Goal: Task Accomplishment & Management: Use online tool/utility

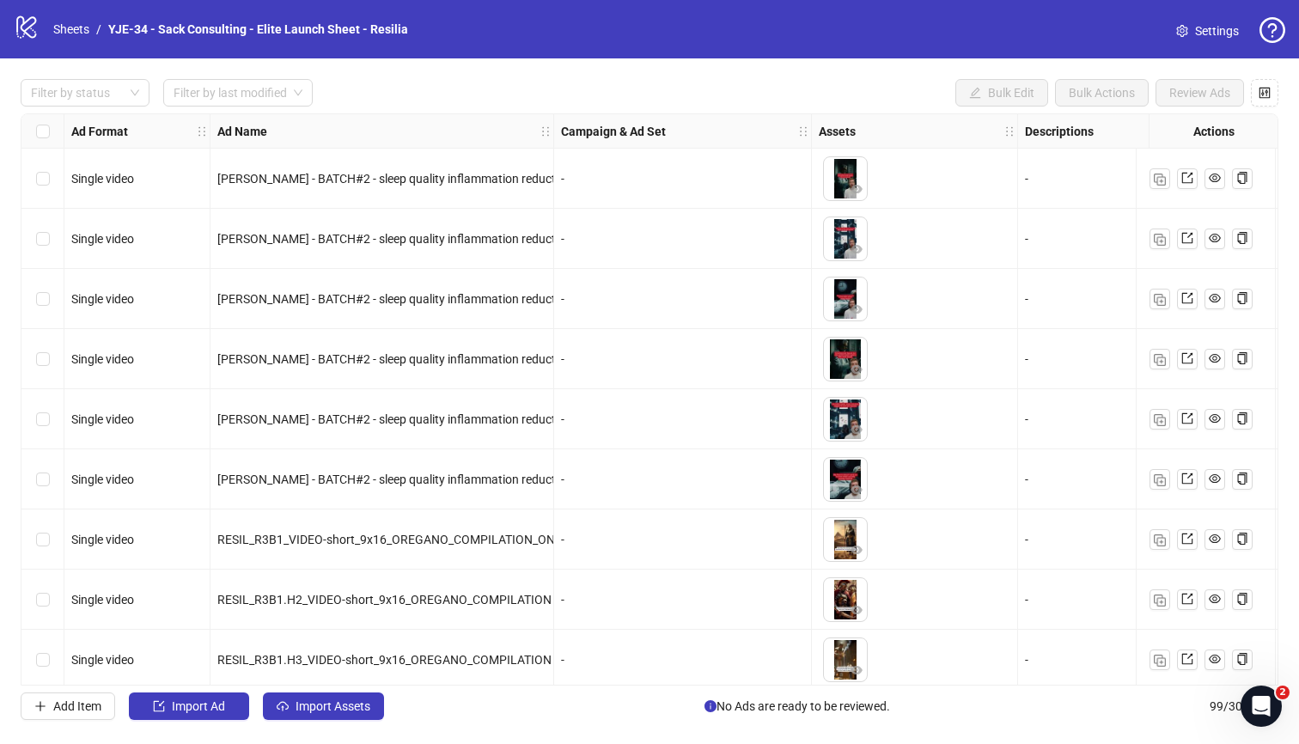
click at [1195, 34] on span "Settings" at bounding box center [1217, 30] width 44 height 19
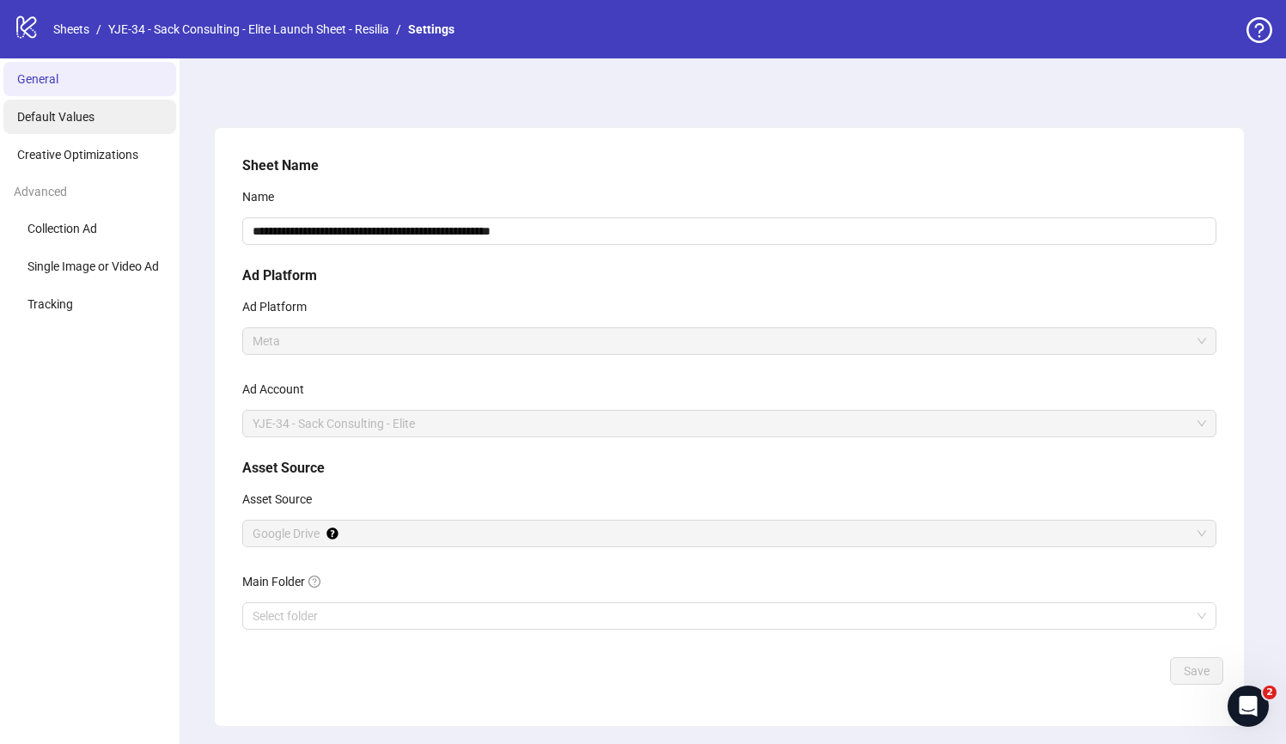
click at [64, 116] on span "Default Values" at bounding box center [55, 117] width 77 height 14
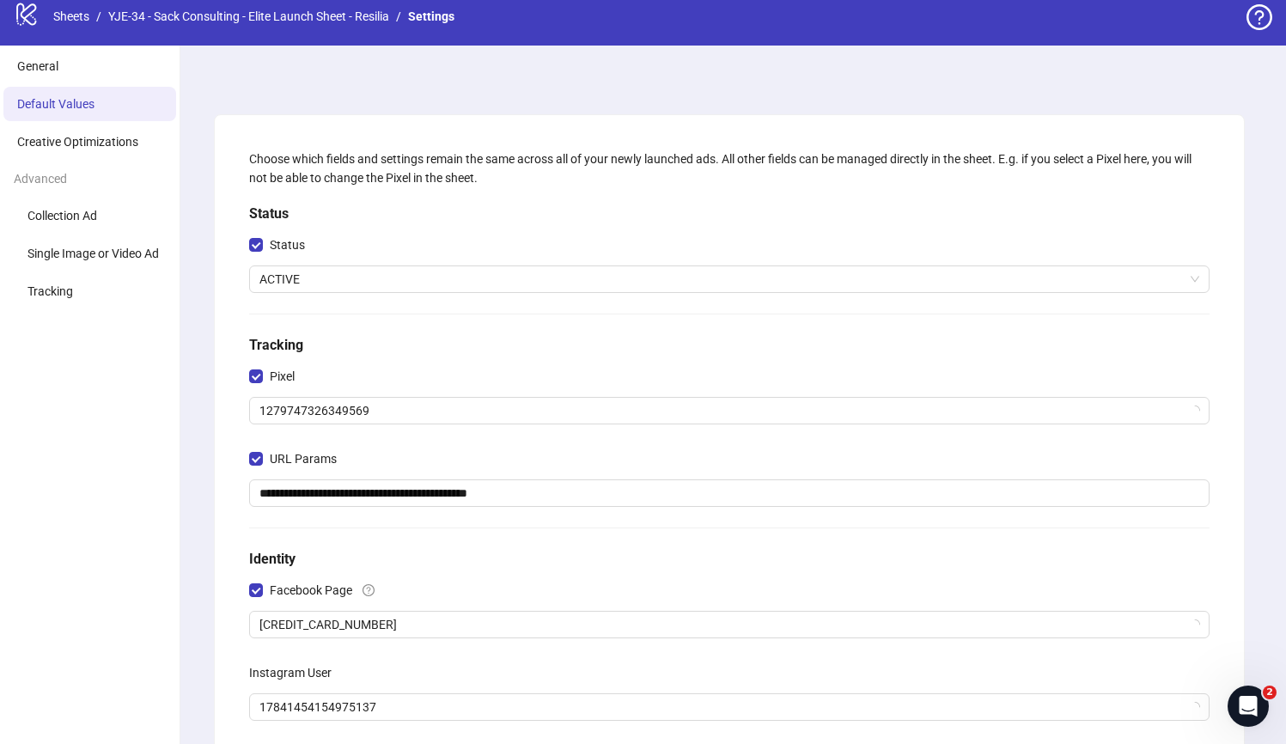
scroll to position [184, 0]
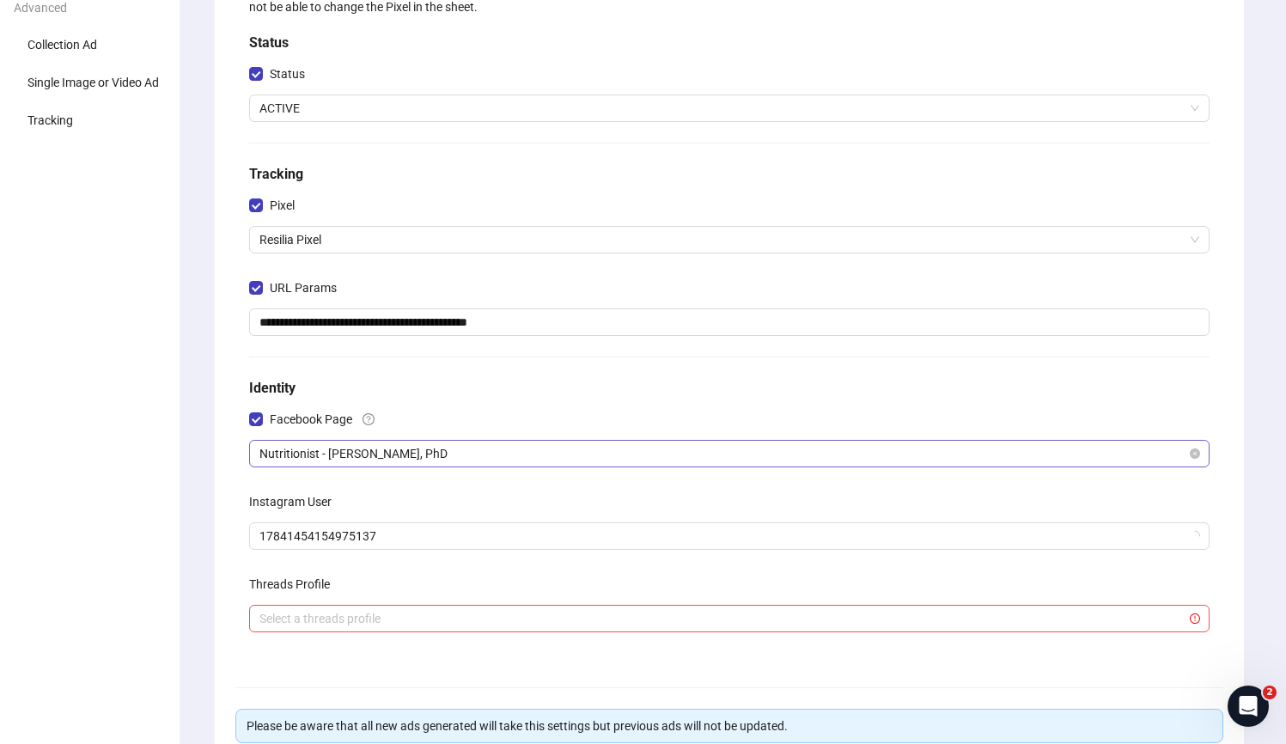
click at [406, 454] on span "Nutritionist - Allison Langford, PhD" at bounding box center [729, 454] width 940 height 26
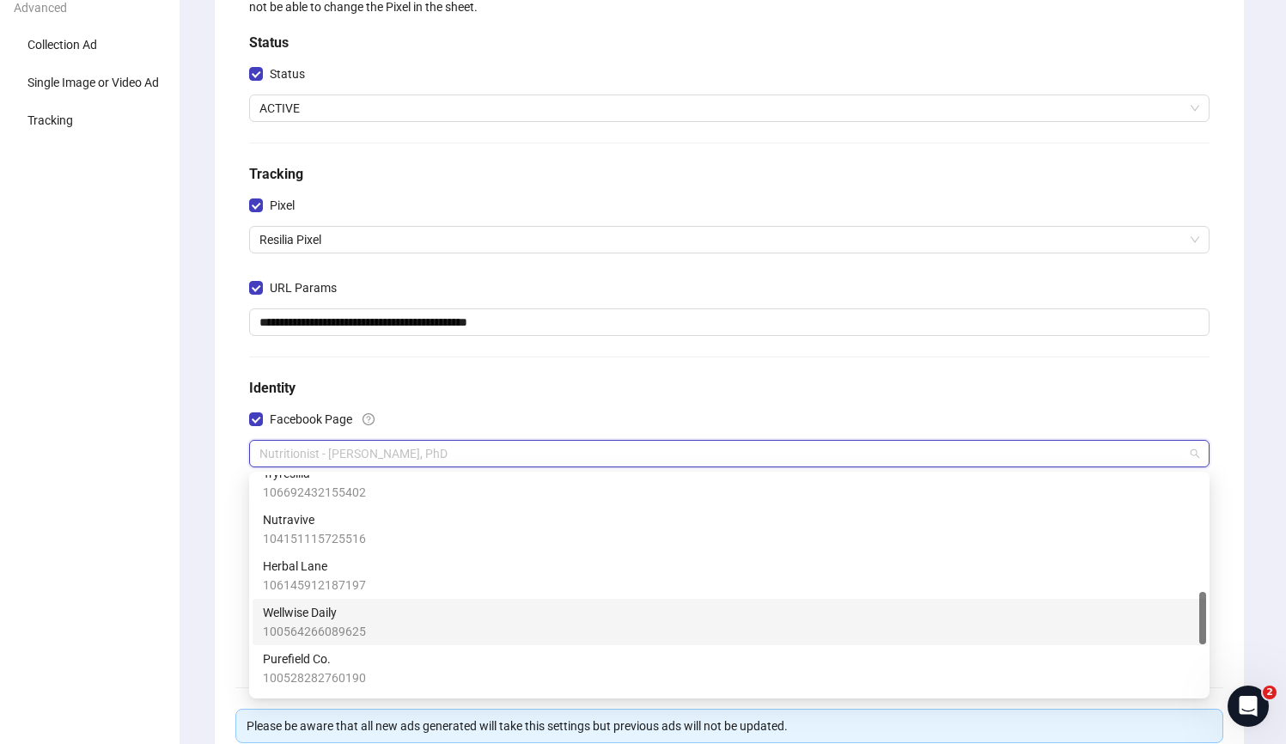
scroll to position [689, 0]
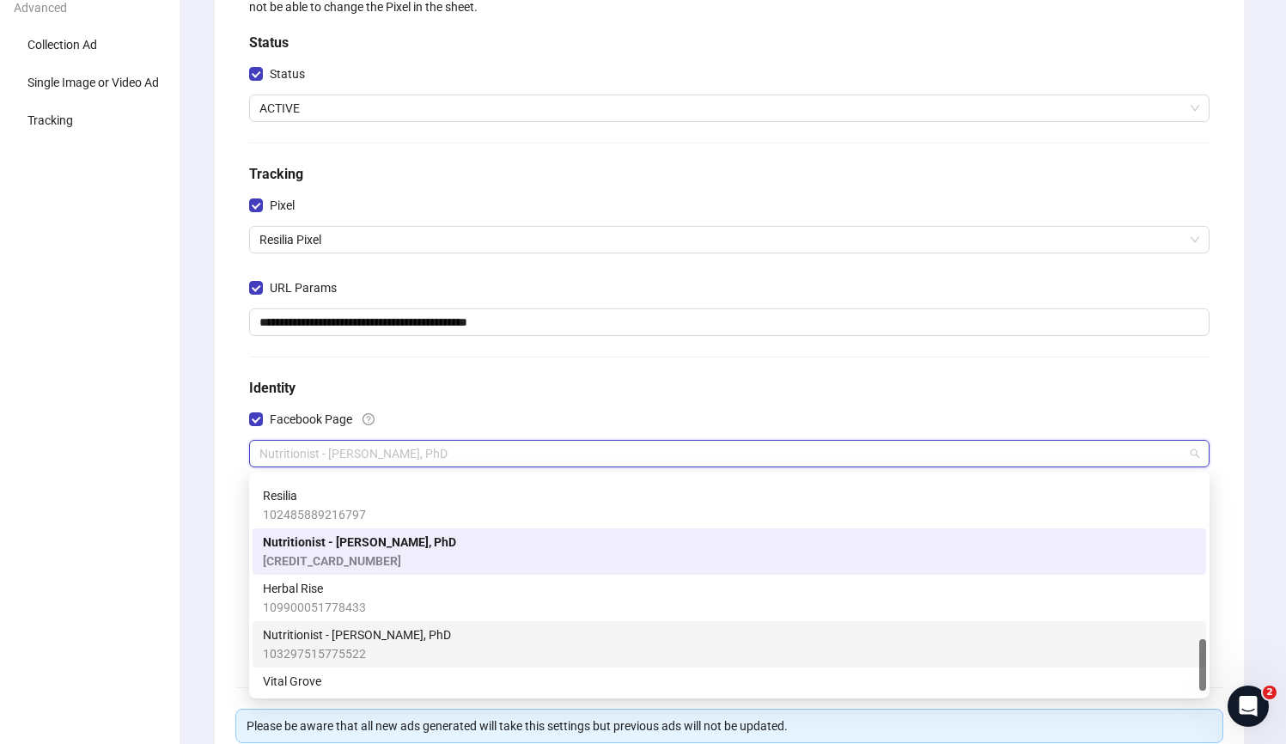
click at [416, 637] on span "Nutritionist - [PERSON_NAME], PhD" at bounding box center [357, 634] width 188 height 19
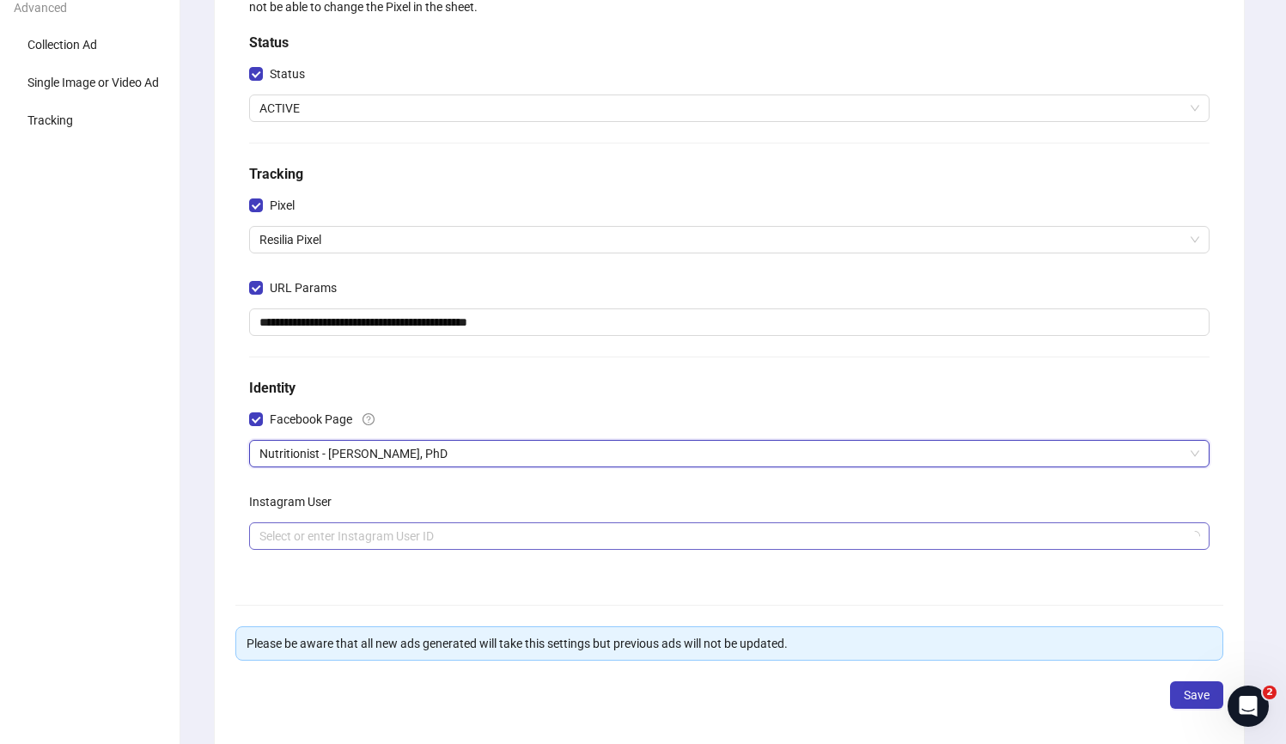
click at [409, 540] on input "search" at bounding box center [721, 536] width 924 height 26
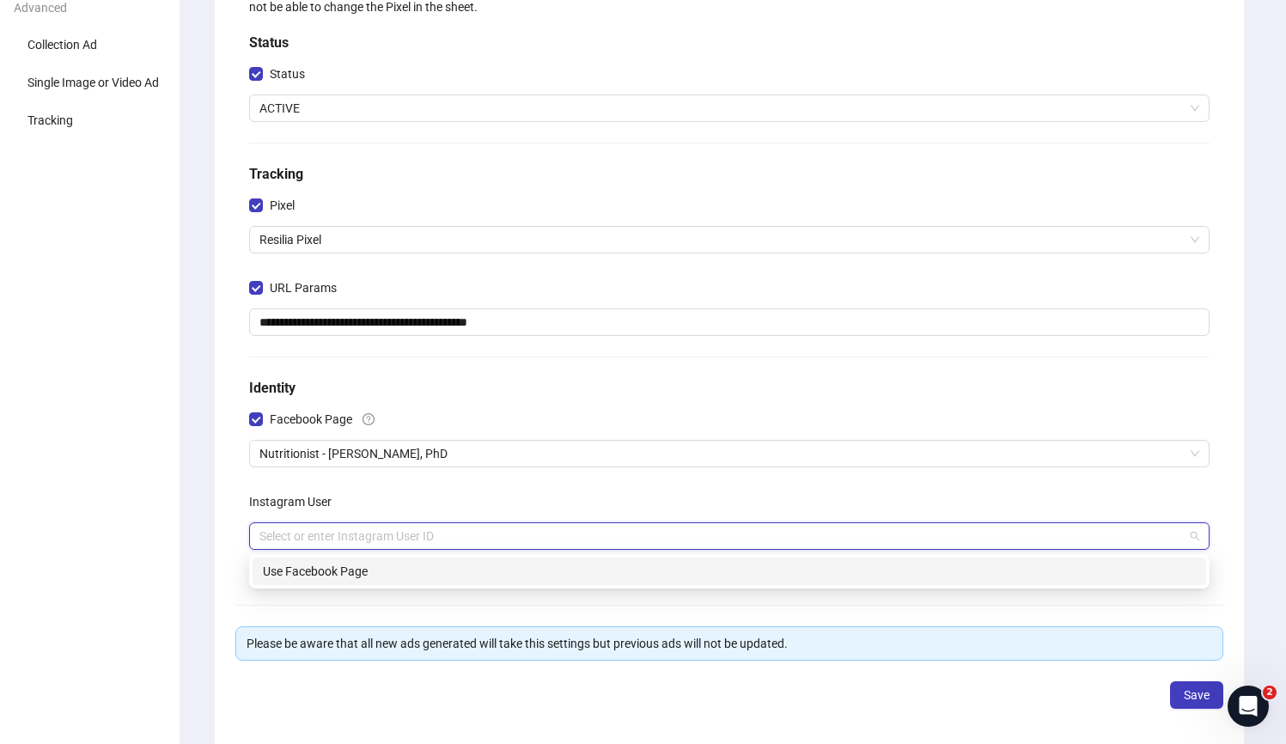
click at [407, 571] on div "Use Facebook Page" at bounding box center [729, 571] width 933 height 19
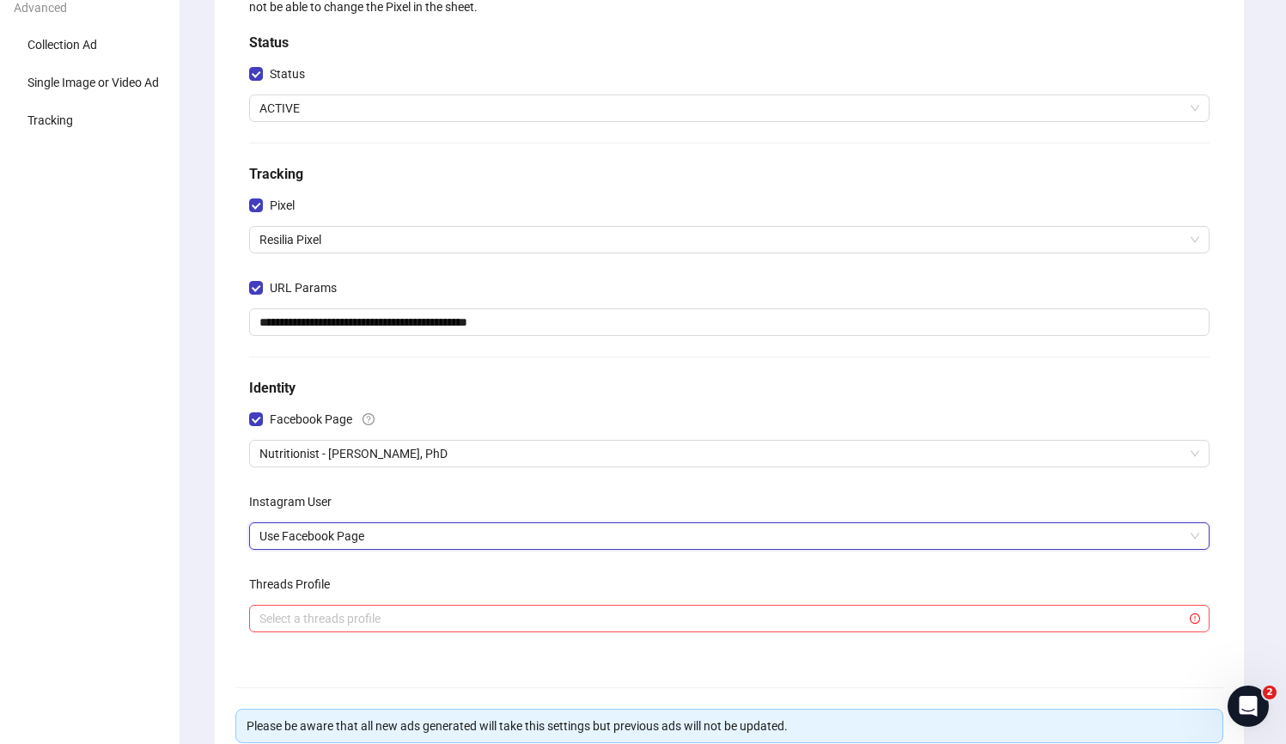
scroll to position [342, 0]
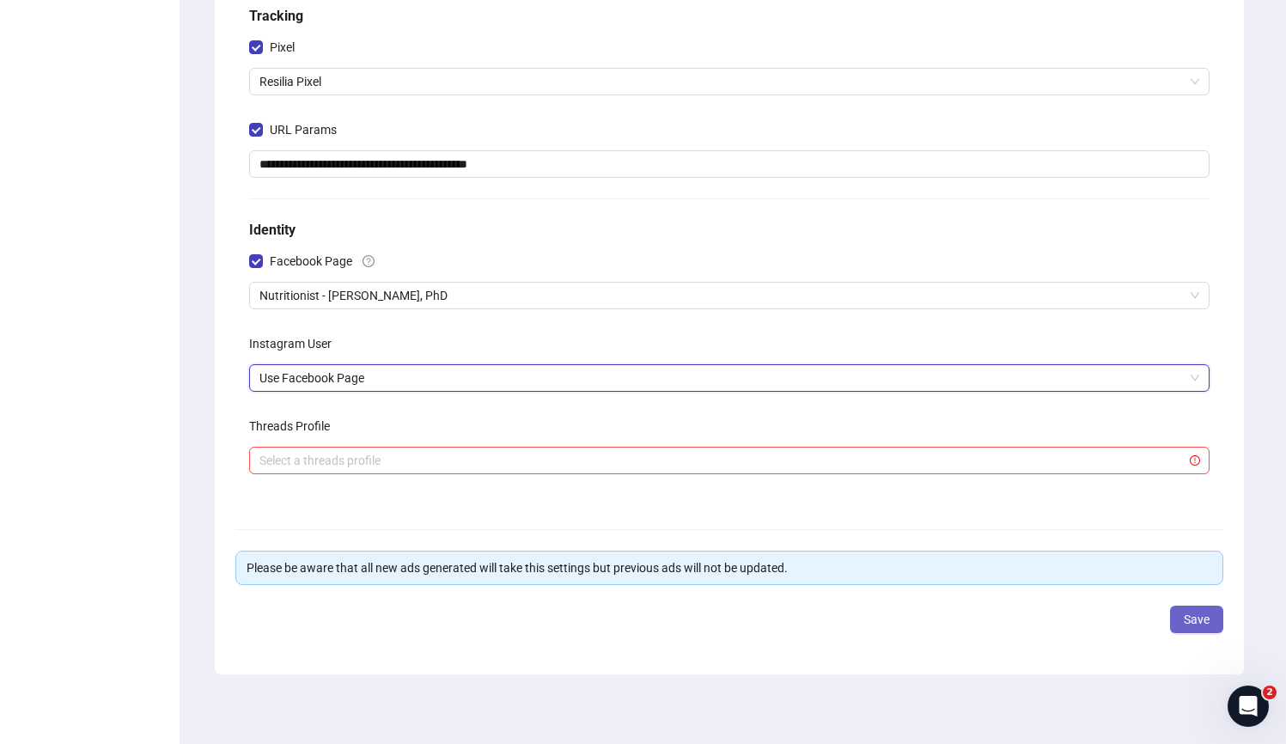
click at [1190, 614] on span "Save" at bounding box center [1197, 620] width 26 height 14
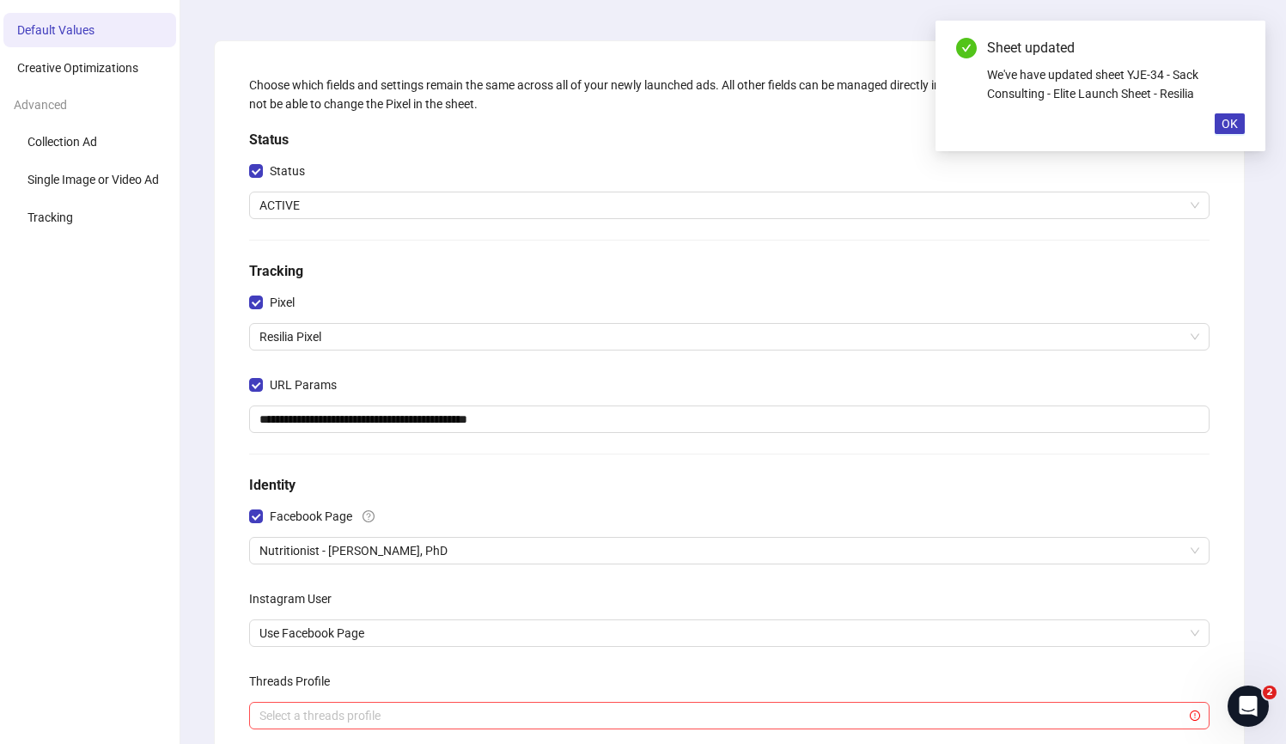
scroll to position [85, 0]
click at [1240, 121] on button "OK" at bounding box center [1230, 123] width 30 height 21
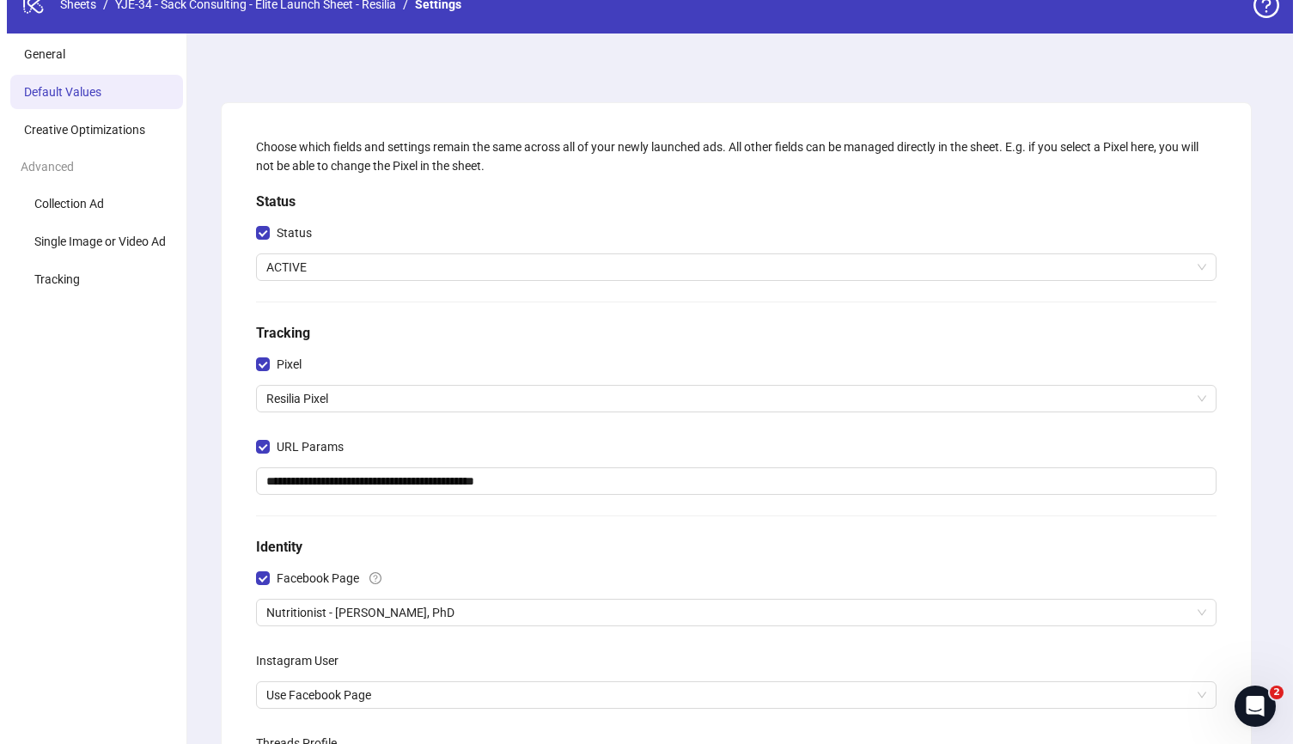
scroll to position [0, 0]
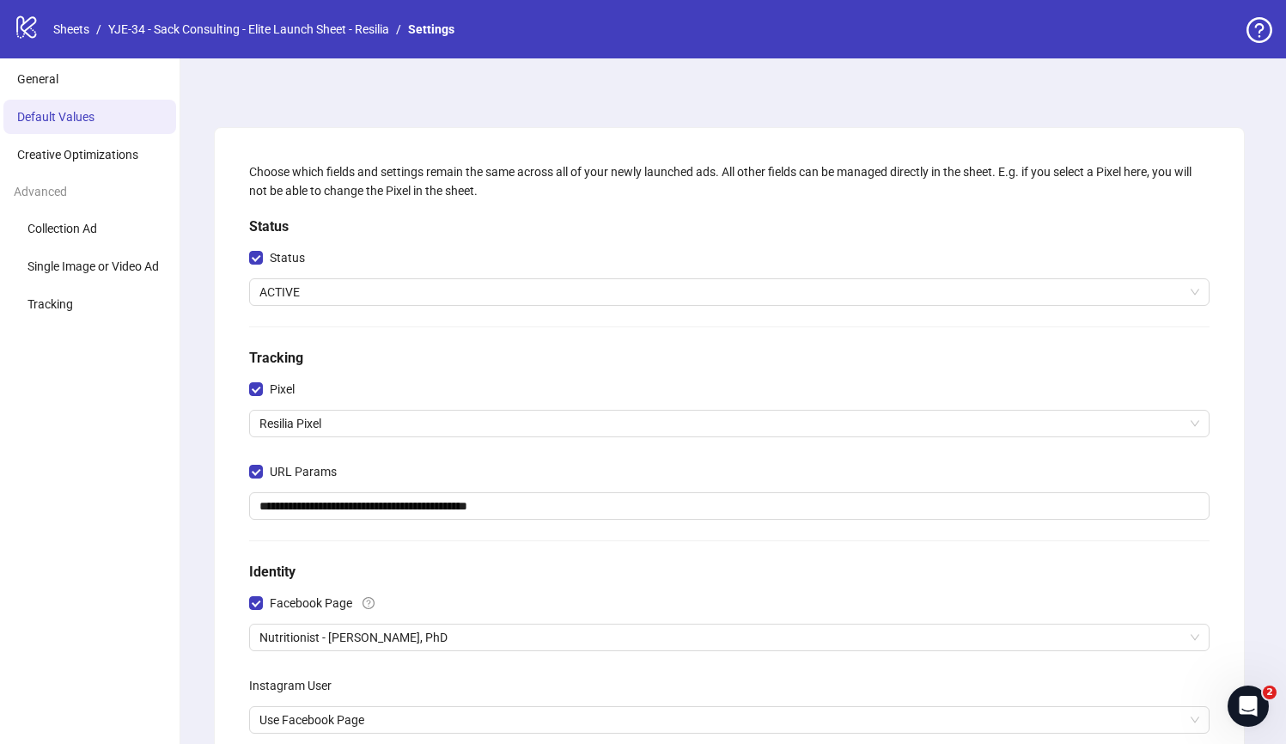
click at [49, 32] on nav "Sheets / YJE-34 - Sack Consulting - Elite Launch Sheet - Resilia / Settings" at bounding box center [253, 29] width 415 height 19
click at [68, 25] on link "Sheets" at bounding box center [71, 29] width 43 height 19
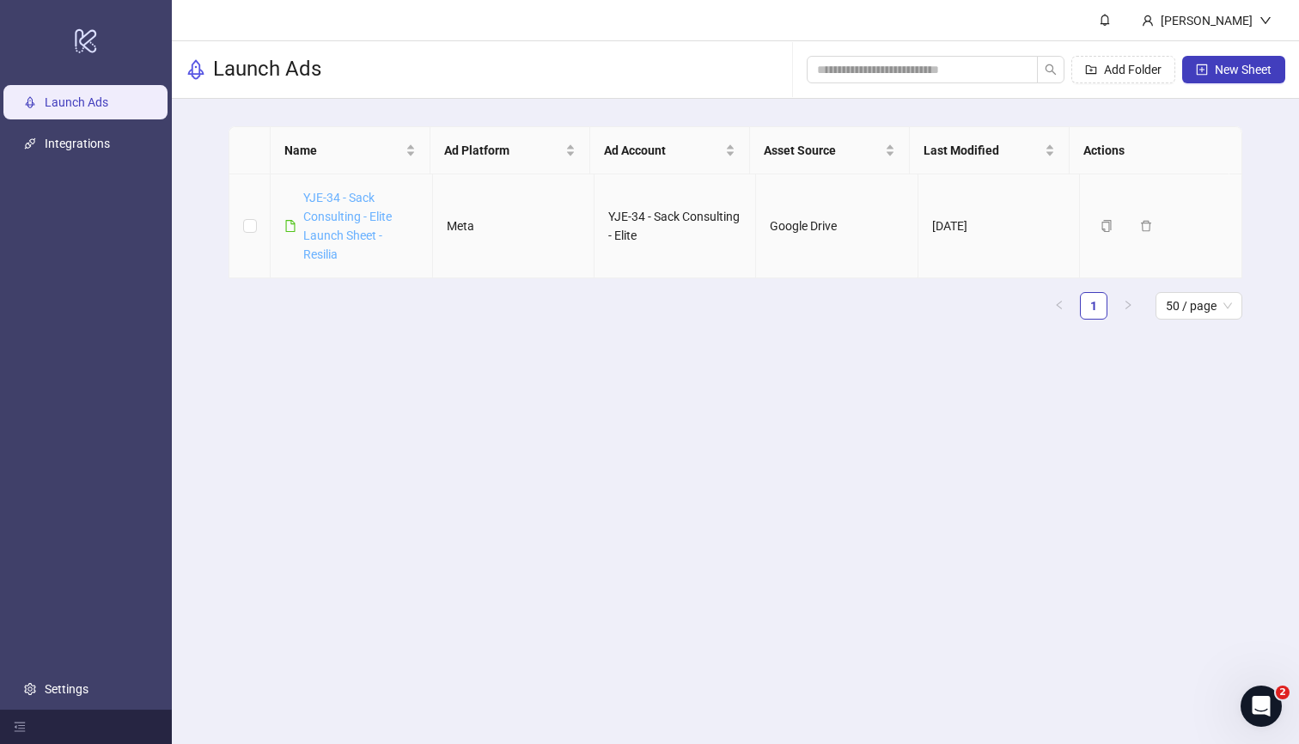
click at [355, 239] on link "YJE-34 - Sack Consulting - Elite Launch Sheet - Resilia" at bounding box center [347, 226] width 88 height 70
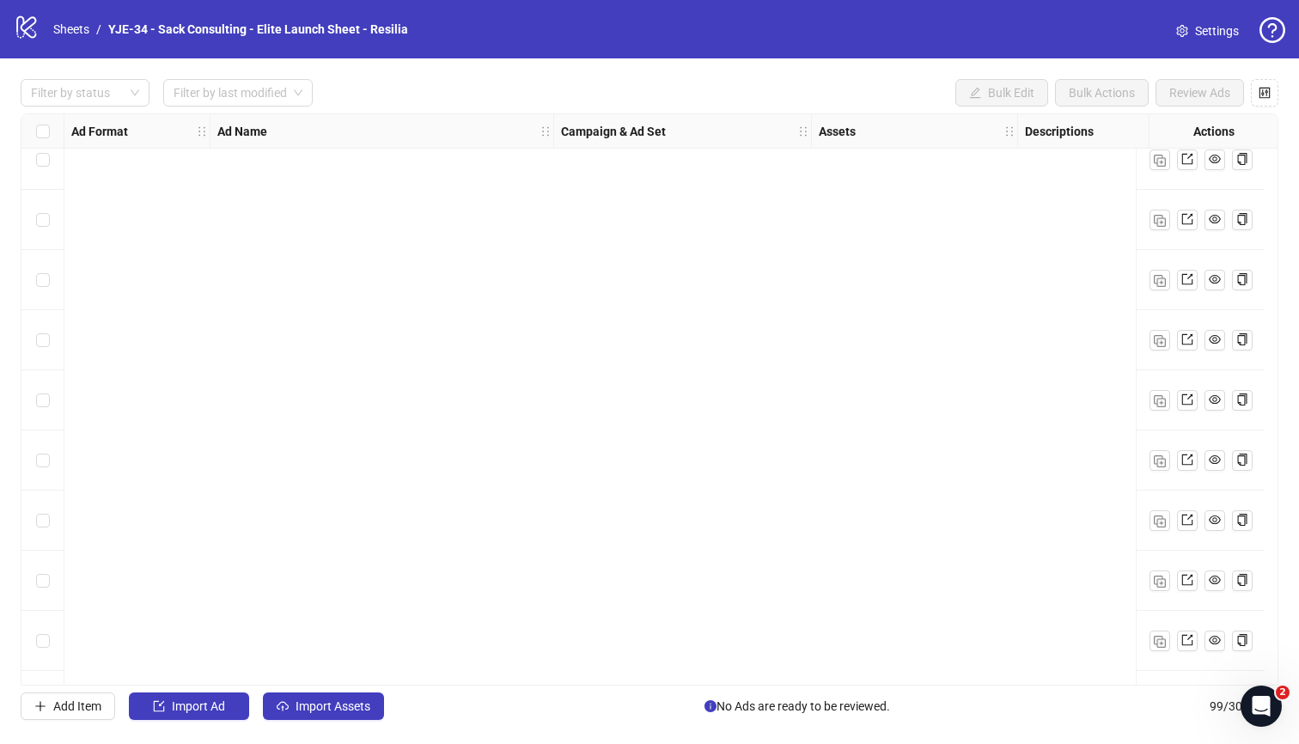
scroll to position [3339, 0]
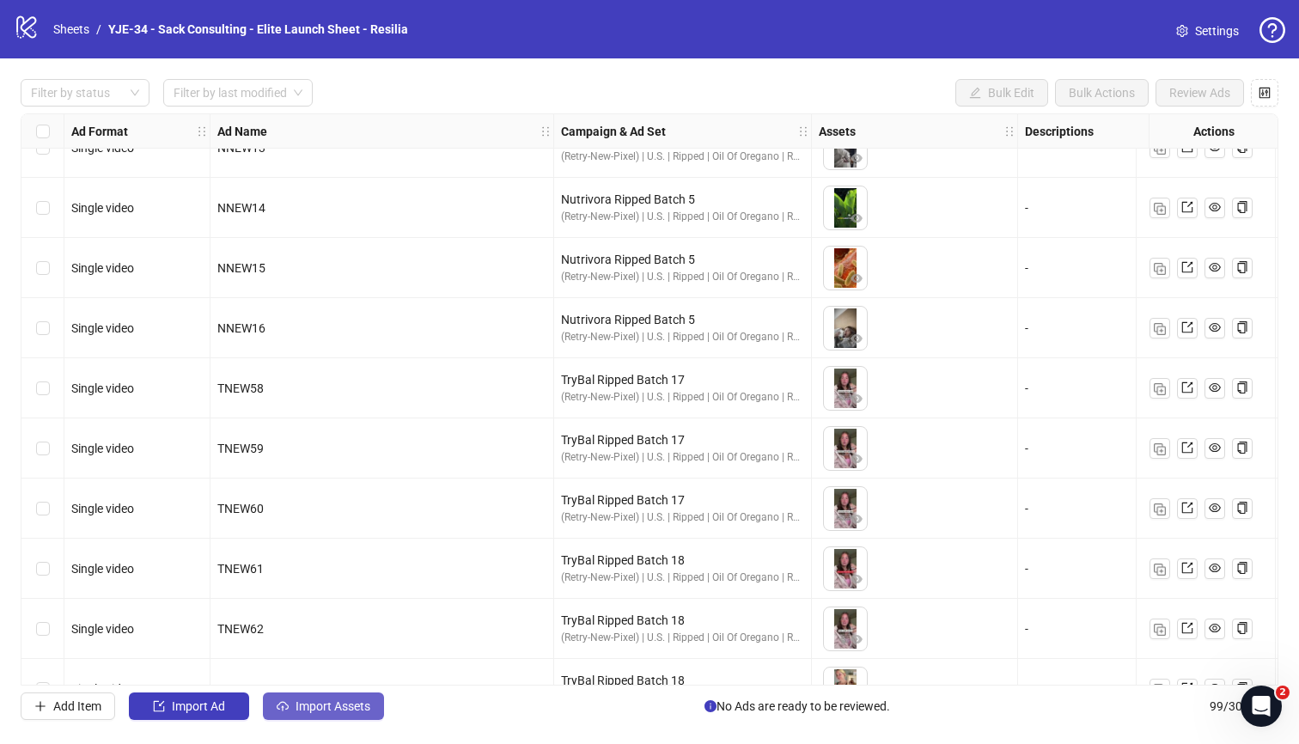
click at [344, 699] on span "Import Assets" at bounding box center [333, 706] width 75 height 14
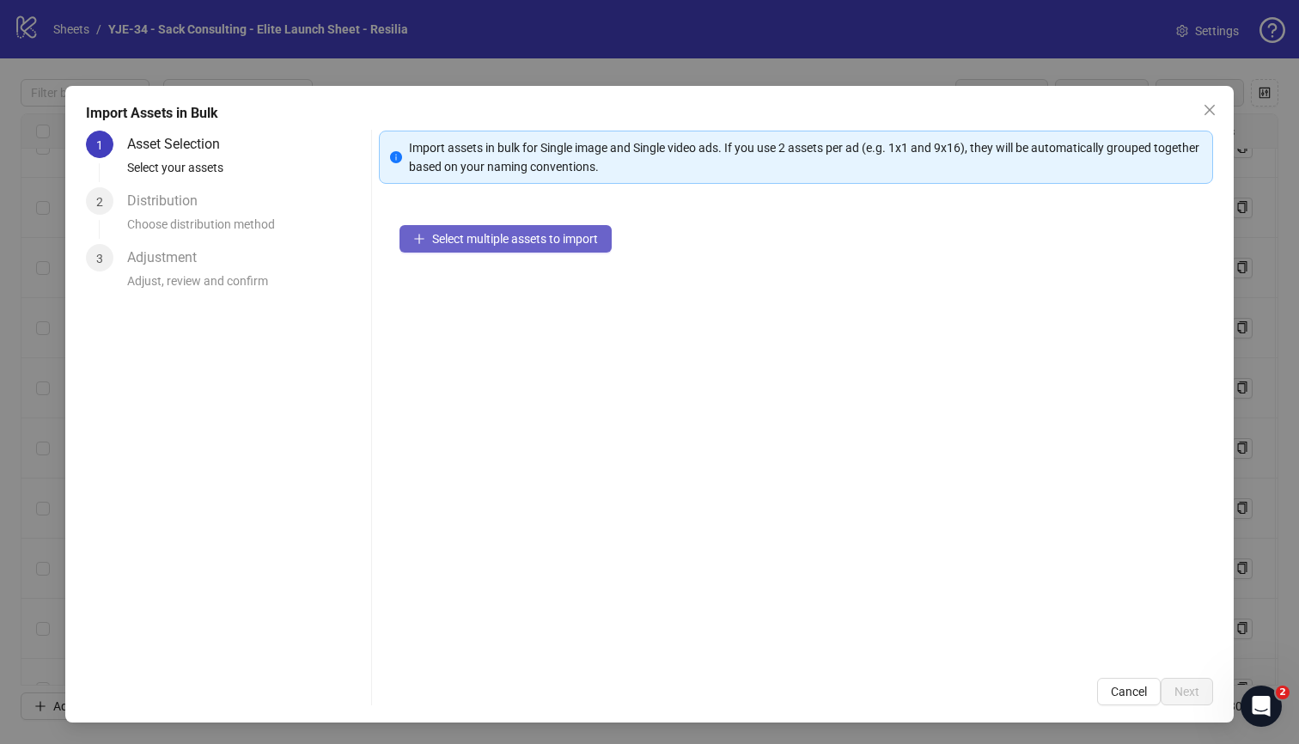
click at [491, 242] on span "Select multiple assets to import" at bounding box center [515, 239] width 166 height 14
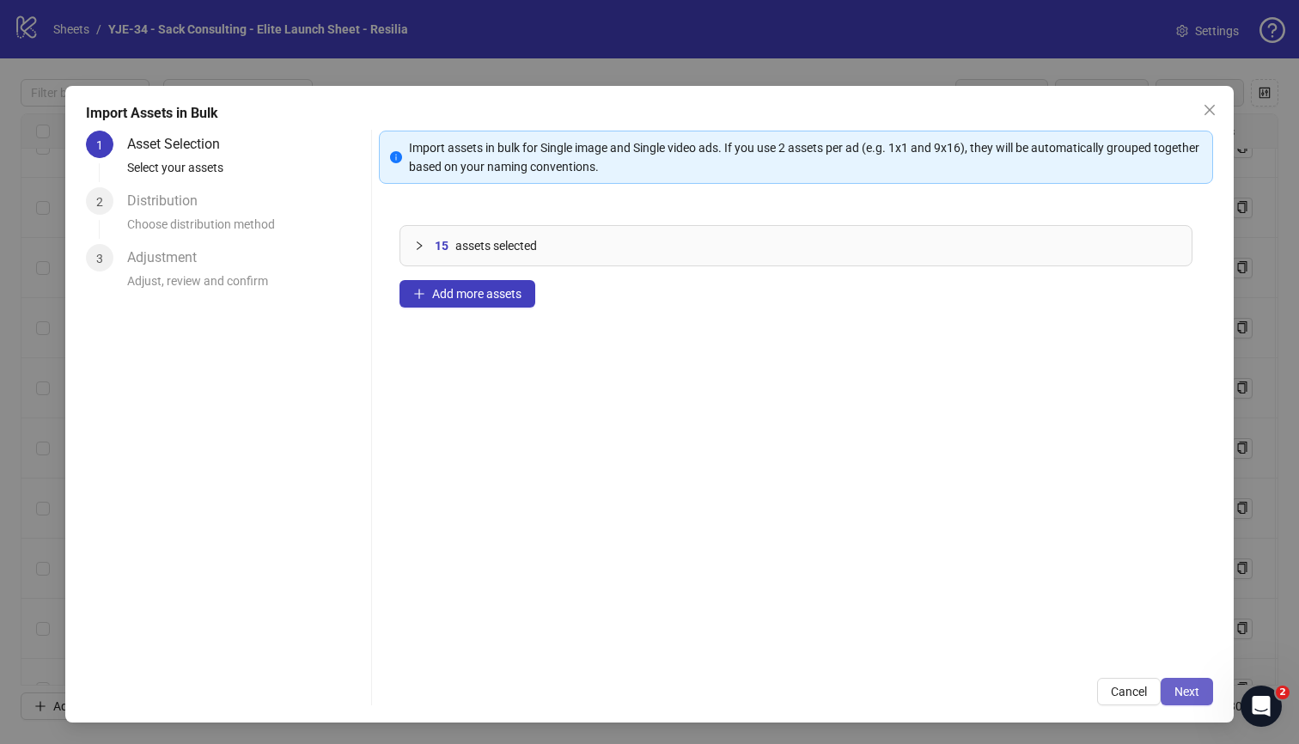
click at [1188, 696] on span "Next" at bounding box center [1186, 692] width 25 height 14
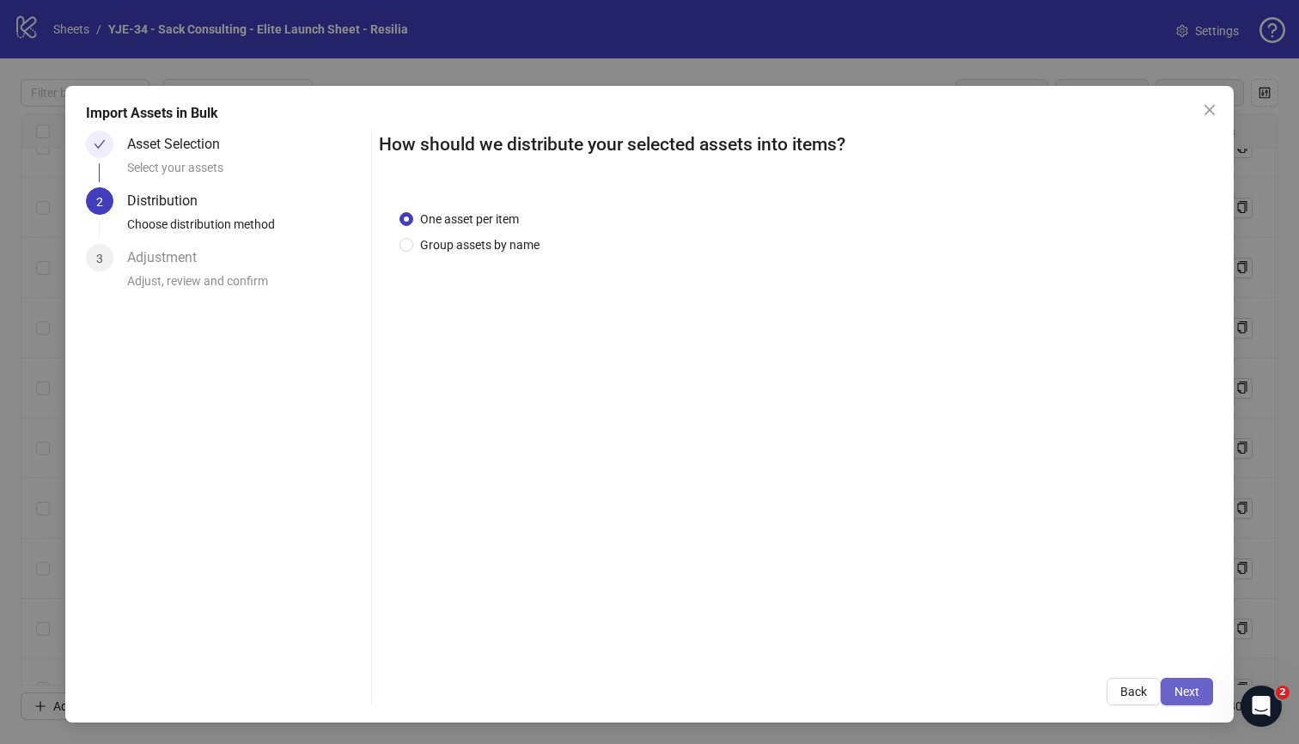
click at [1183, 683] on button "Next" at bounding box center [1187, 691] width 52 height 27
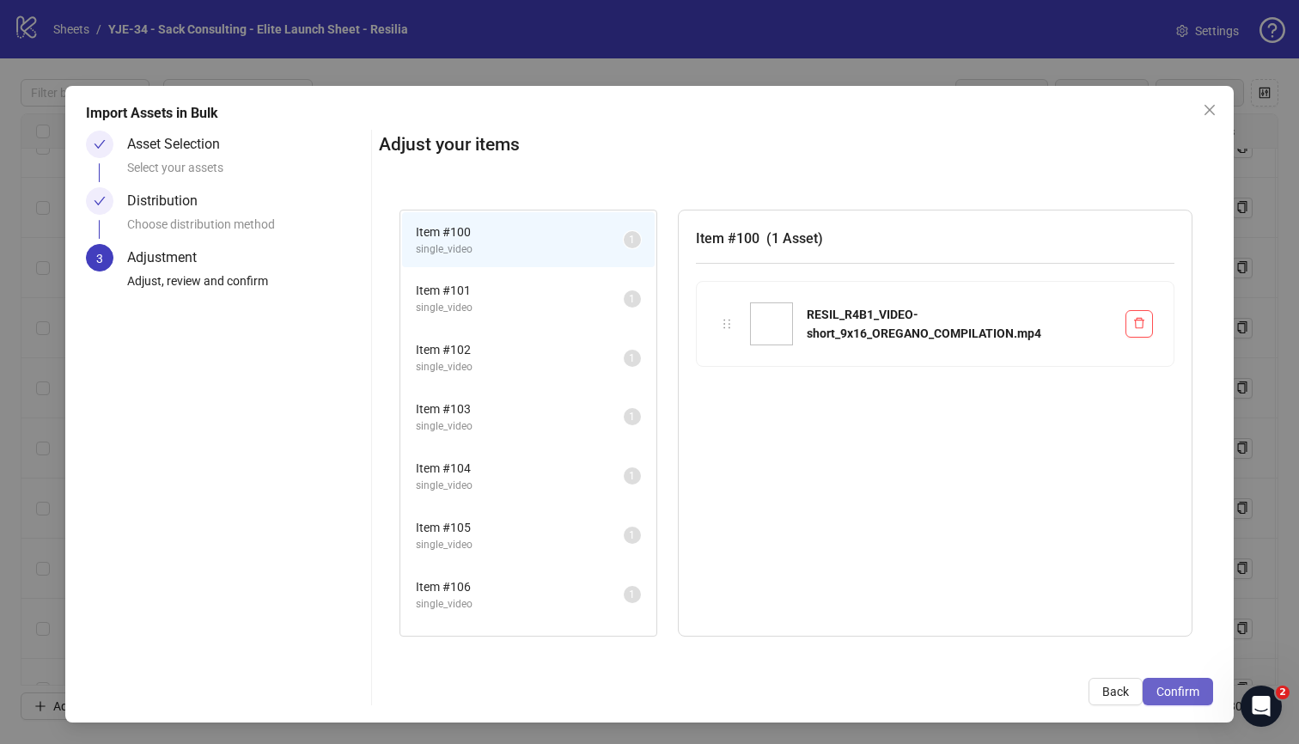
click at [1193, 695] on span "Confirm" at bounding box center [1177, 692] width 43 height 14
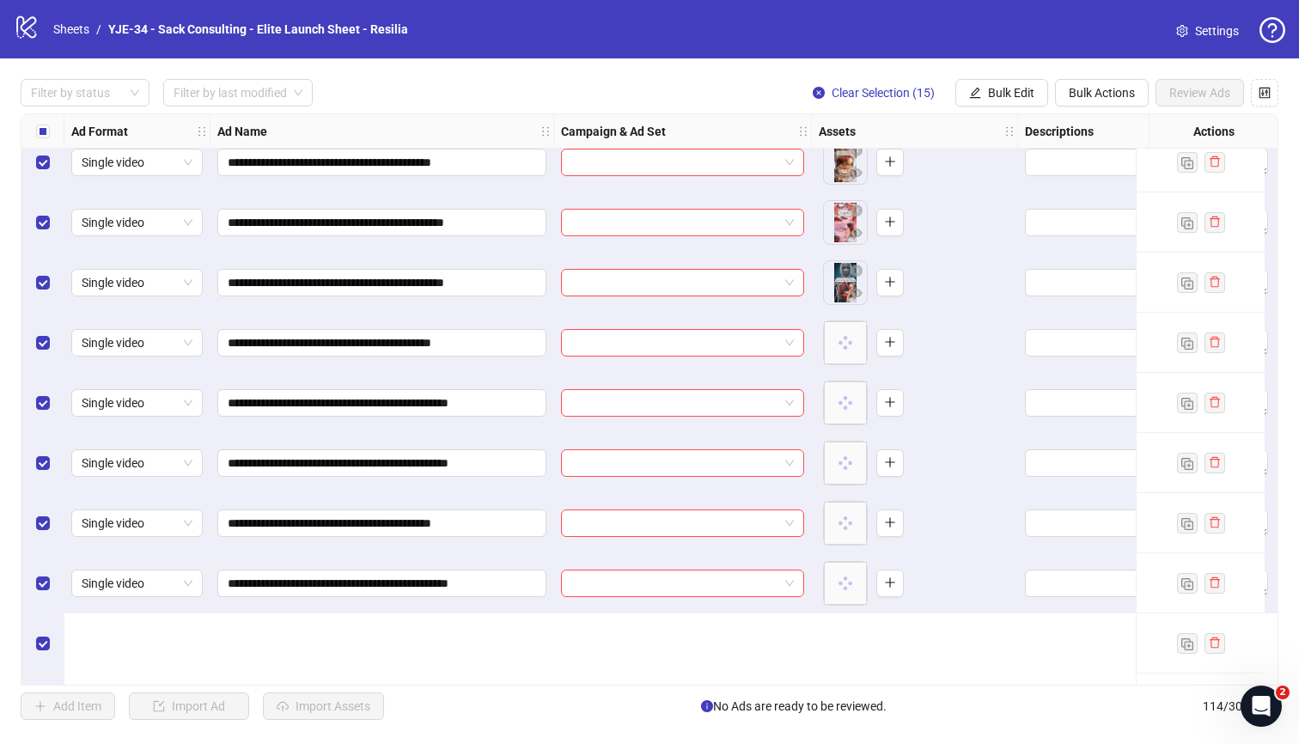
scroll to position [5744, 0]
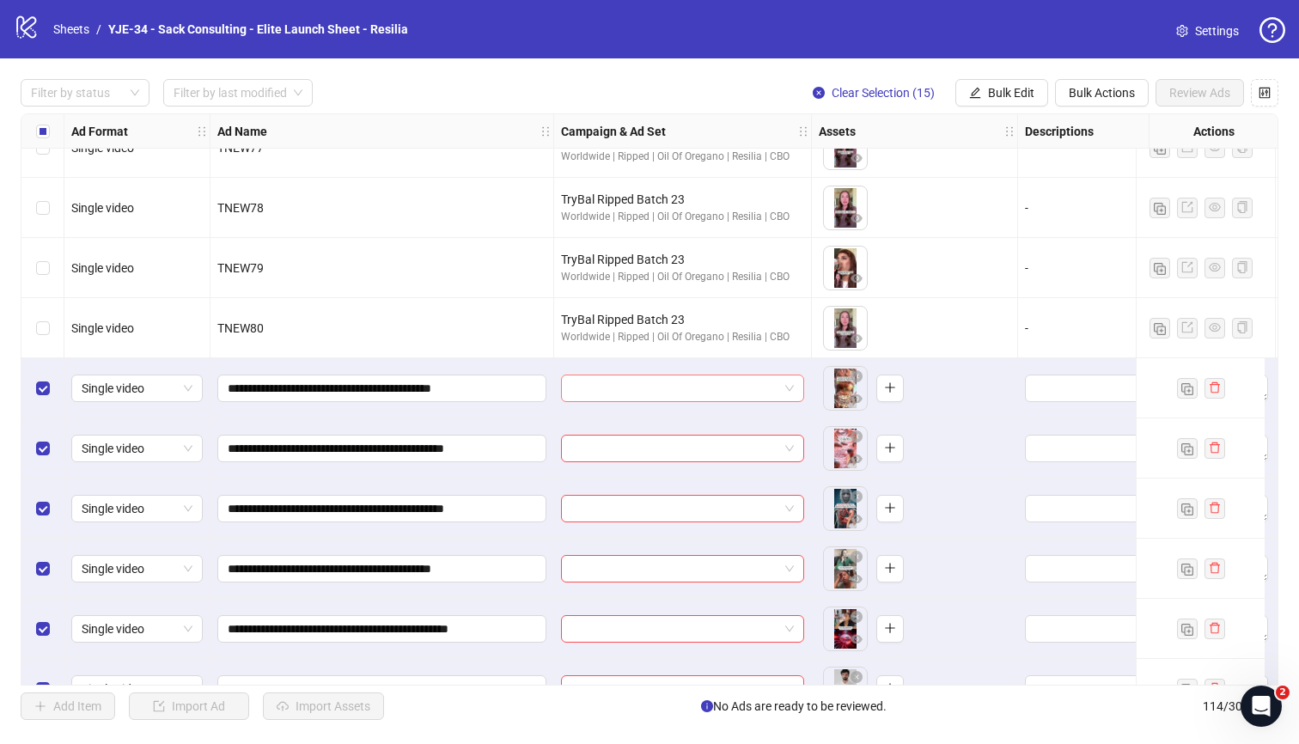
click at [633, 391] on input "search" at bounding box center [674, 388] width 207 height 26
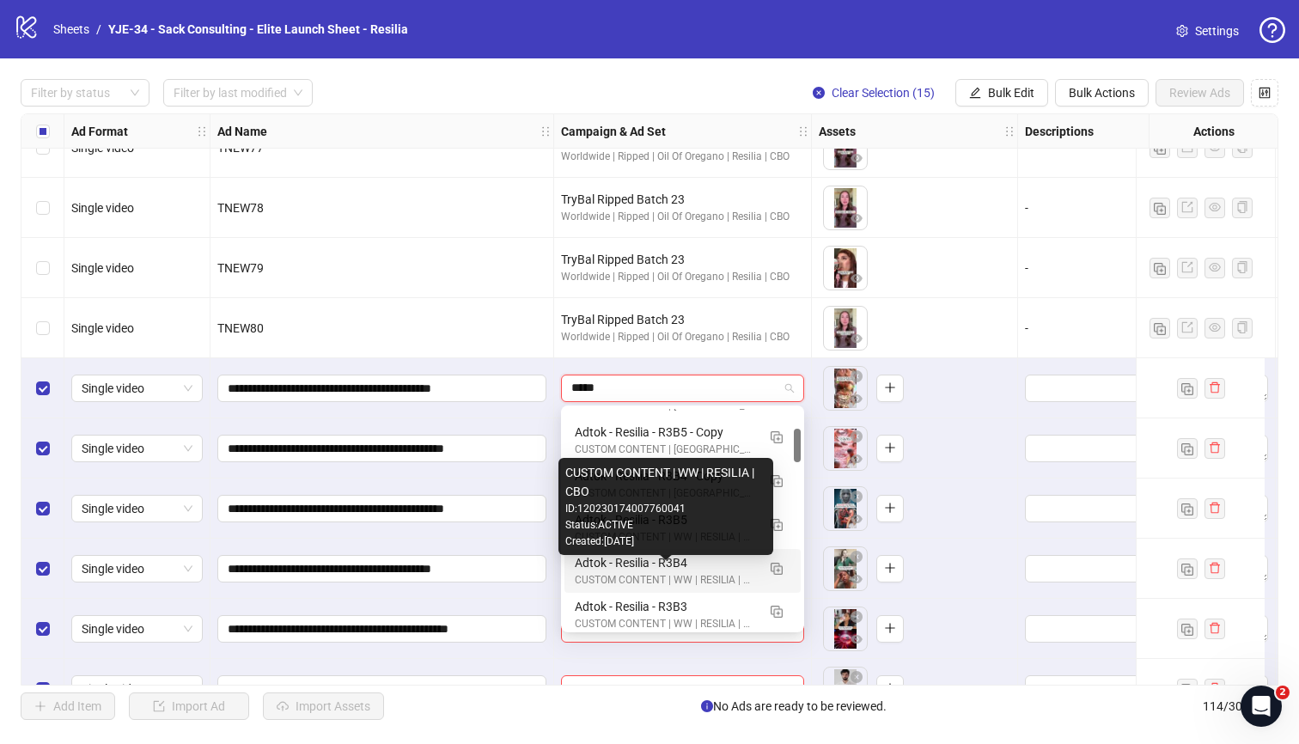
scroll to position [179, 0]
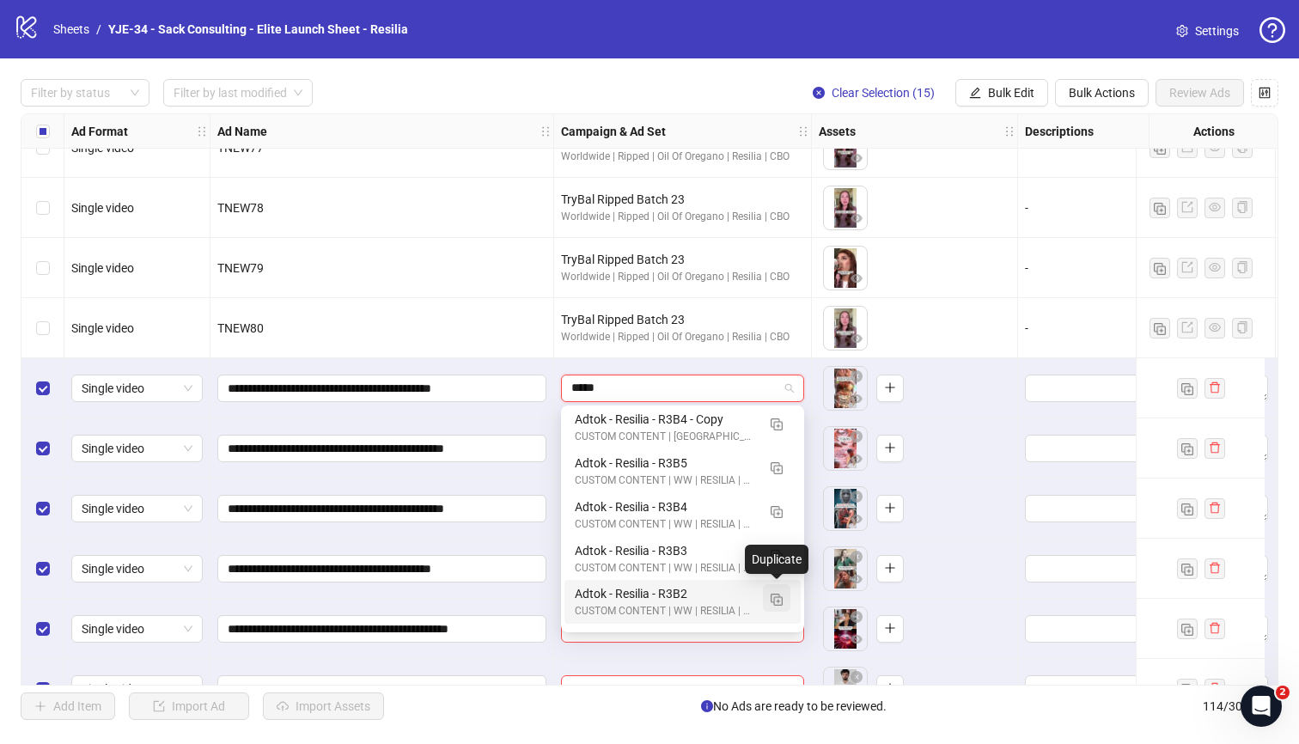
click at [777, 594] on img "button" at bounding box center [777, 600] width 12 height 12
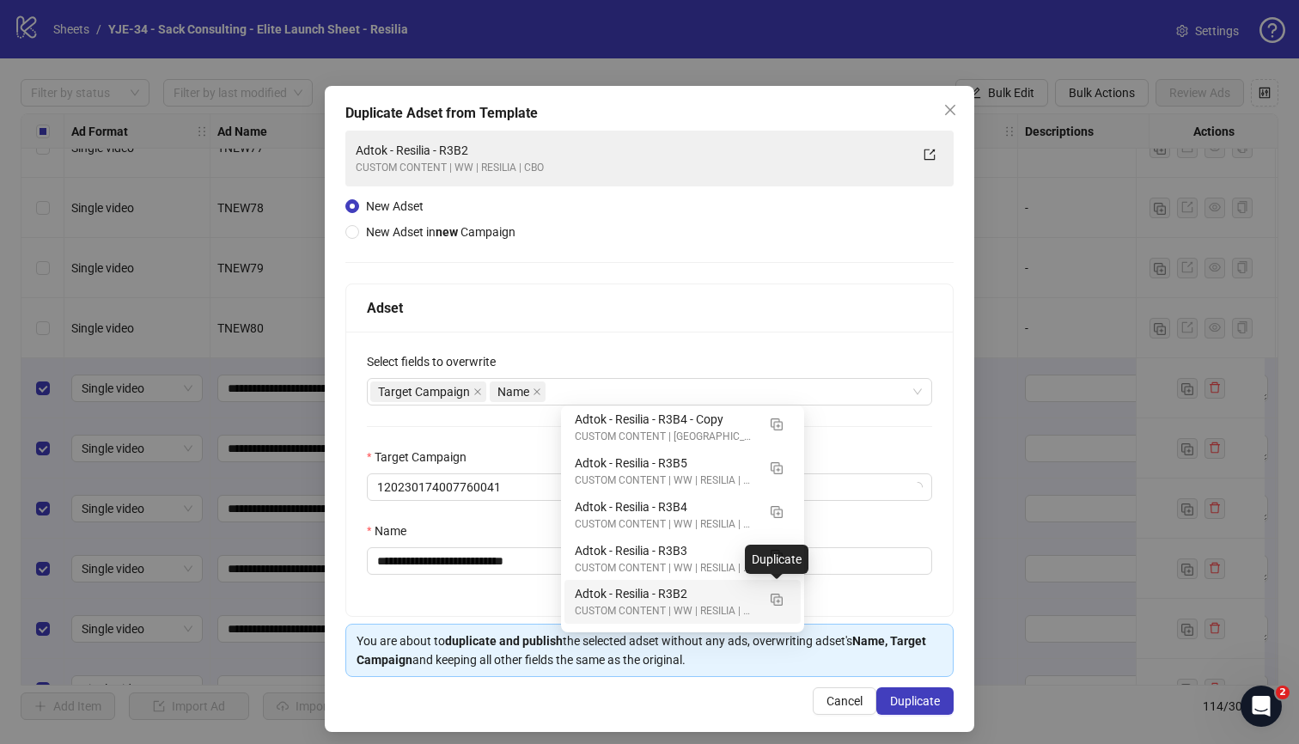
type input "*****"
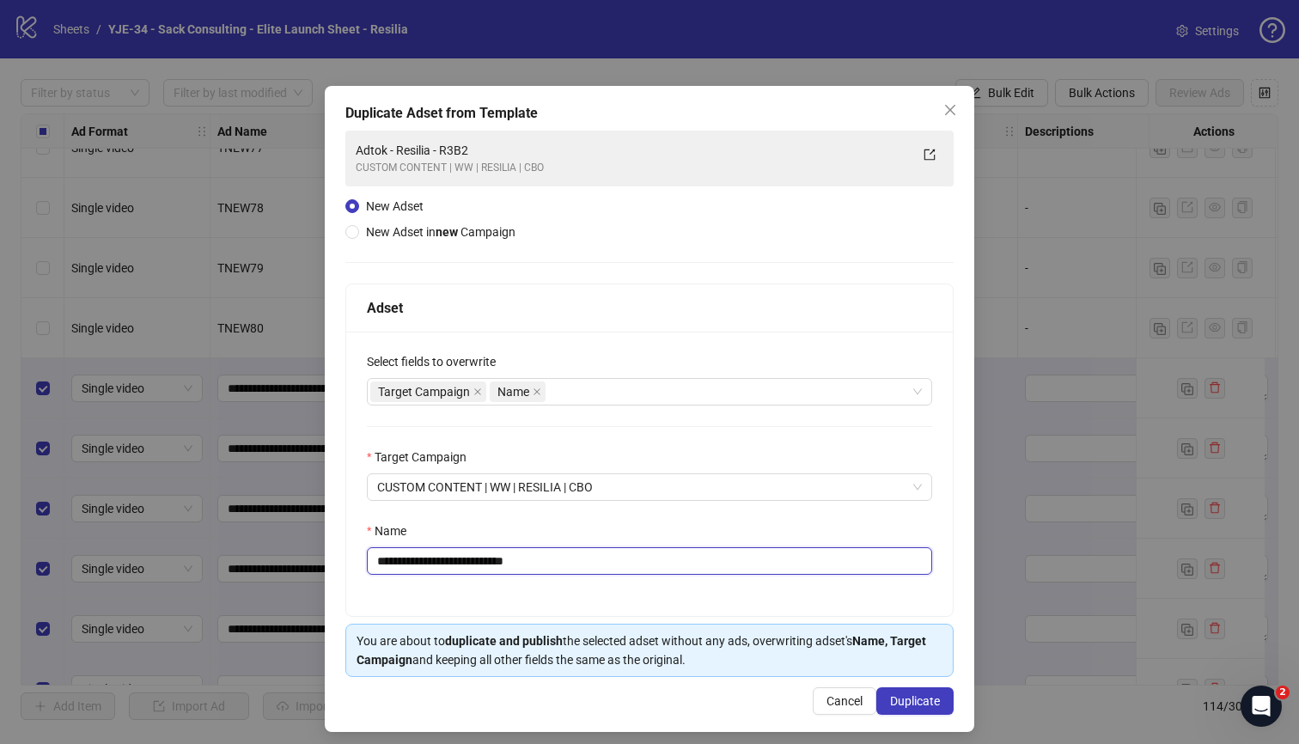
drag, startPoint x: 553, startPoint y: 556, endPoint x: 471, endPoint y: 570, distance: 83.8
click at [471, 570] on input "**********" at bounding box center [649, 560] width 565 height 27
drag, startPoint x: 535, startPoint y: 558, endPoint x: 469, endPoint y: 567, distance: 66.7
click at [469, 567] on input "**********" at bounding box center [649, 560] width 565 height 27
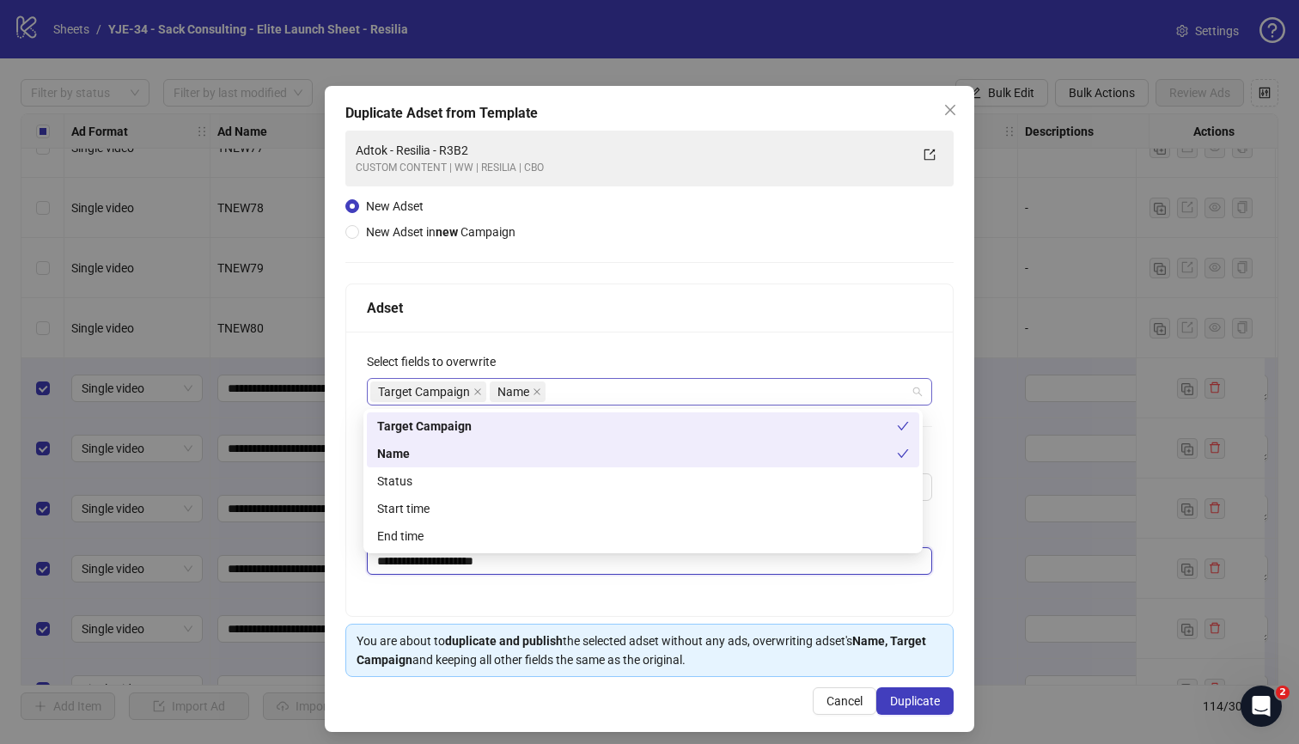
click at [583, 390] on div "Target Campaign Name" at bounding box center [640, 392] width 540 height 24
type input "**********"
type input "*"
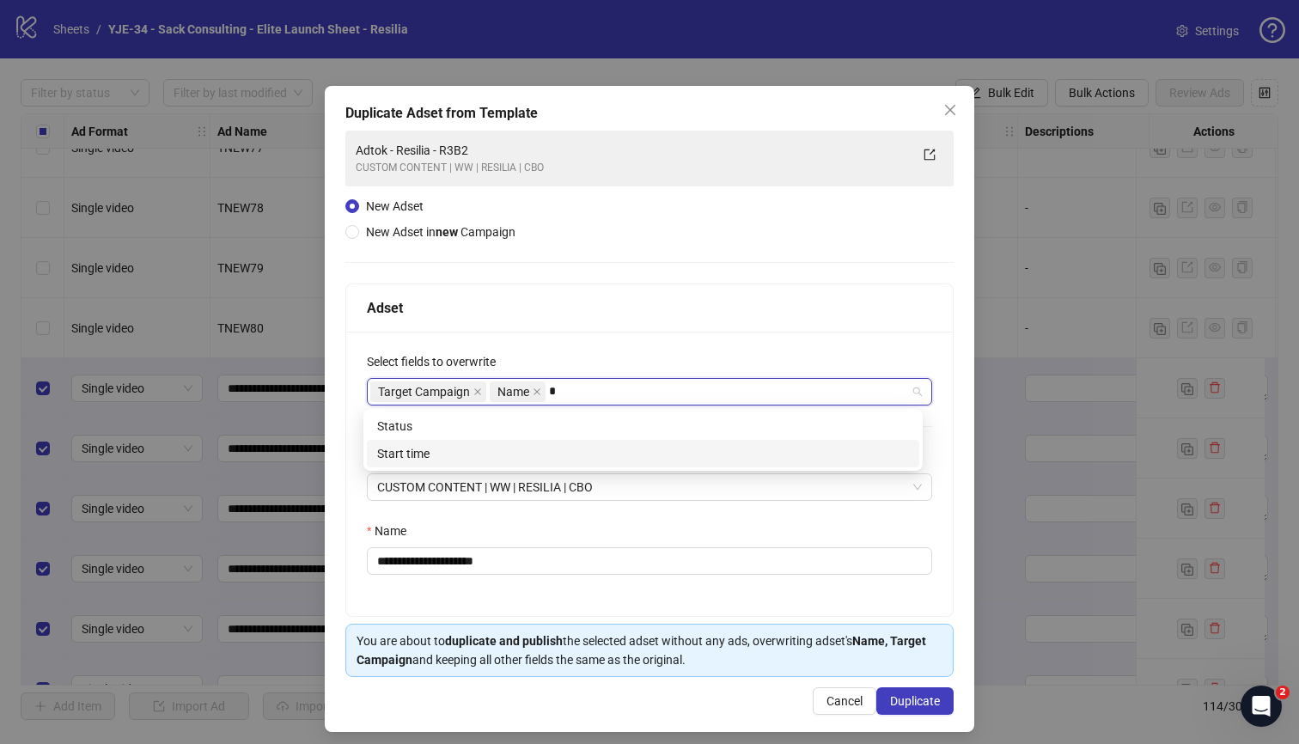
click at [570, 447] on div "Start time" at bounding box center [643, 453] width 532 height 19
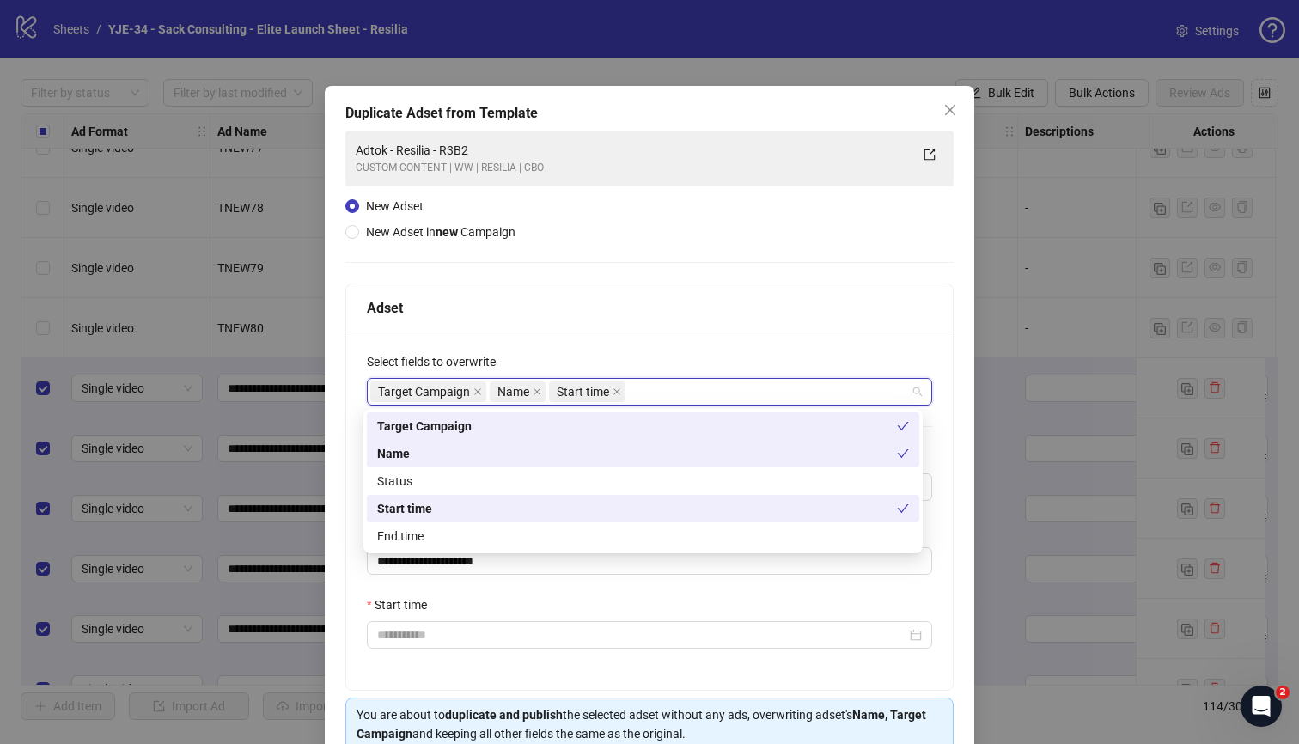
click at [791, 349] on div "**********" at bounding box center [649, 511] width 607 height 358
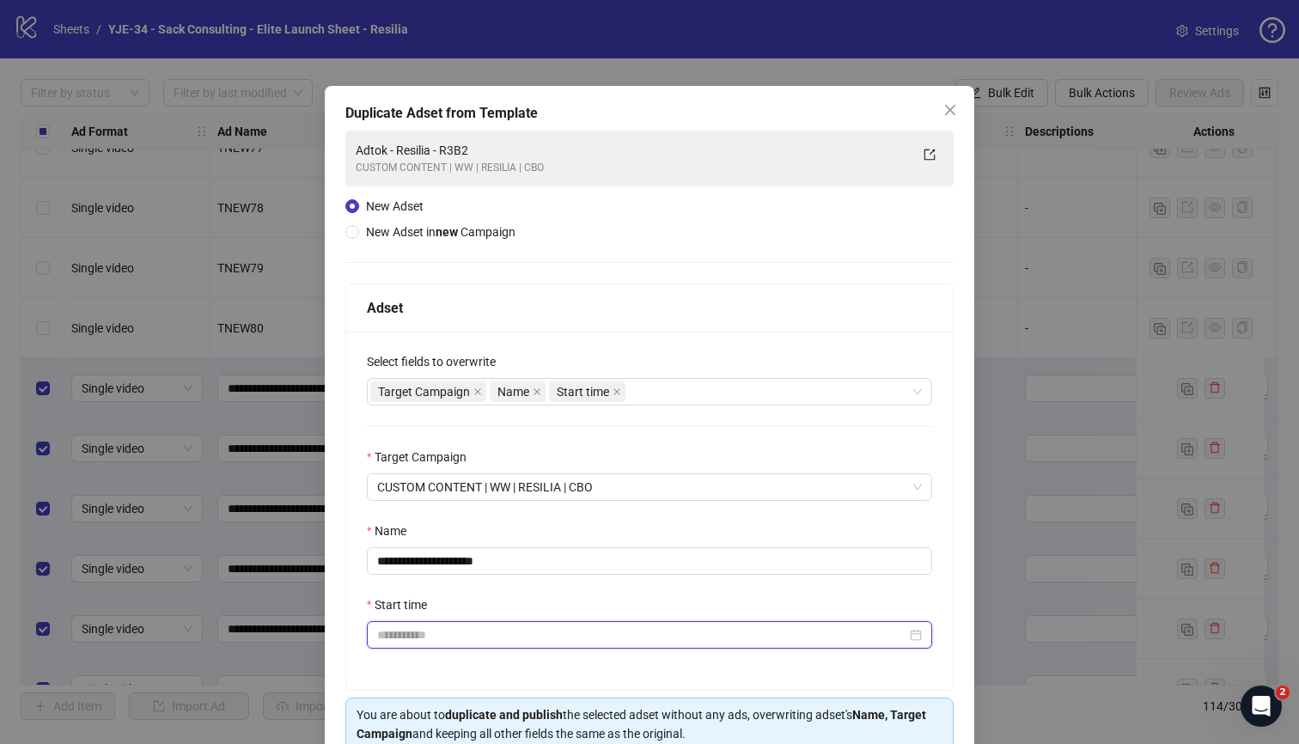
click at [608, 627] on input "Start time" at bounding box center [641, 634] width 529 height 19
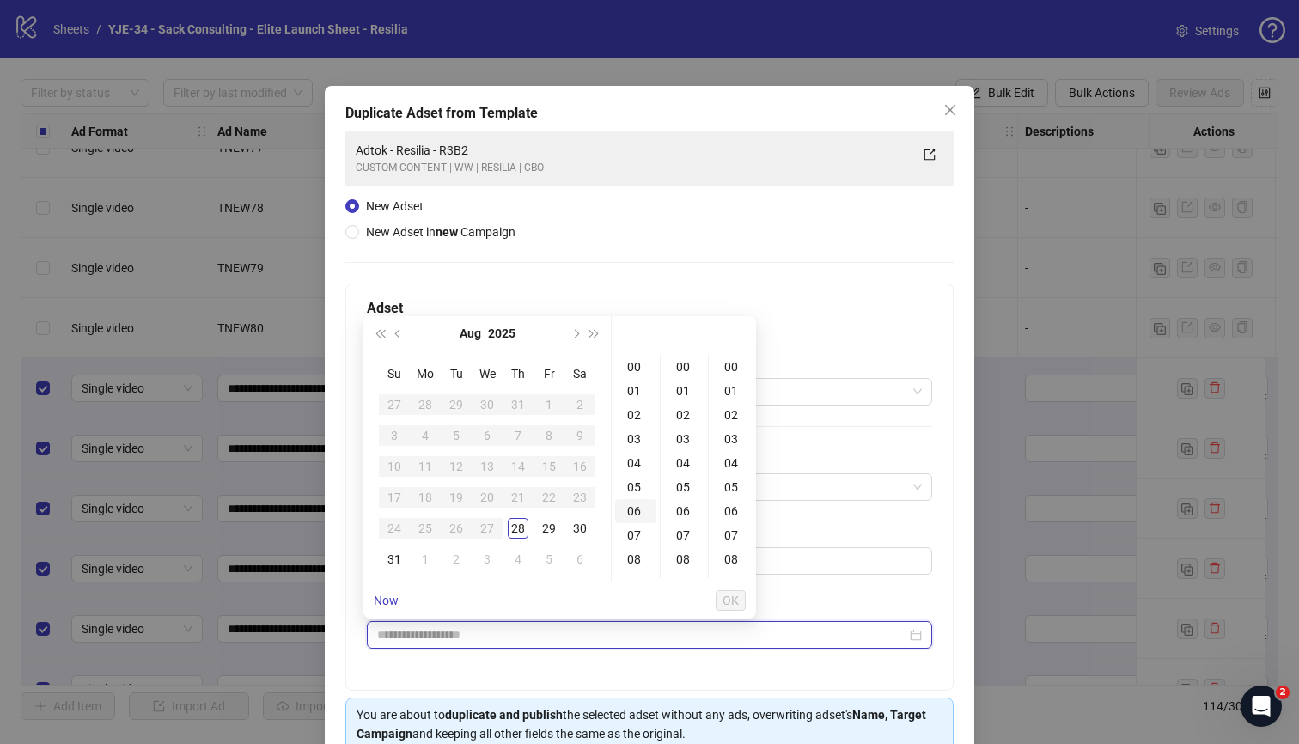
type input "**********"
click at [553, 533] on div "29" at bounding box center [549, 528] width 21 height 21
type input "**********"
click at [728, 601] on span "OK" at bounding box center [731, 601] width 16 height 14
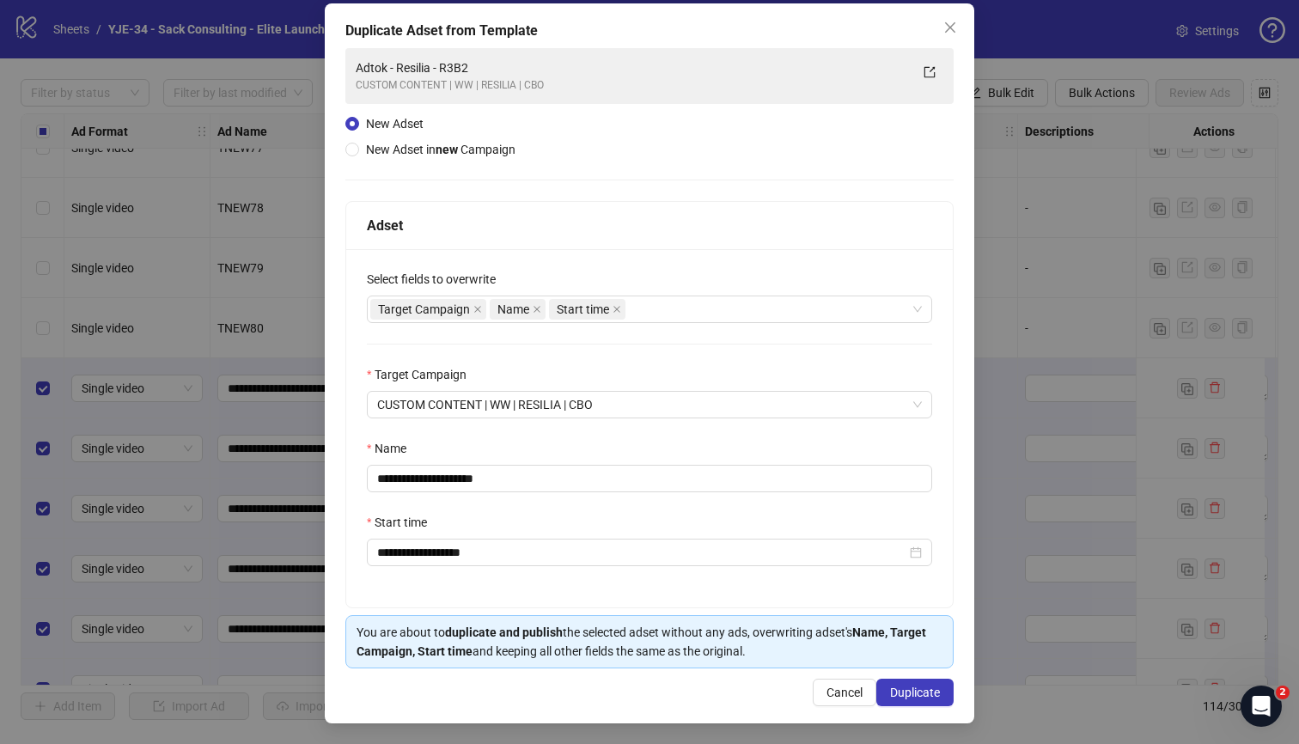
scroll to position [83, 0]
click at [893, 693] on span "Duplicate" at bounding box center [915, 693] width 50 height 14
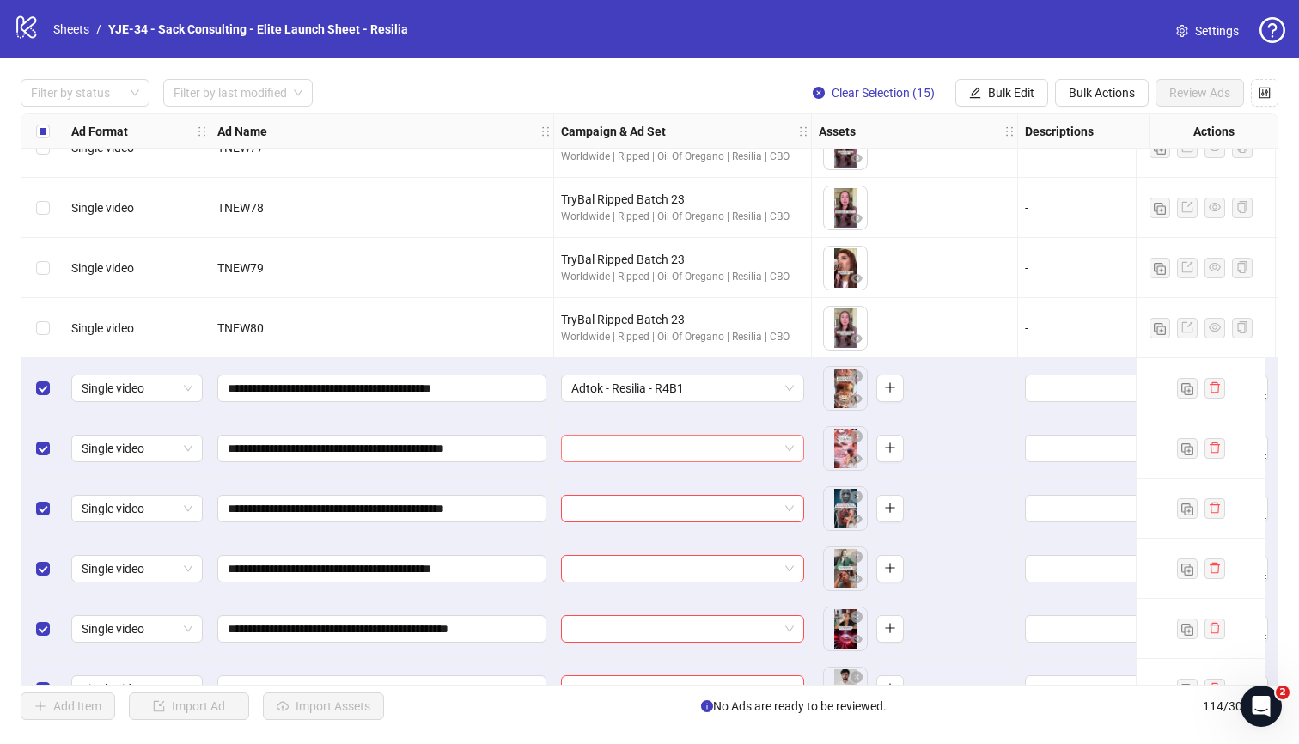
click at [735, 446] on input "search" at bounding box center [674, 449] width 207 height 26
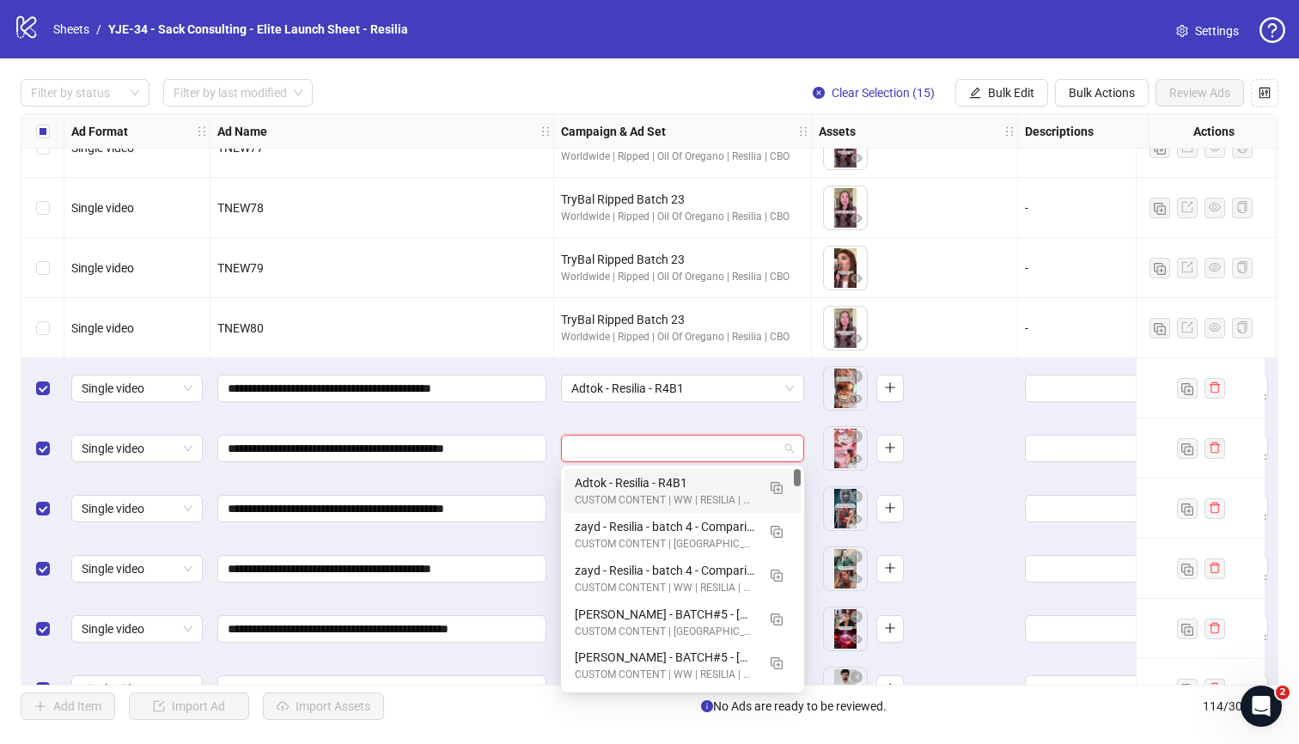
click at [699, 475] on div "Adtok - Resilia - R4B1" at bounding box center [665, 482] width 181 height 19
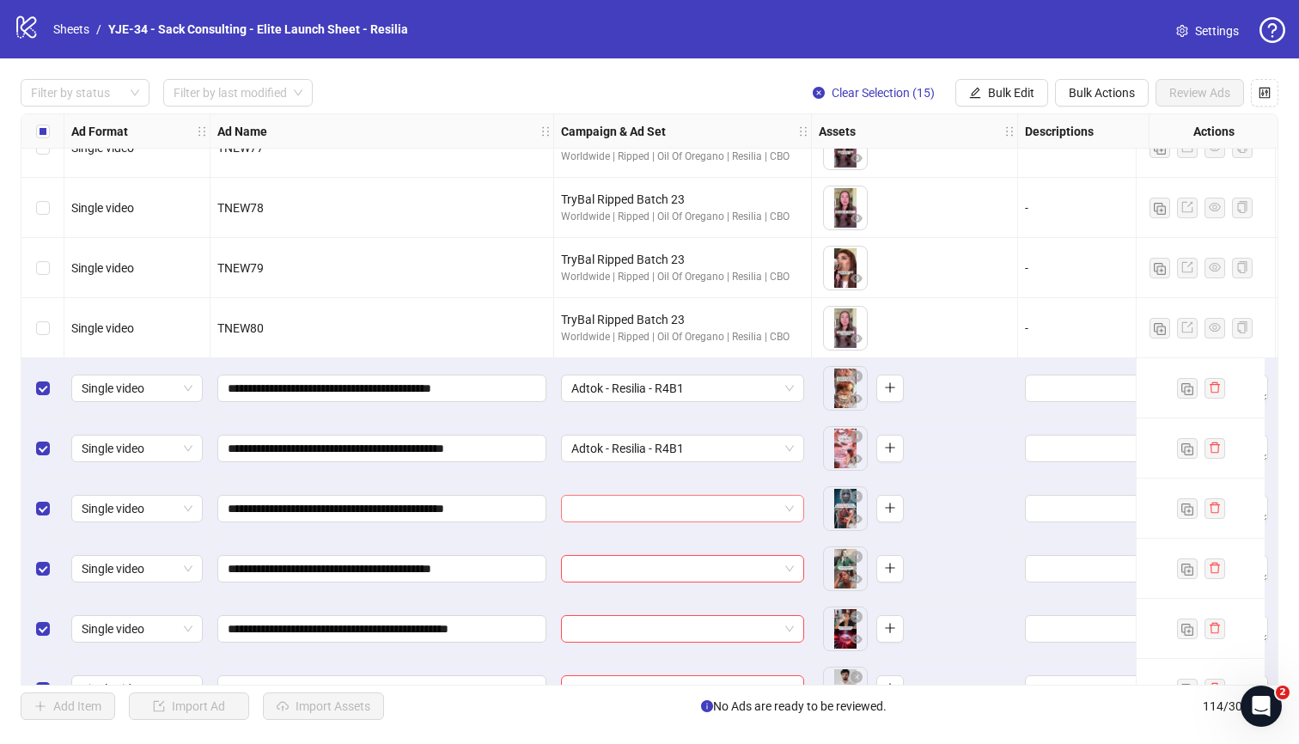
click at [670, 503] on input "search" at bounding box center [674, 509] width 207 height 26
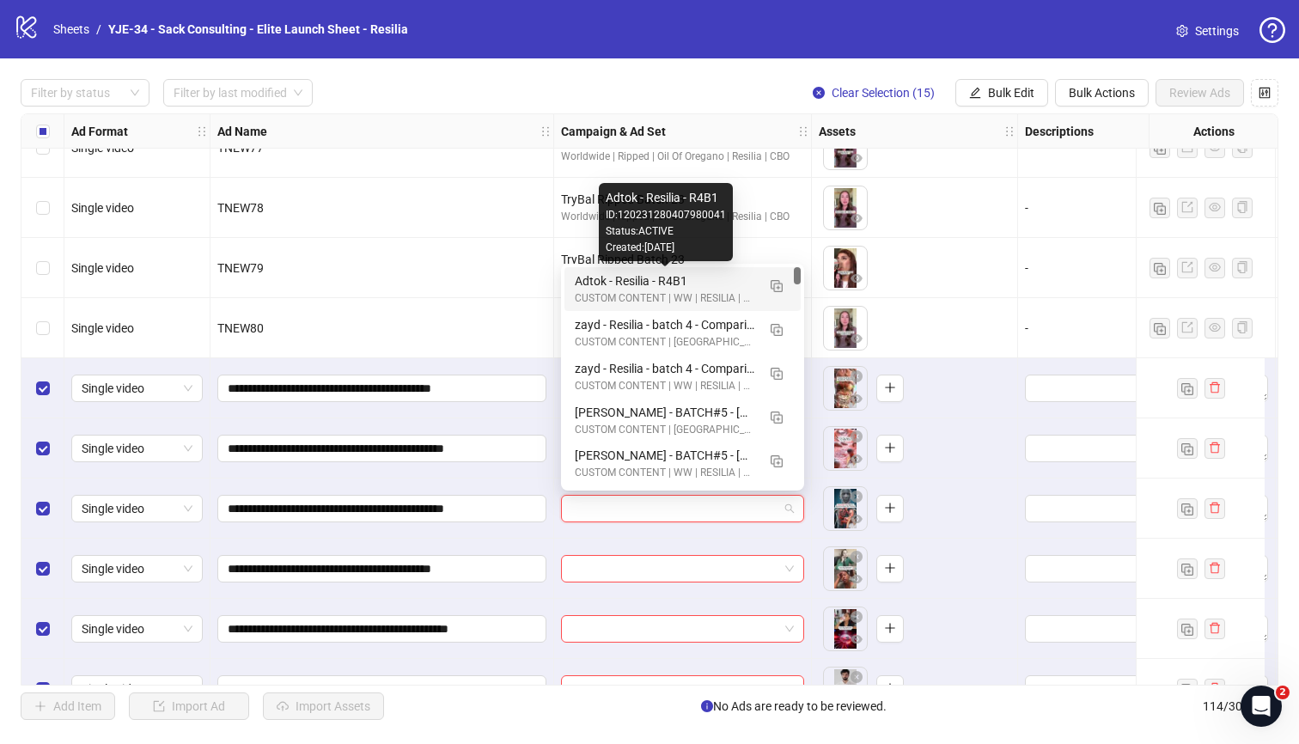
click at [590, 279] on div "Adtok - Resilia - R4B1" at bounding box center [665, 280] width 181 height 19
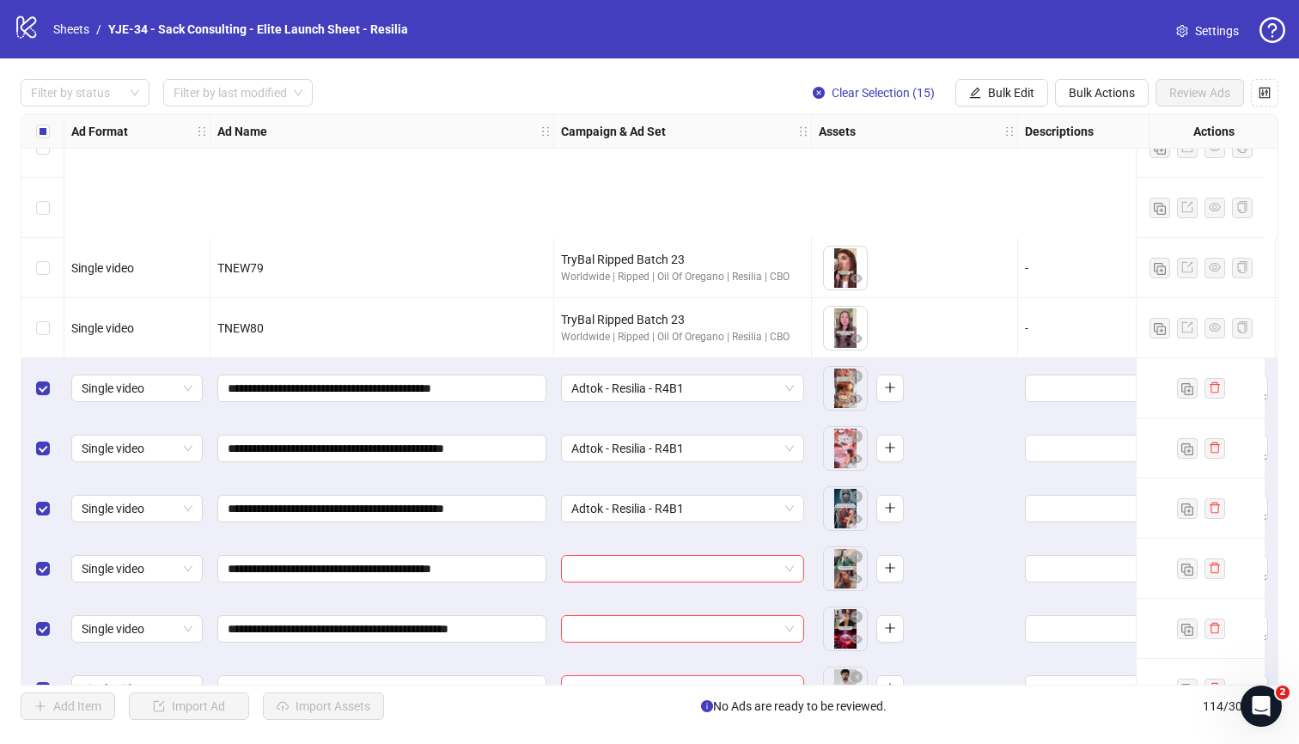
scroll to position [5970, 0]
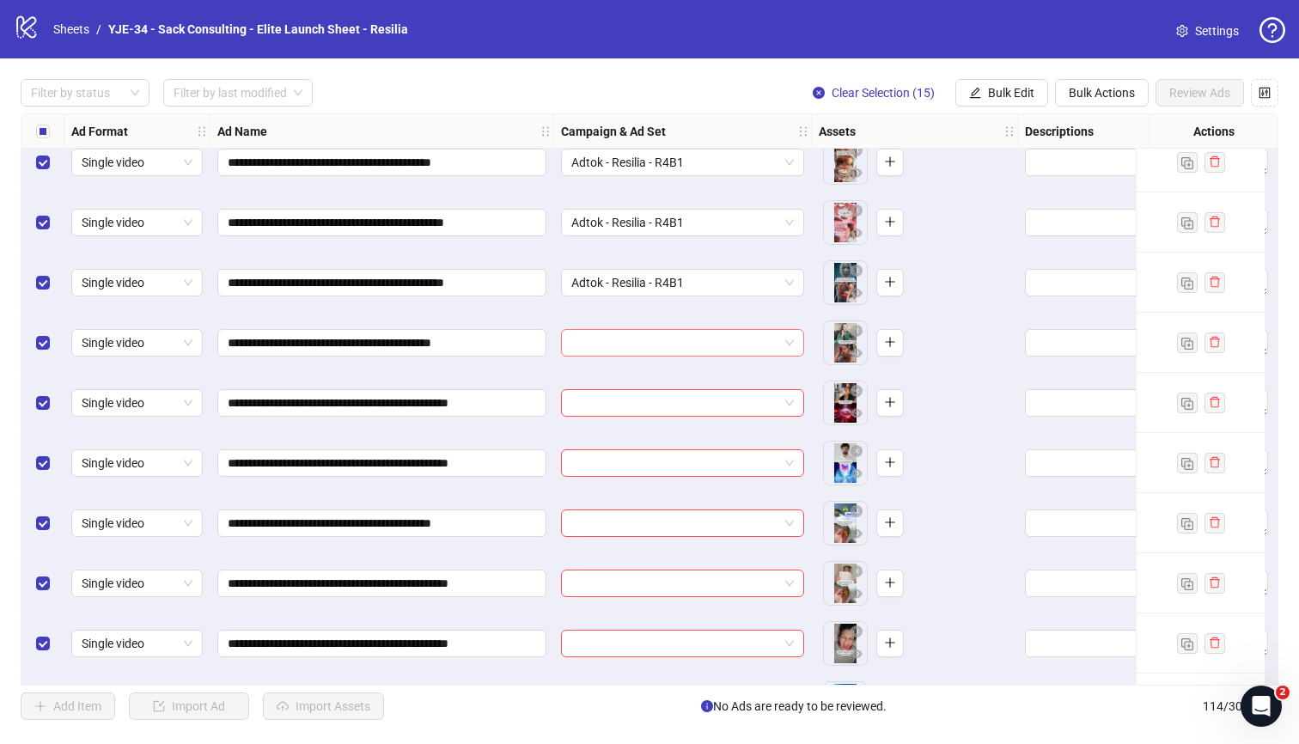
click at [623, 342] on input "search" at bounding box center [674, 343] width 207 height 26
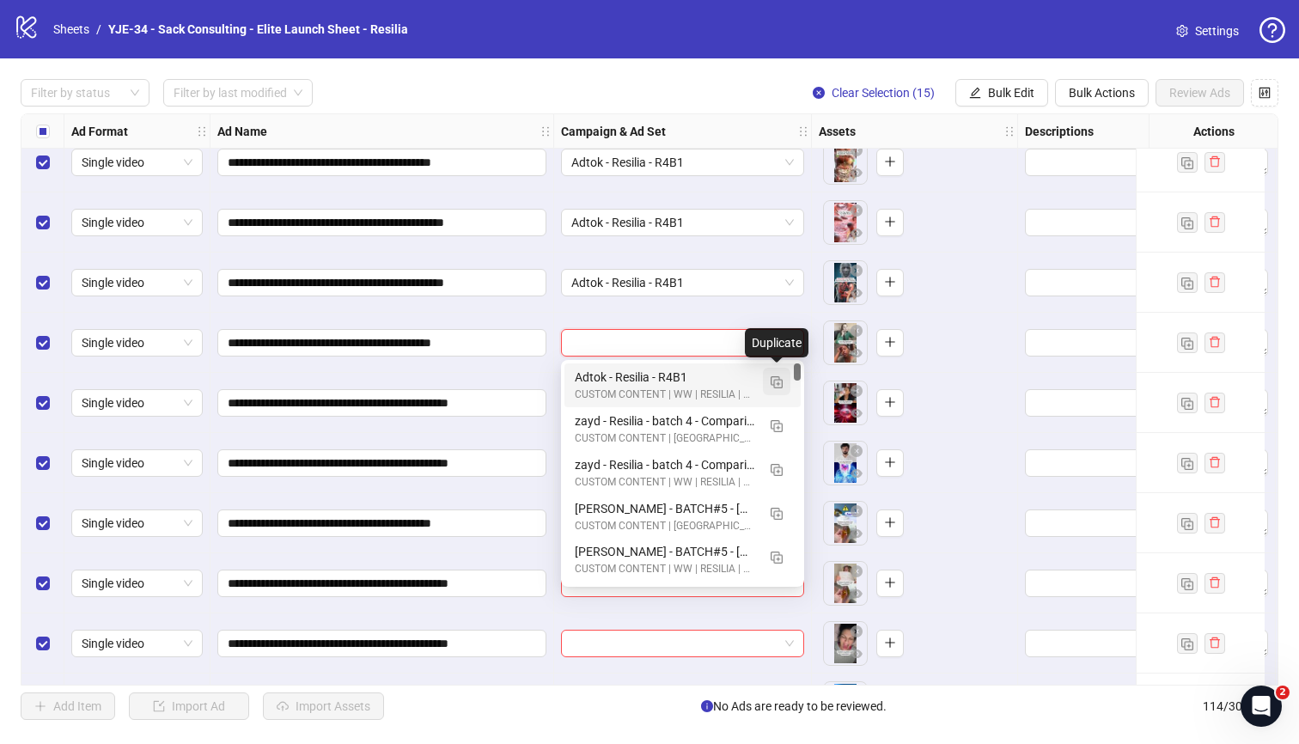
click at [779, 382] on img "button" at bounding box center [777, 382] width 12 height 12
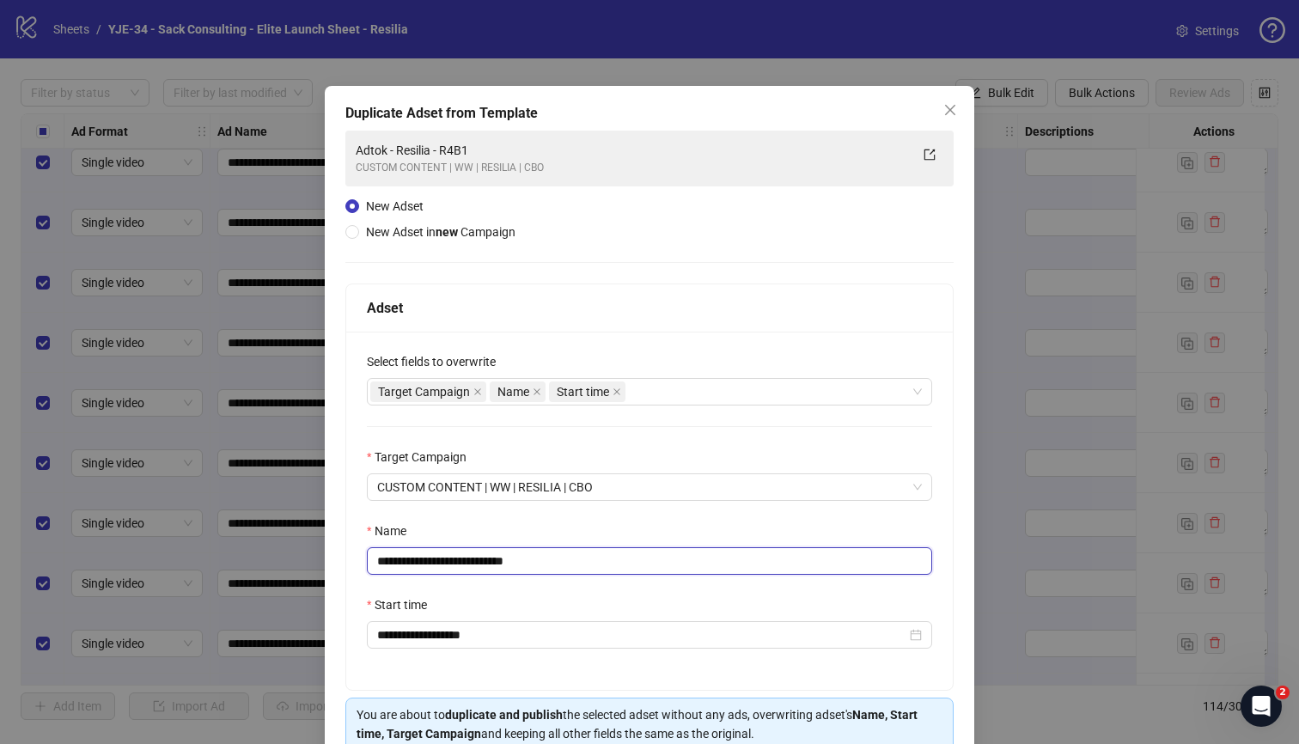
drag, startPoint x: 554, startPoint y: 558, endPoint x: 482, endPoint y: 564, distance: 72.4
click at [482, 564] on input "**********" at bounding box center [649, 560] width 565 height 27
type input "**********"
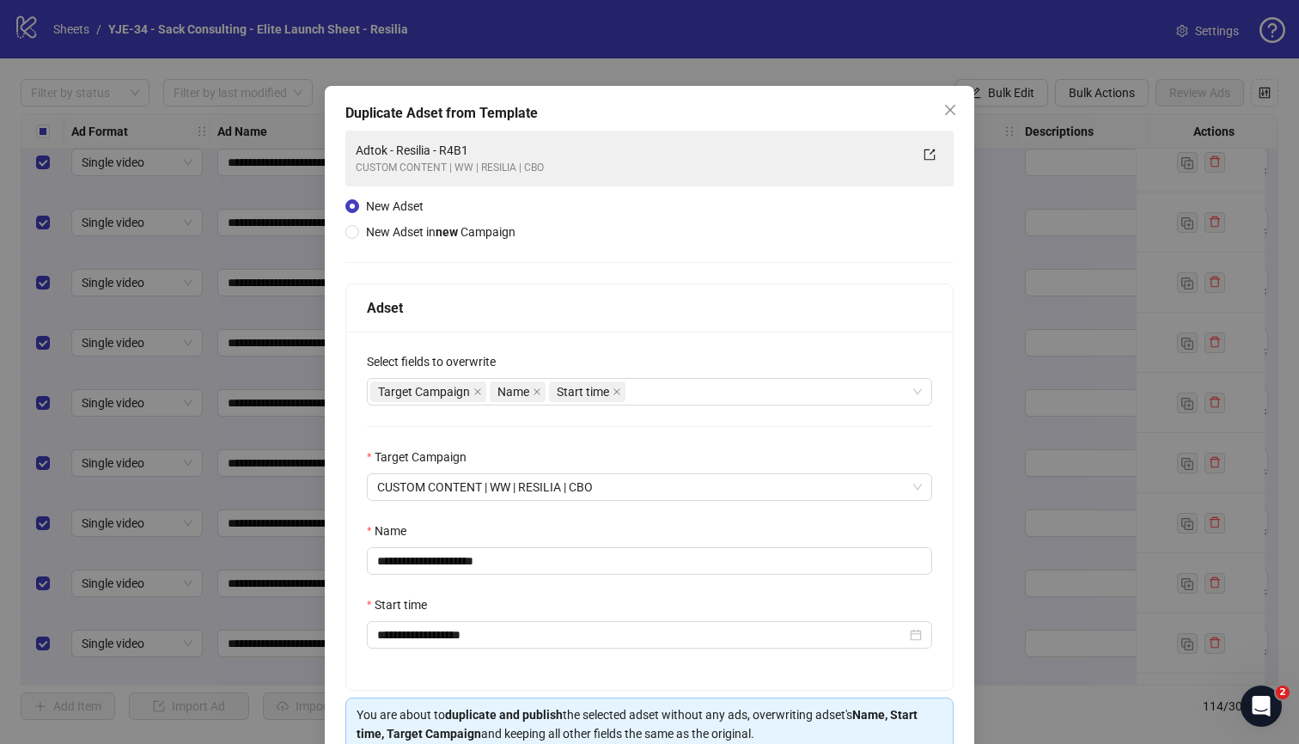
click at [587, 530] on div "Name" at bounding box center [649, 534] width 565 height 26
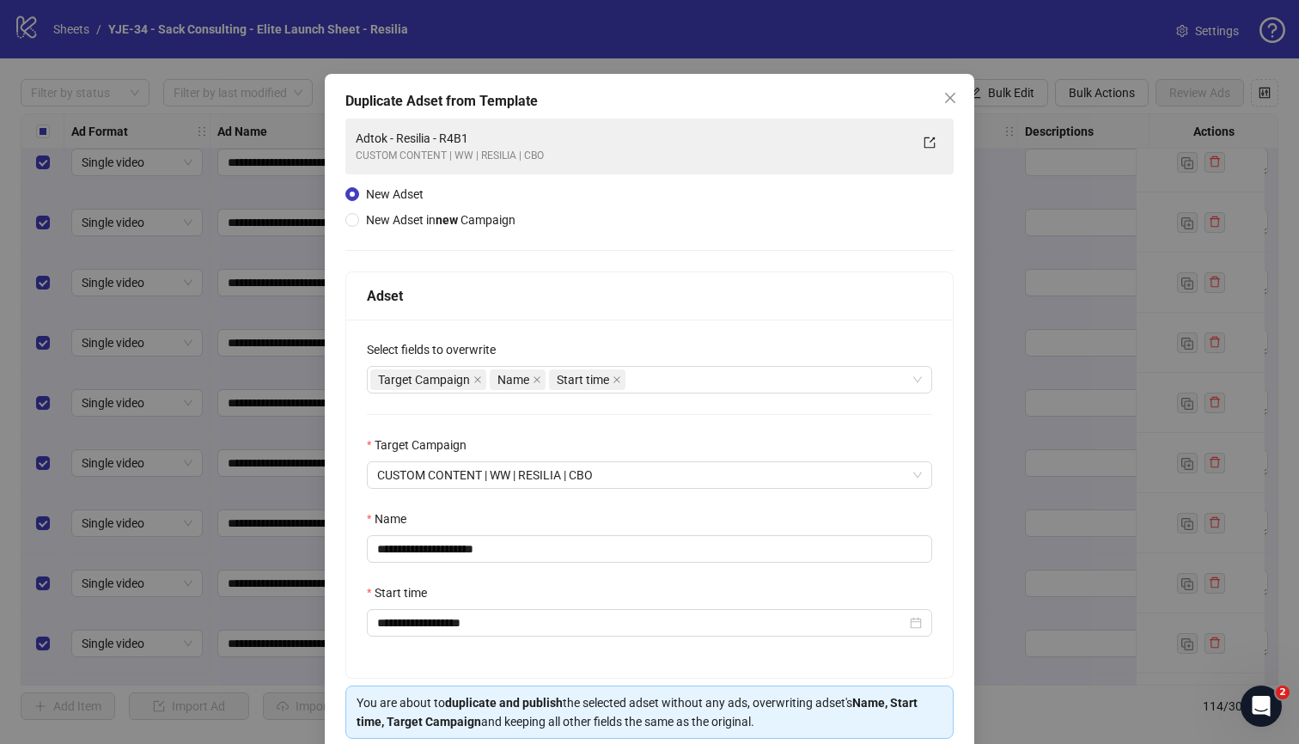
scroll to position [83, 0]
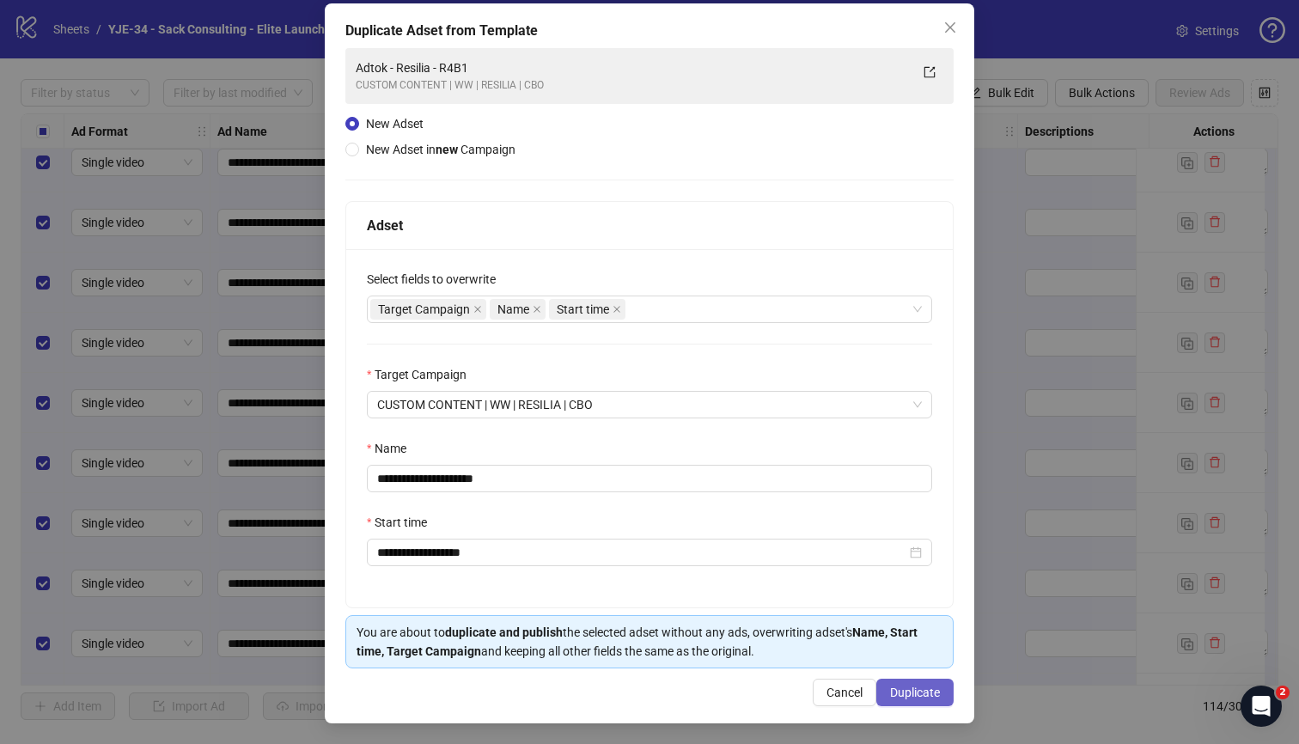
click at [878, 686] on button "Duplicate" at bounding box center [914, 692] width 77 height 27
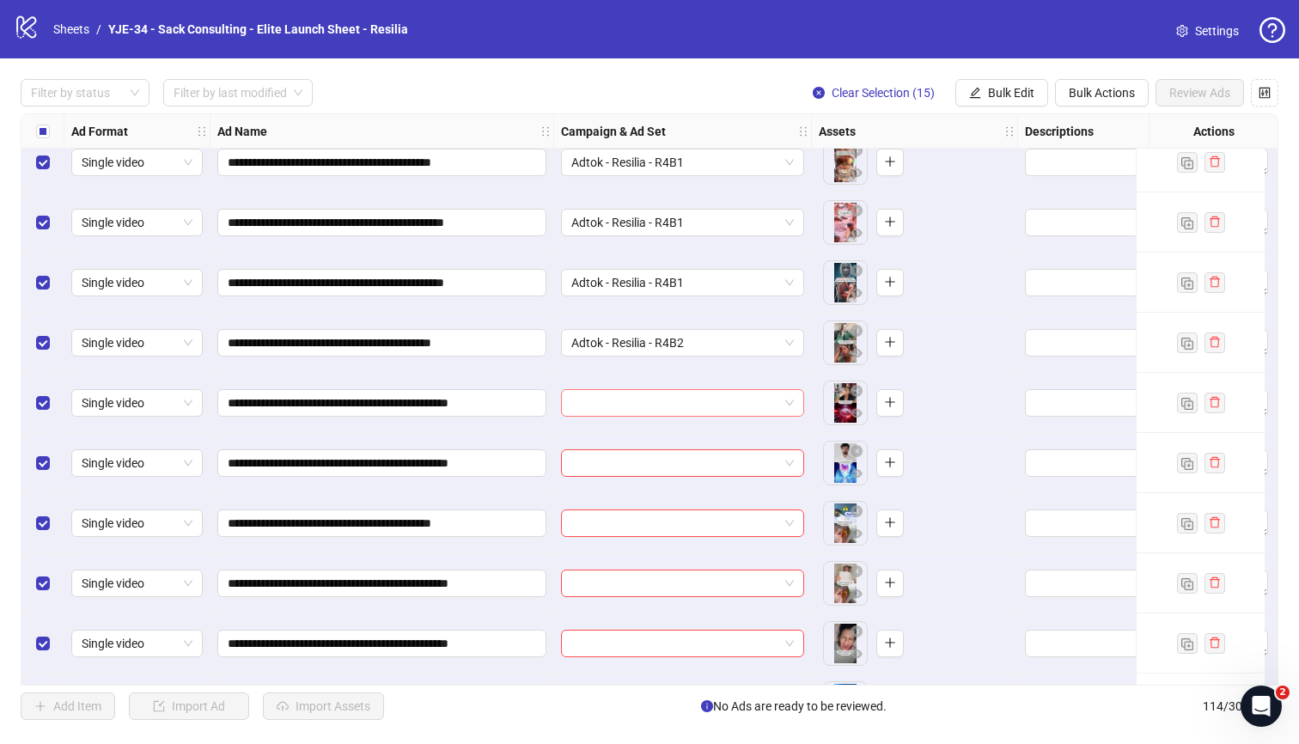
click at [662, 410] on input "search" at bounding box center [674, 403] width 207 height 26
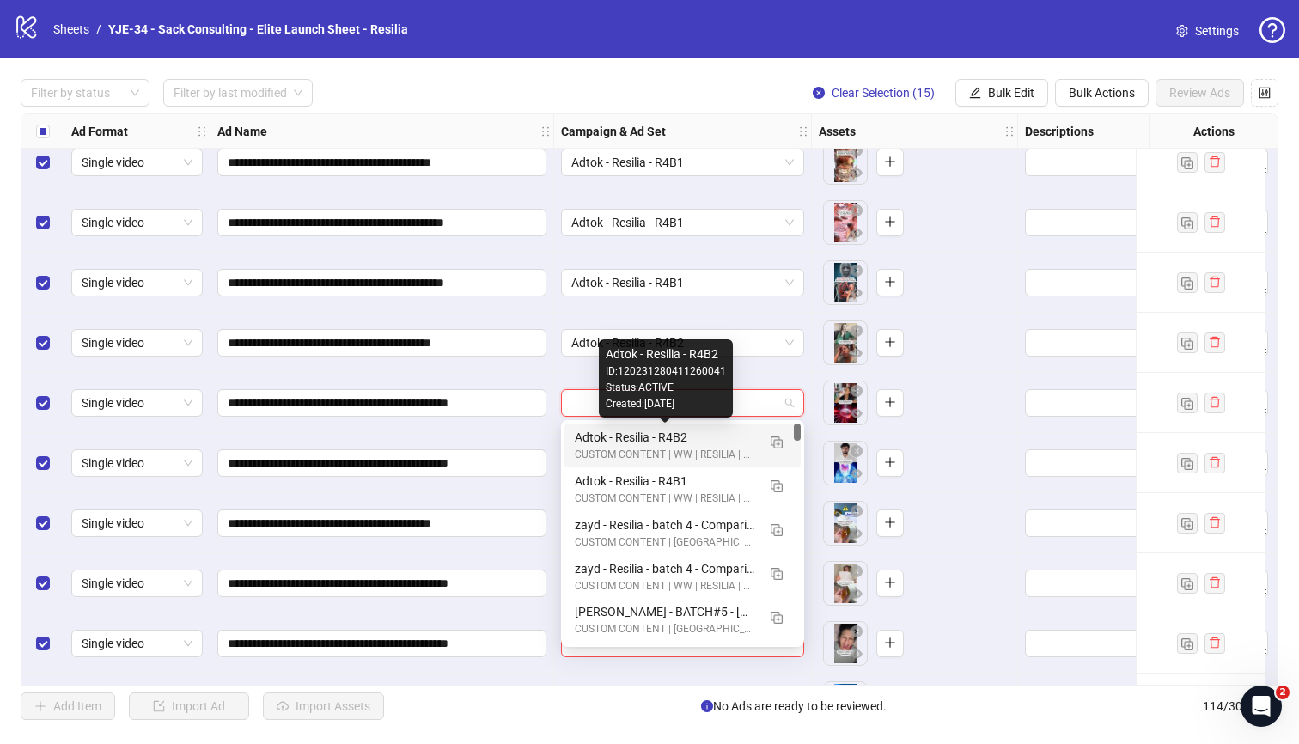
click at [661, 429] on div "Adtok - Resilia - R4B2" at bounding box center [665, 437] width 181 height 19
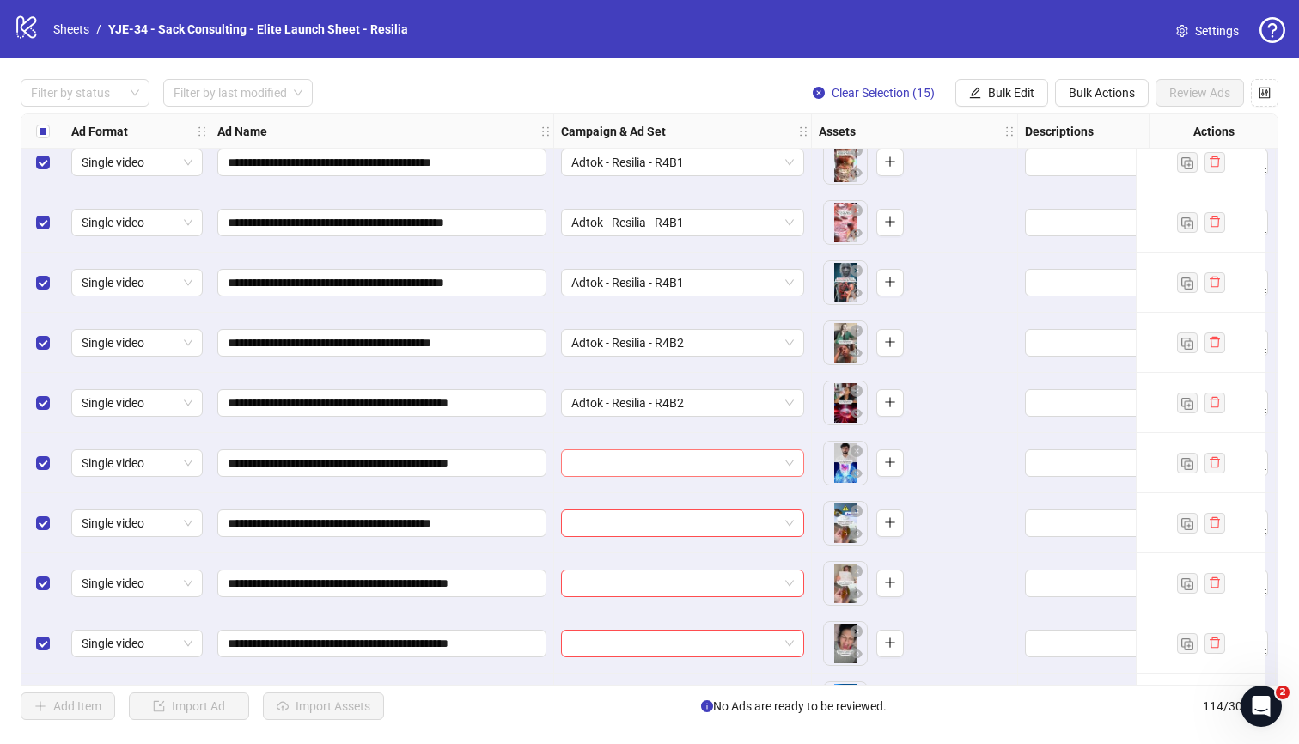
click at [612, 458] on input "search" at bounding box center [674, 463] width 207 height 26
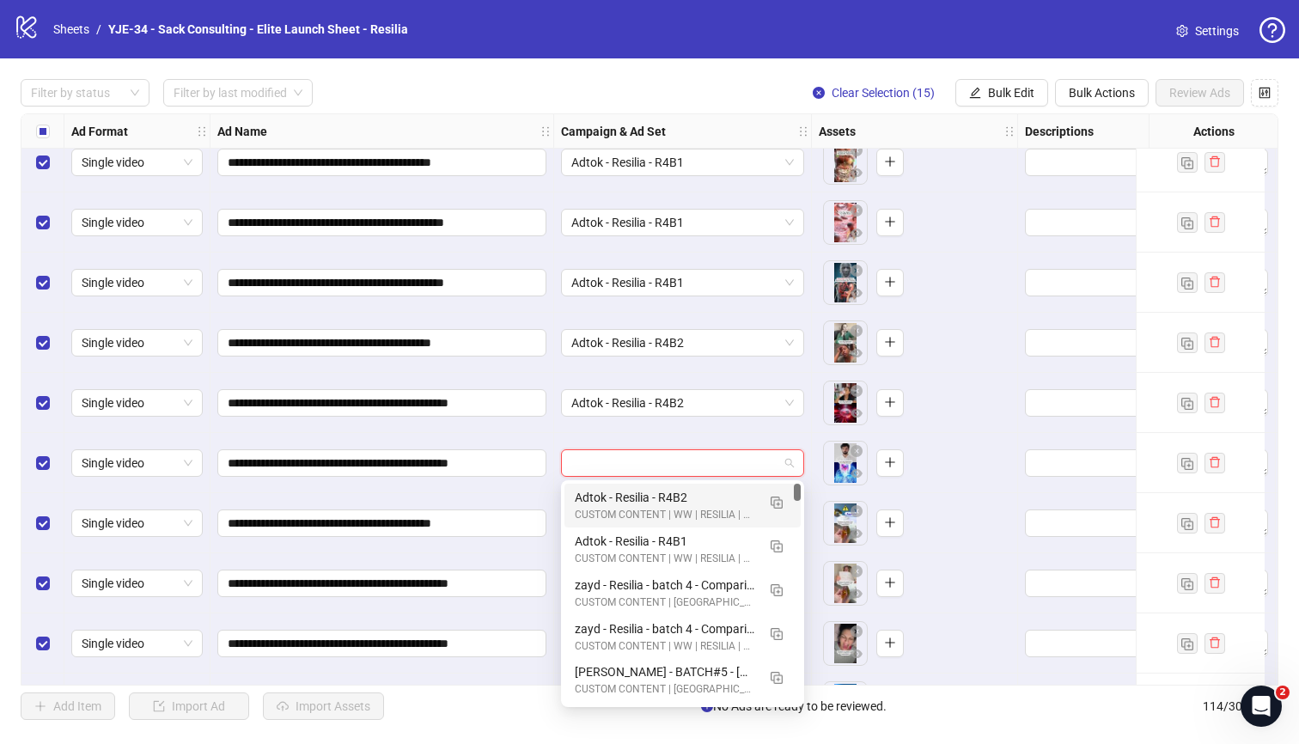
click at [615, 488] on div "Adtok - Resilia - R4B2" at bounding box center [665, 497] width 181 height 19
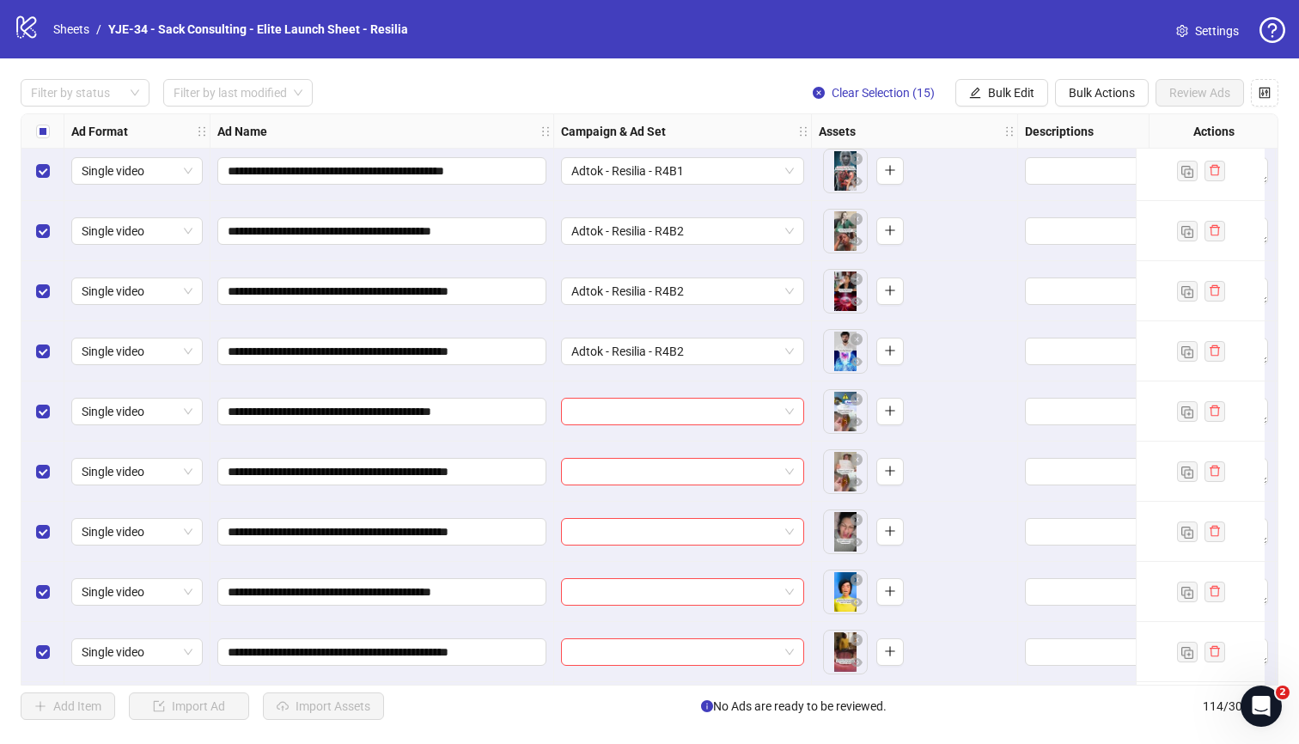
scroll to position [6158, 0]
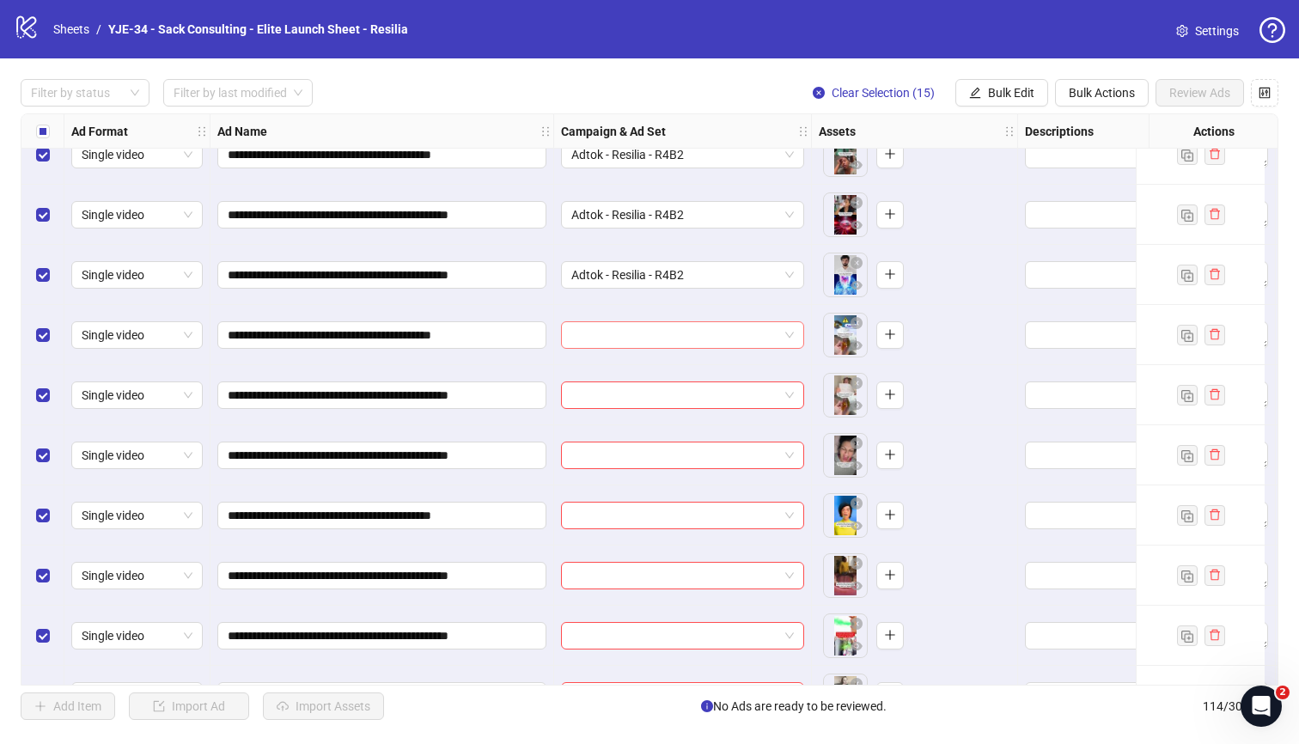
click at [570, 342] on div at bounding box center [682, 334] width 243 height 27
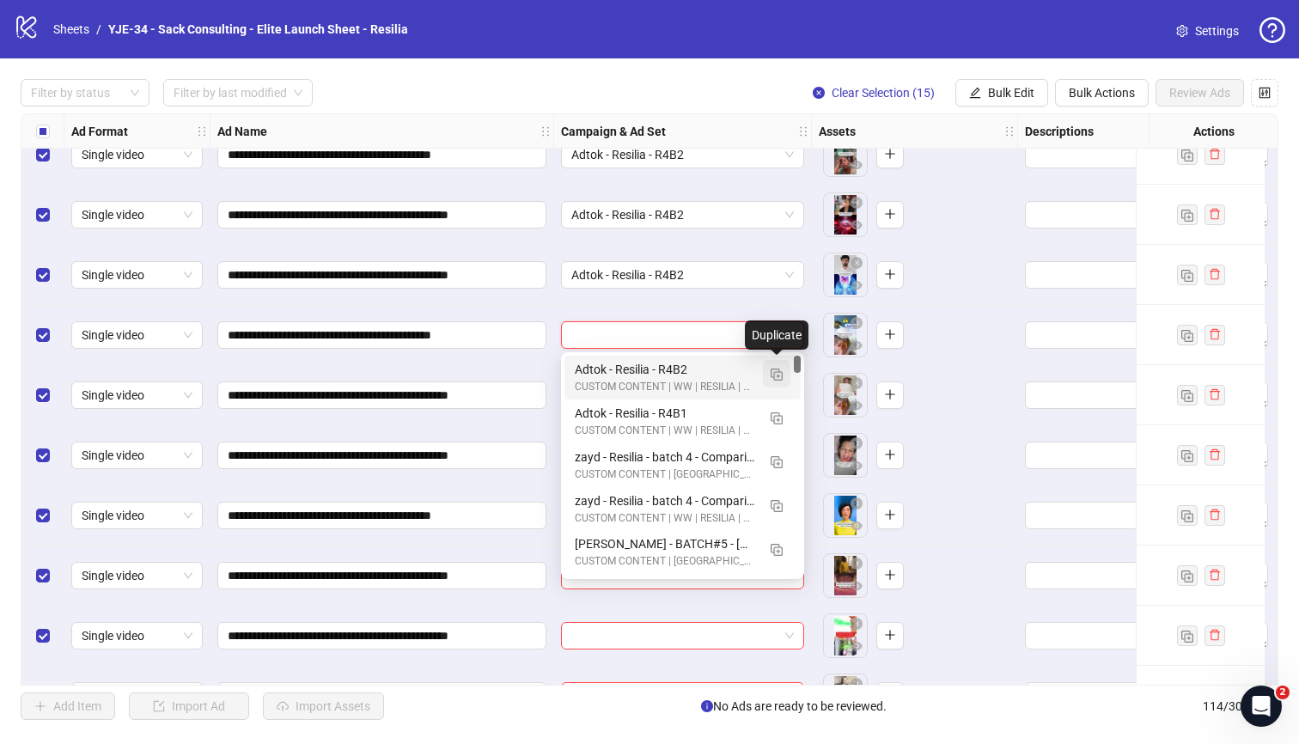
click at [770, 378] on button "button" at bounding box center [776, 373] width 27 height 27
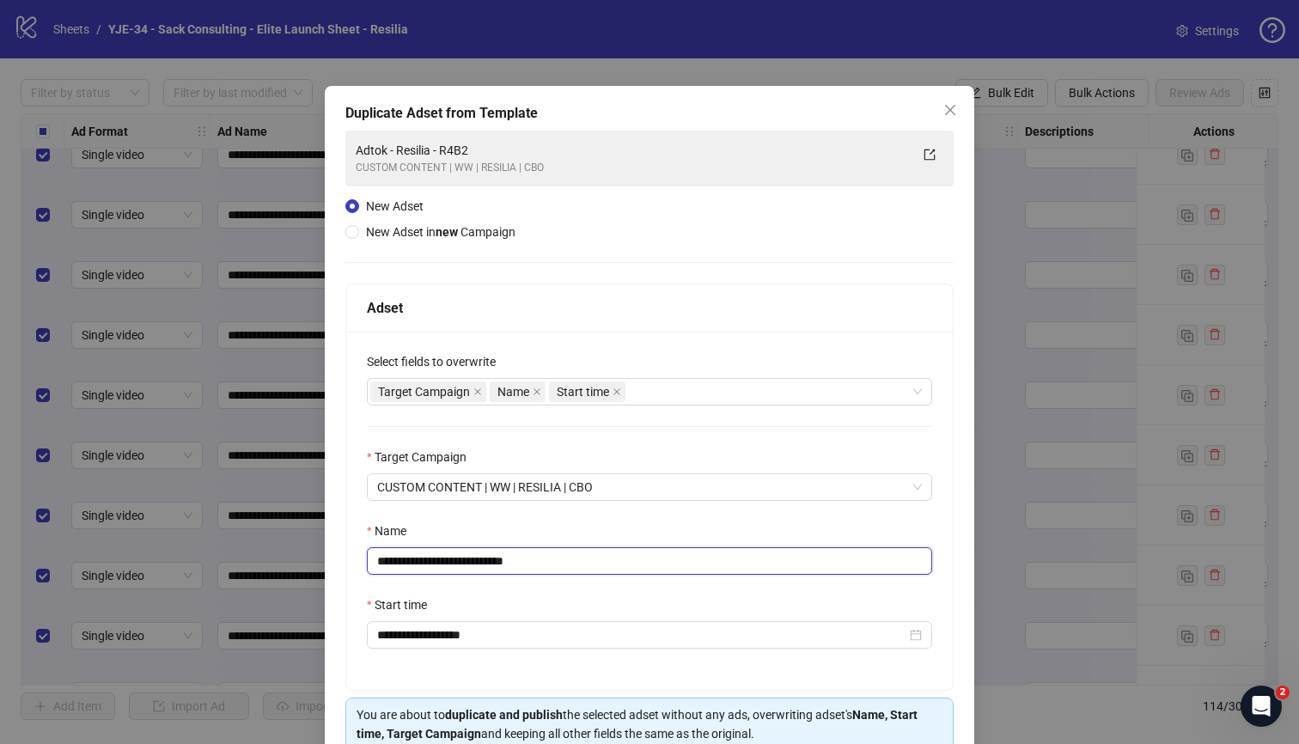
drag, startPoint x: 527, startPoint y: 567, endPoint x: 484, endPoint y: 569, distance: 43.0
click at [484, 569] on input "**********" at bounding box center [649, 560] width 565 height 27
type input "**********"
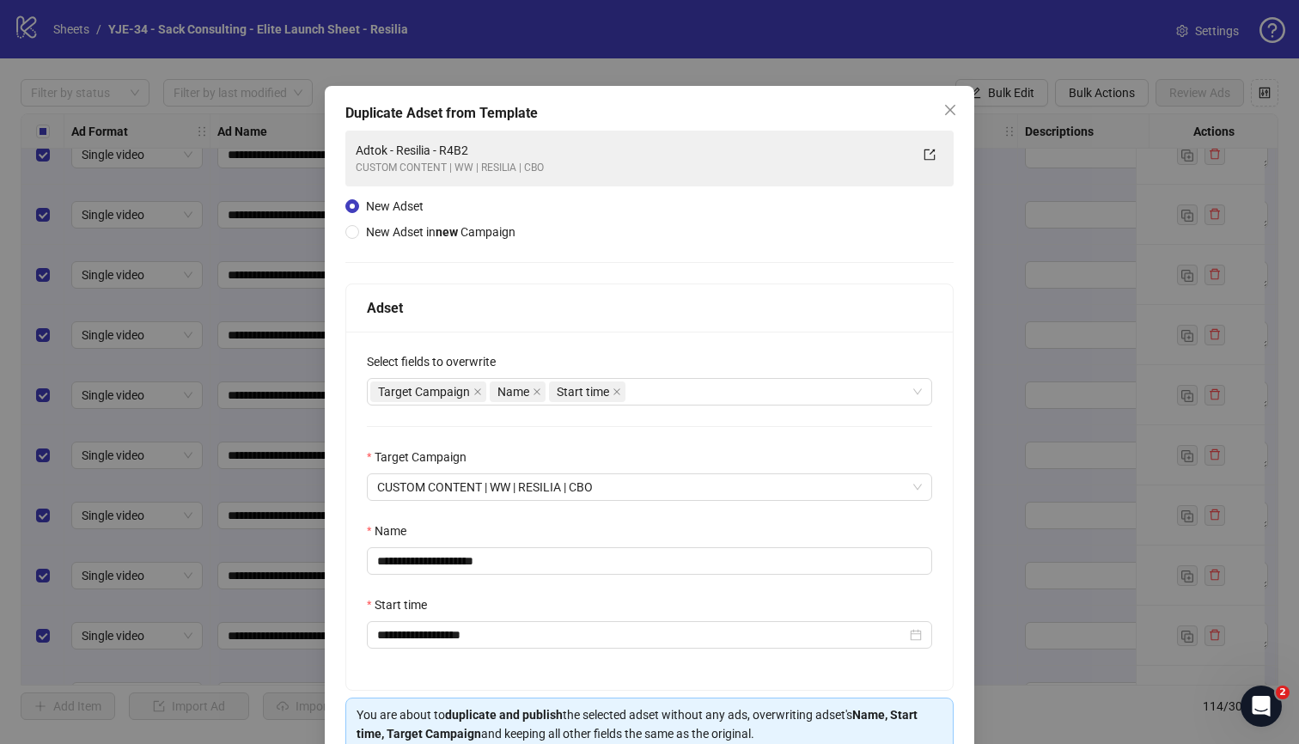
click at [526, 527] on div "Name" at bounding box center [649, 534] width 565 height 26
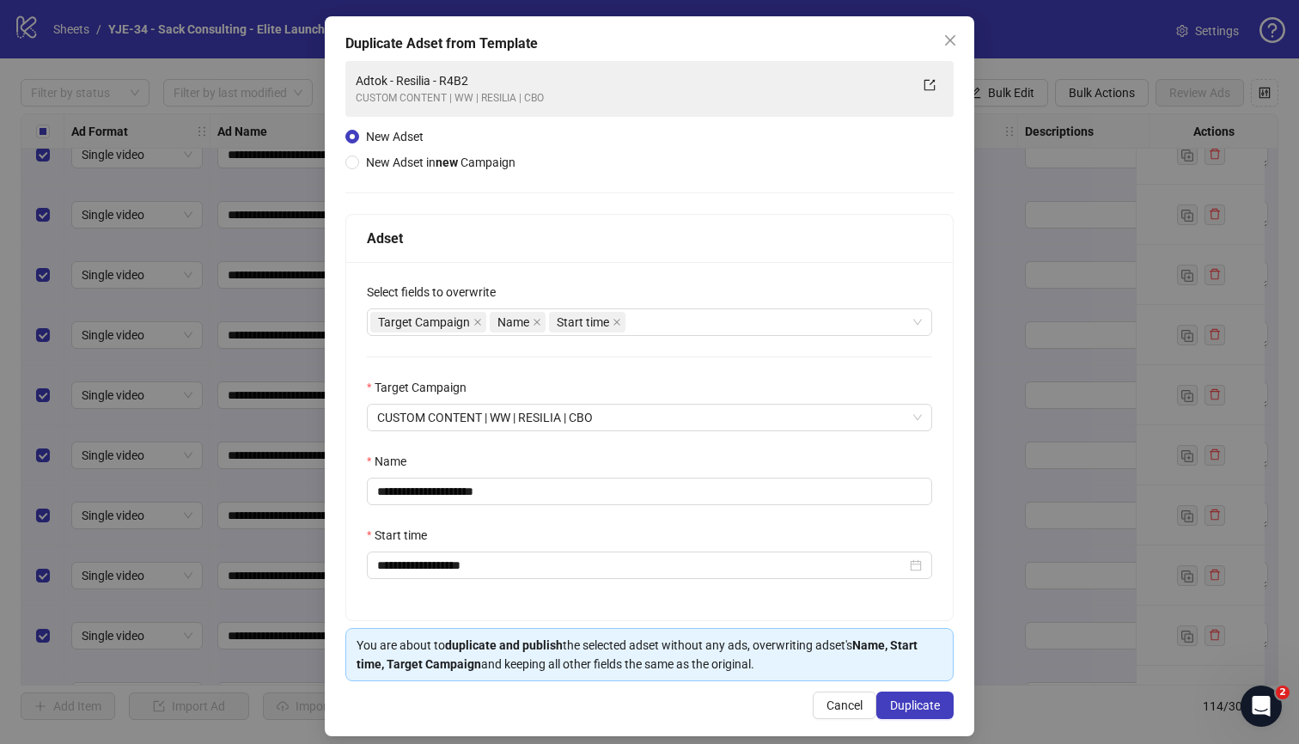
scroll to position [83, 0]
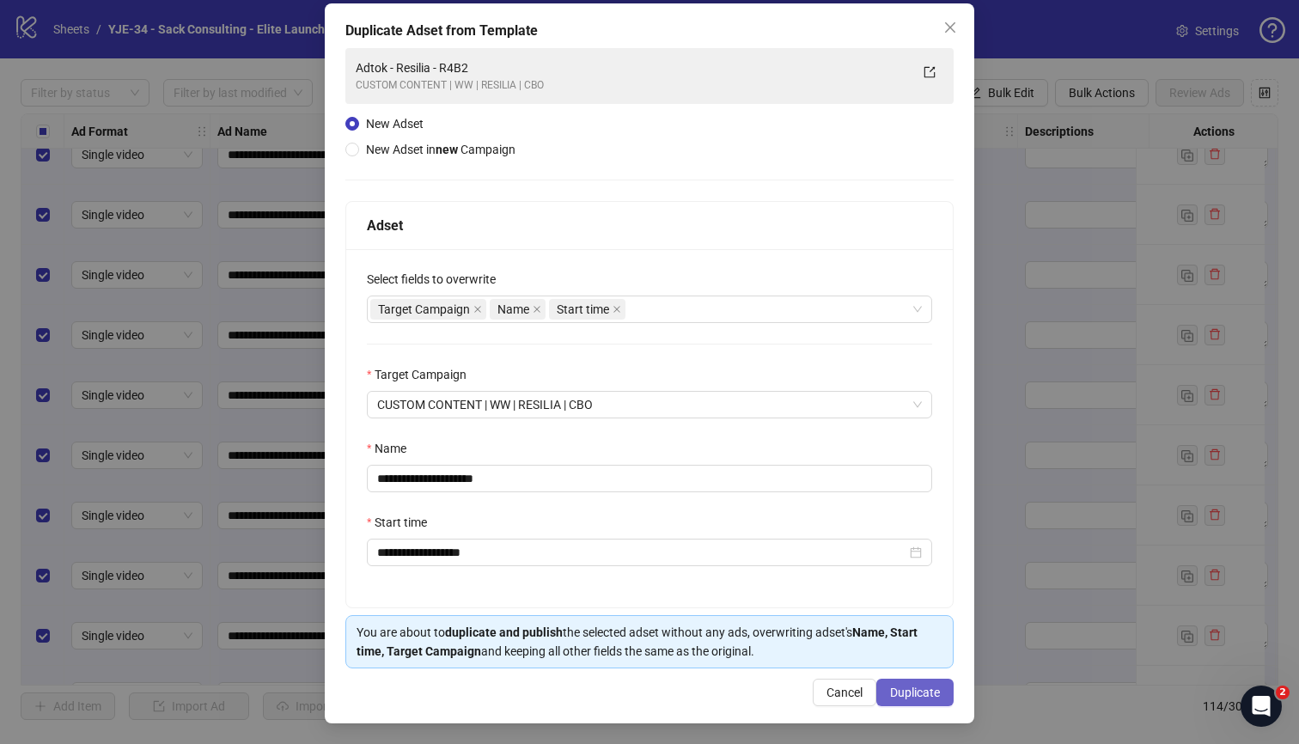
click at [890, 684] on button "Duplicate" at bounding box center [914, 692] width 77 height 27
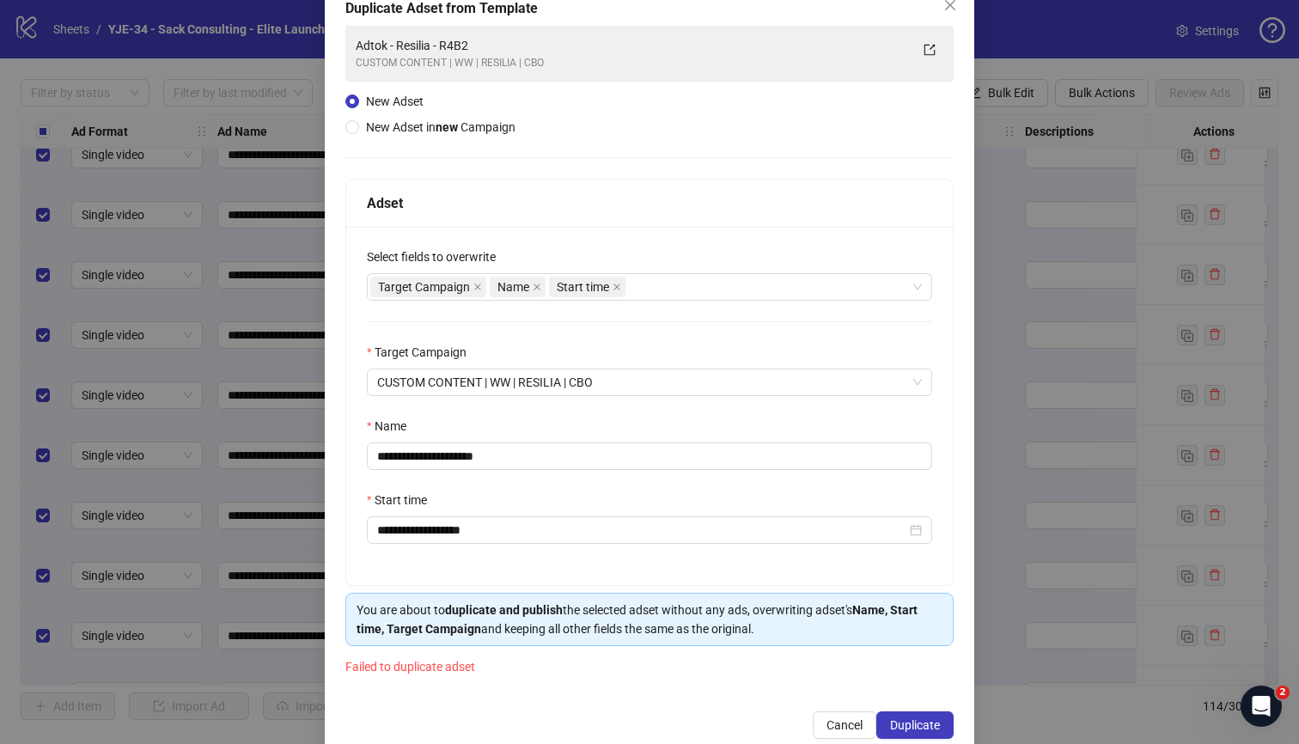
scroll to position [138, 0]
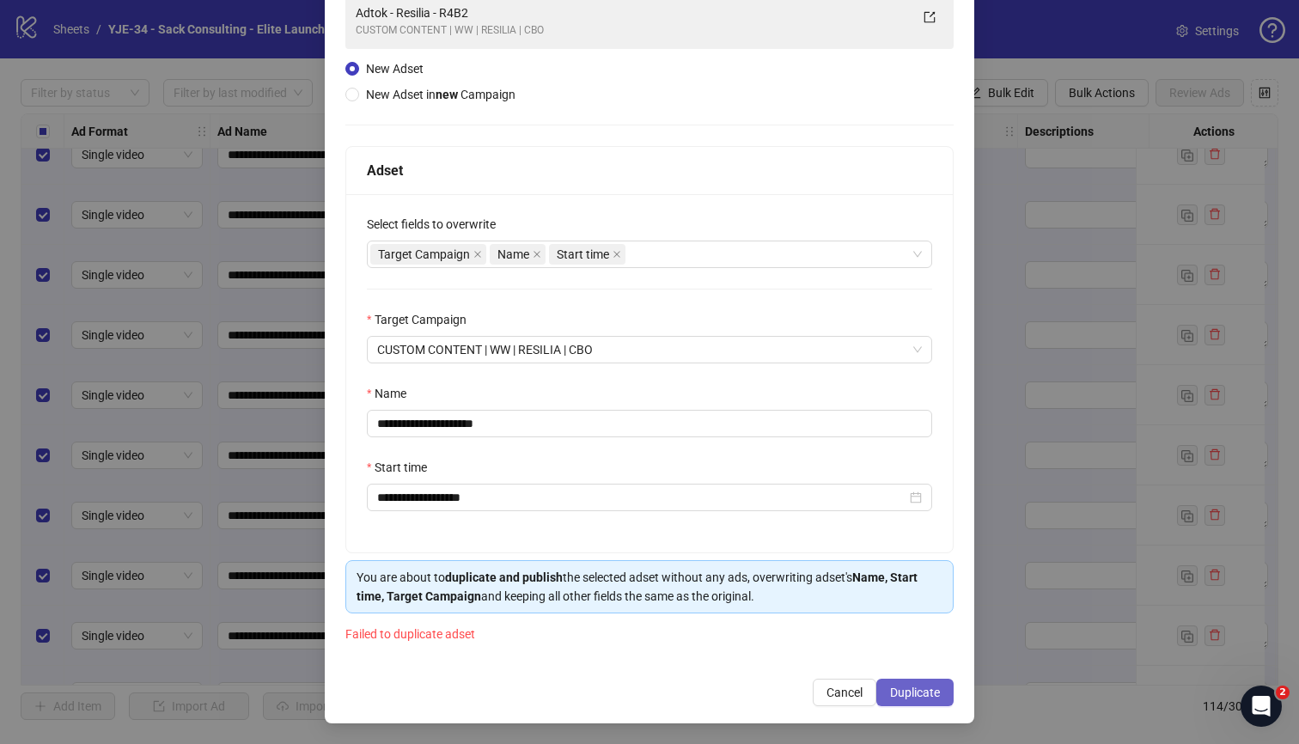
click at [893, 690] on span "Duplicate" at bounding box center [915, 693] width 50 height 14
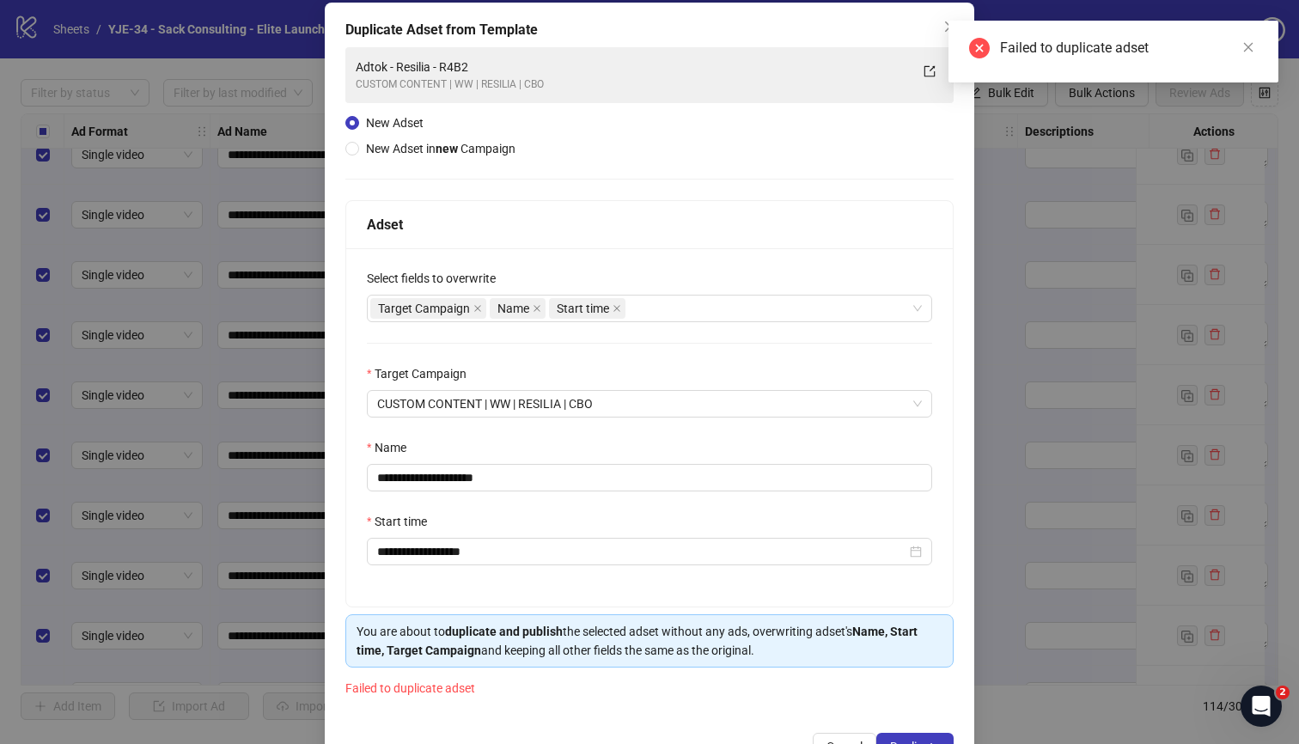
scroll to position [0, 0]
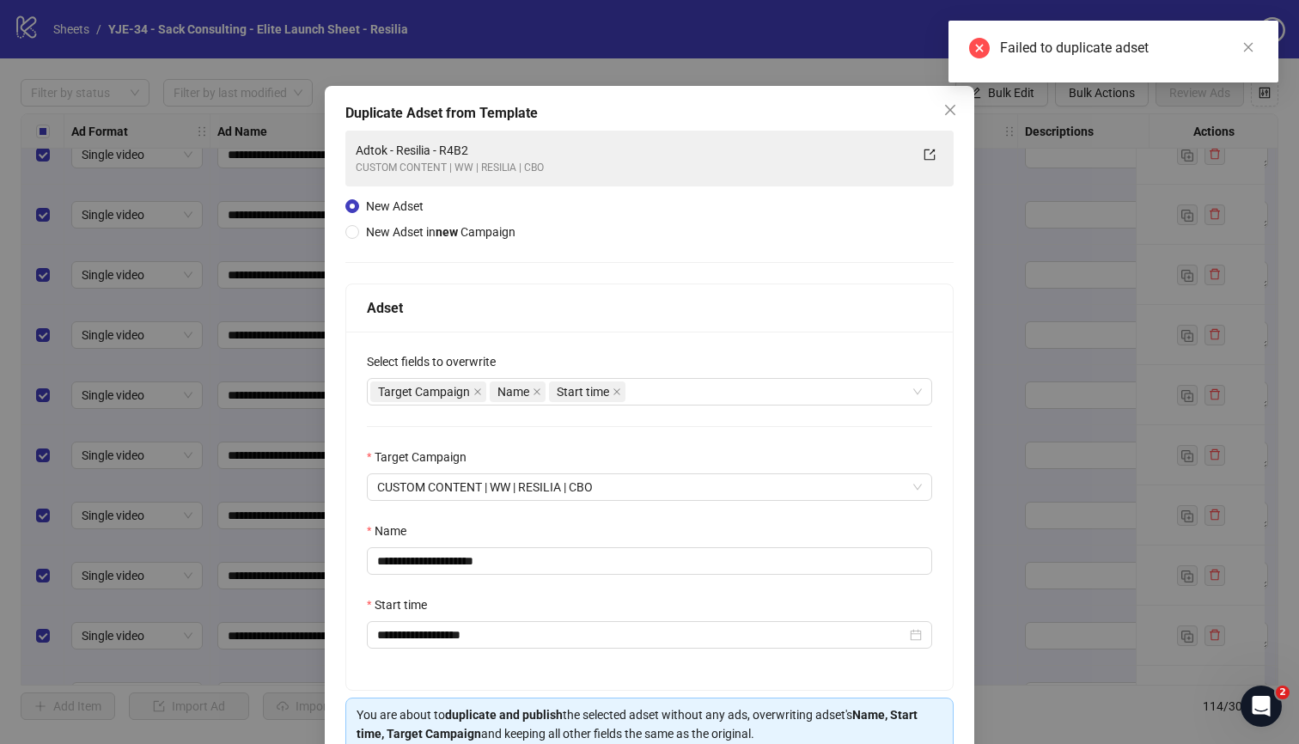
drag, startPoint x: 1247, startPoint y: 40, endPoint x: 1230, endPoint y: 52, distance: 20.5
click at [1247, 40] on link "Close" at bounding box center [1248, 47] width 19 height 19
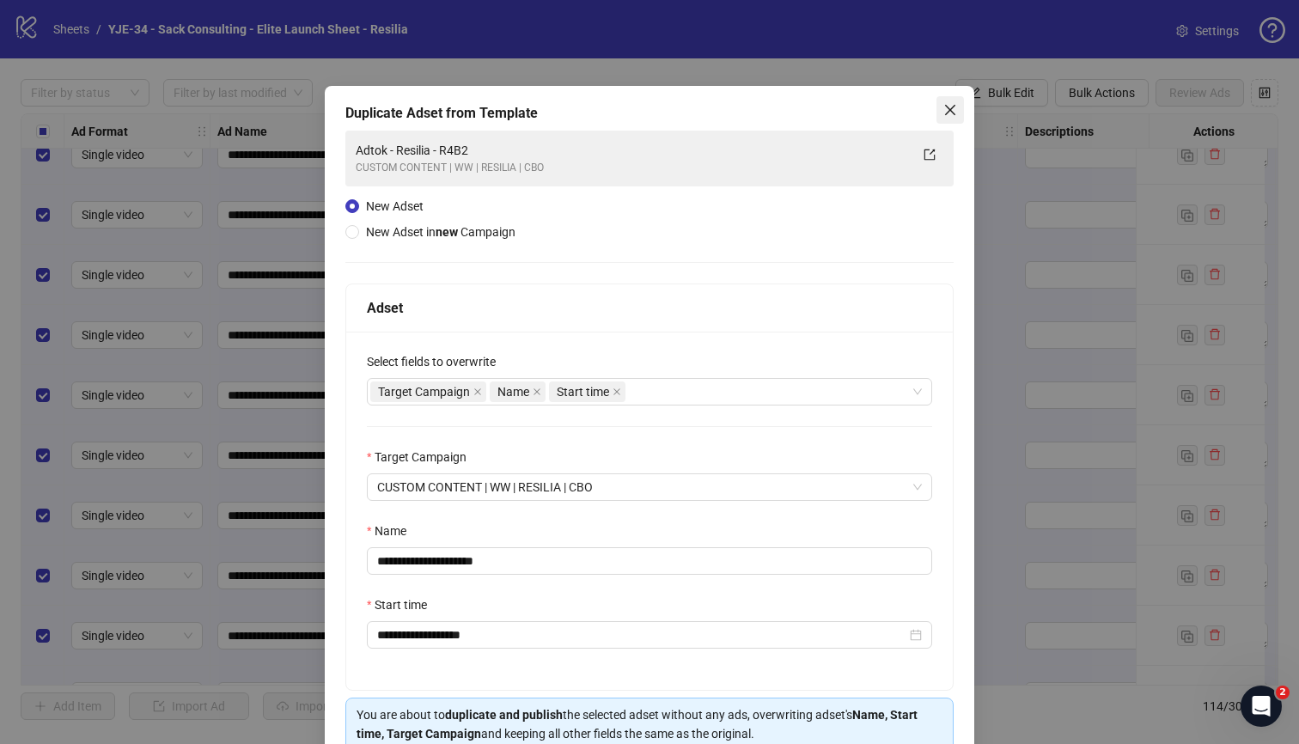
click at [943, 110] on icon "close" at bounding box center [950, 110] width 14 height 14
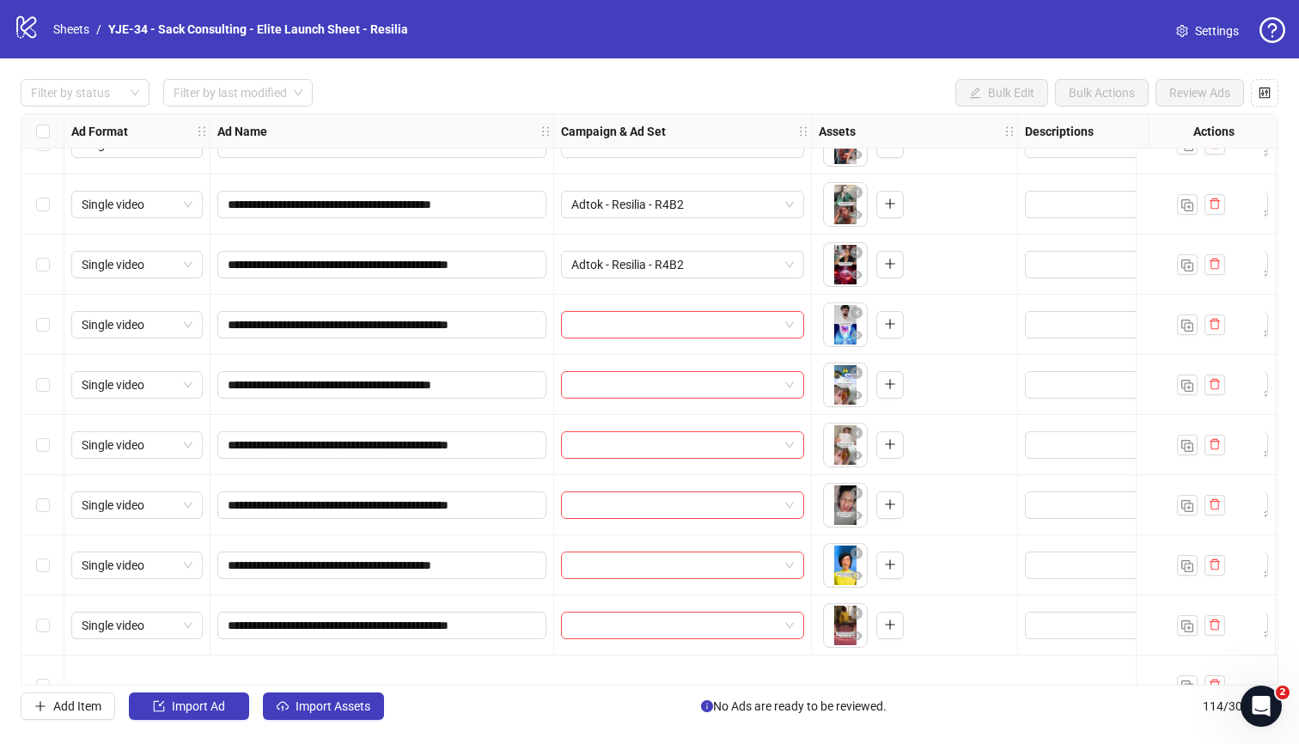
scroll to position [5919, 0]
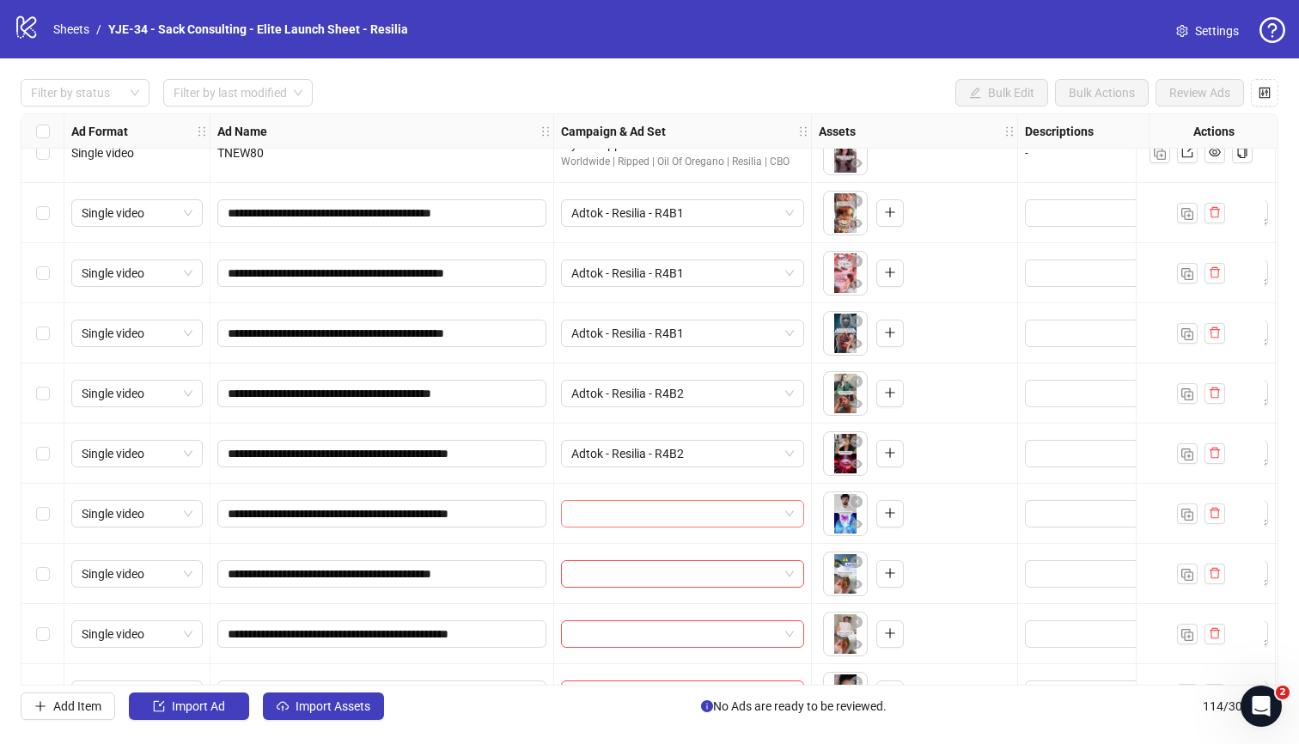
click at [658, 510] on input "search" at bounding box center [674, 514] width 207 height 26
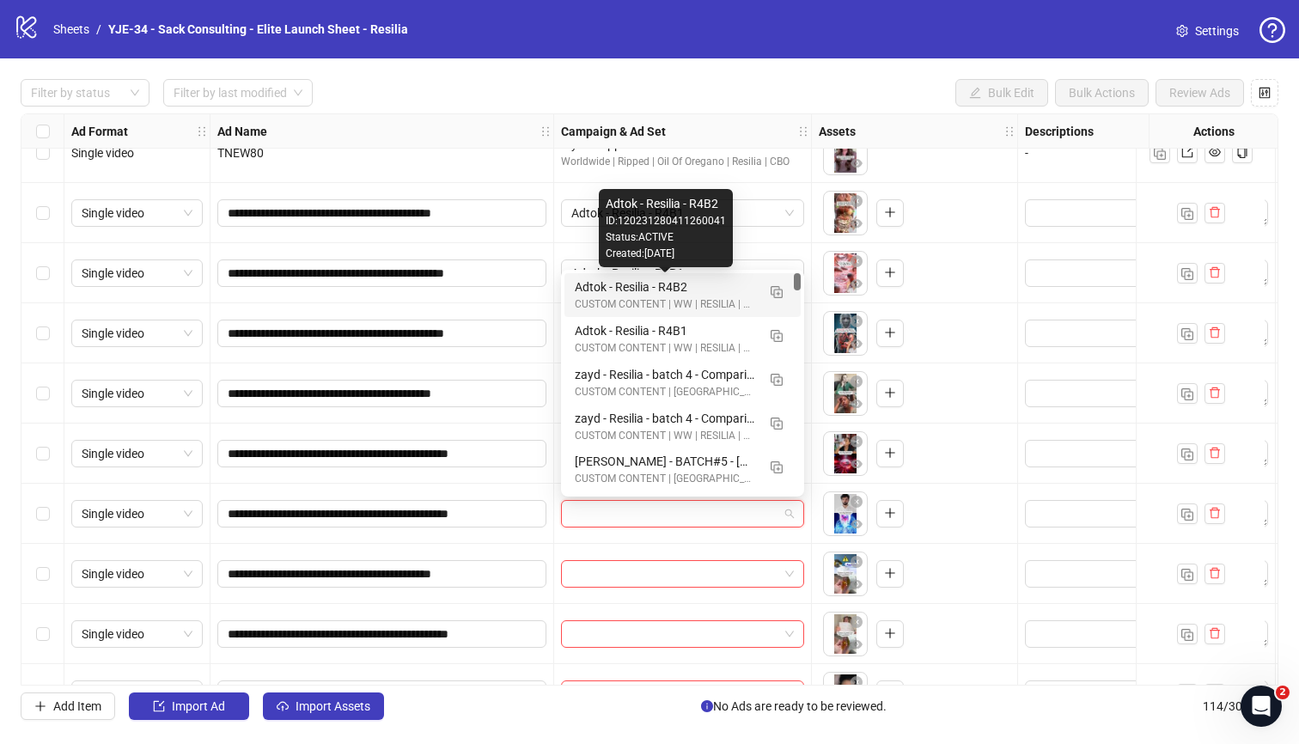
click at [606, 284] on div "Adtok - Resilia - R4B2" at bounding box center [665, 286] width 181 height 19
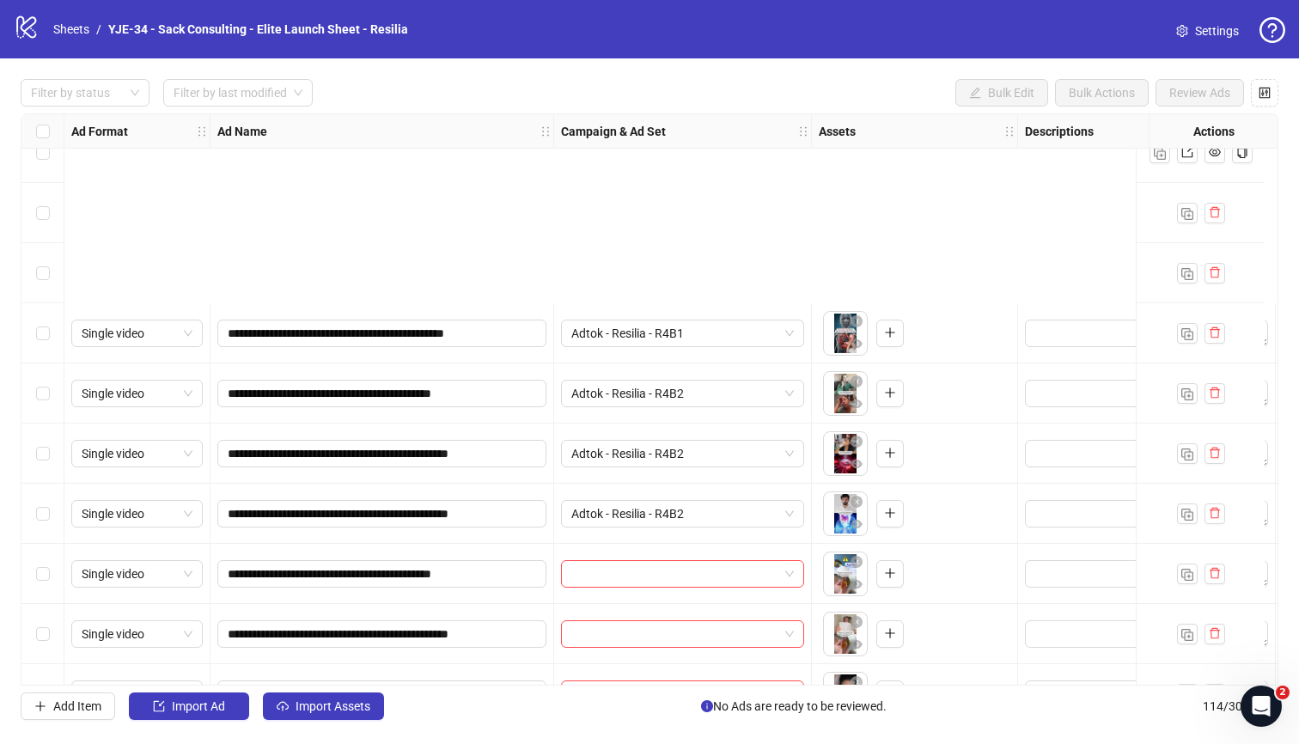
scroll to position [6199, 0]
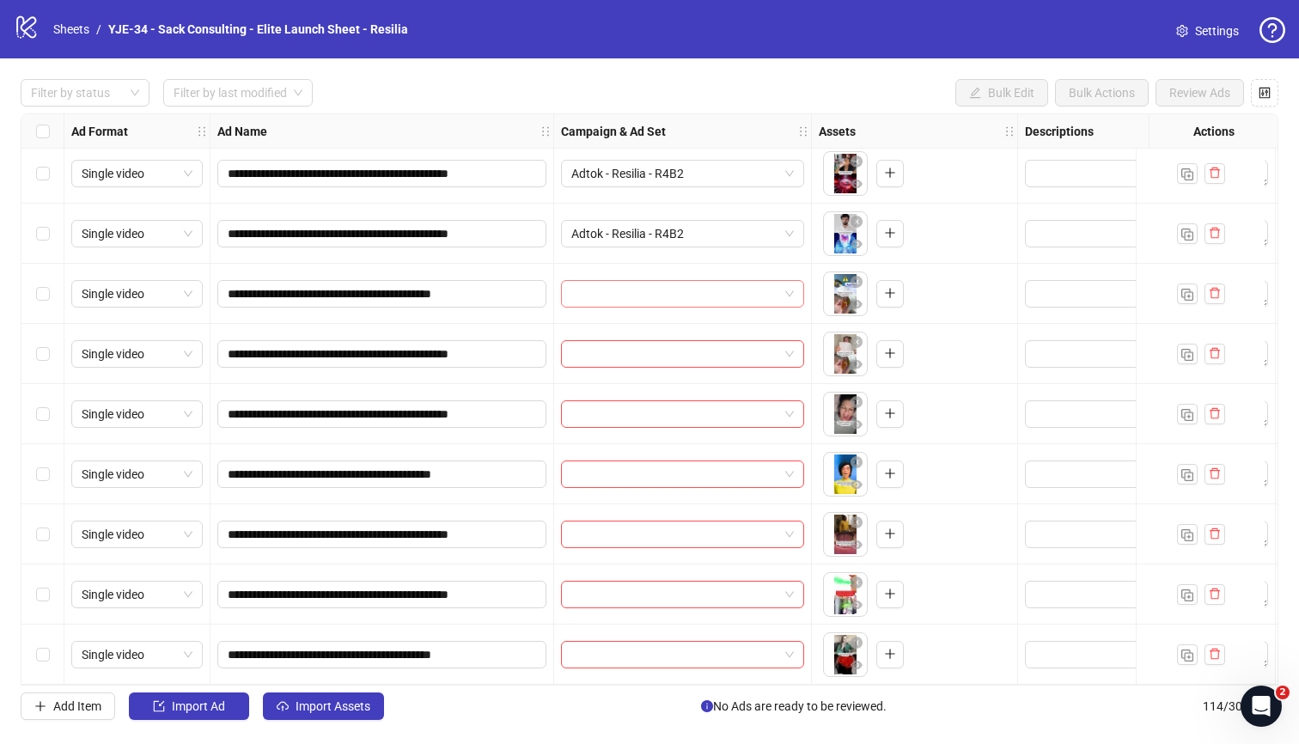
click at [588, 294] on input "search" at bounding box center [674, 294] width 207 height 26
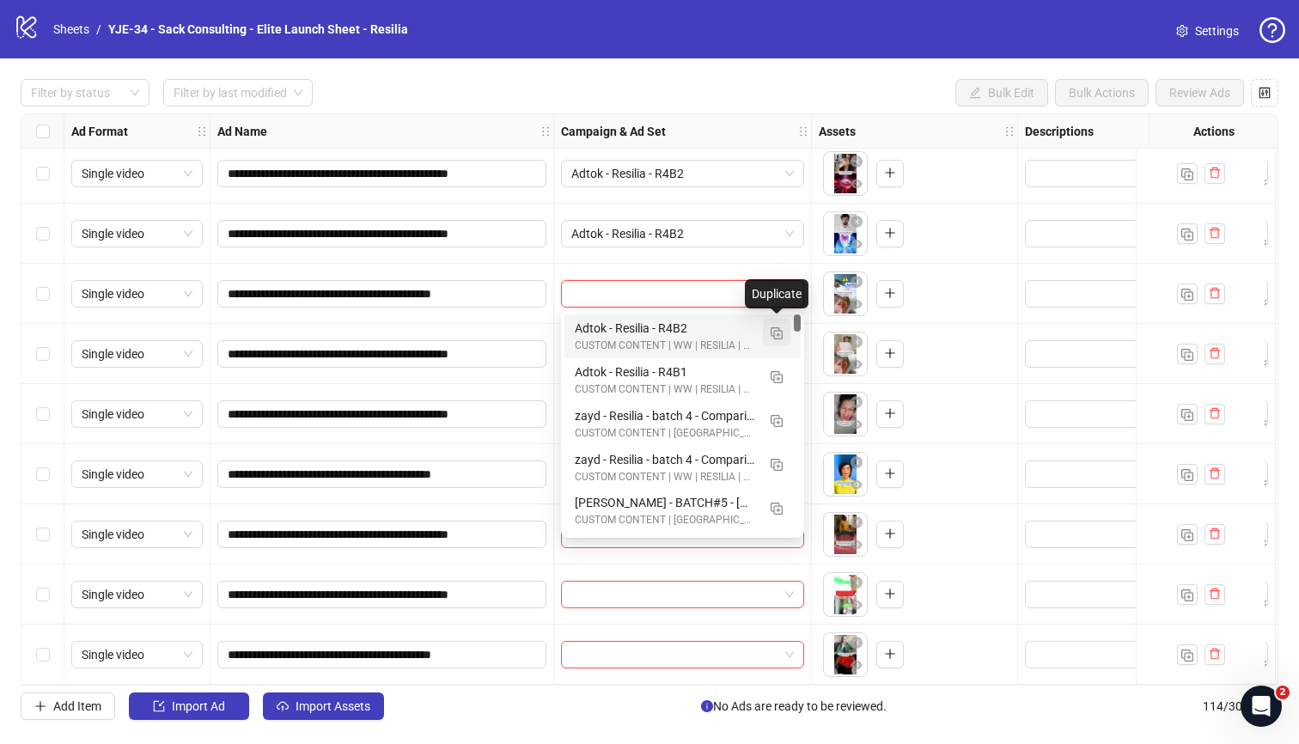
click at [772, 328] on img "button" at bounding box center [777, 333] width 12 height 12
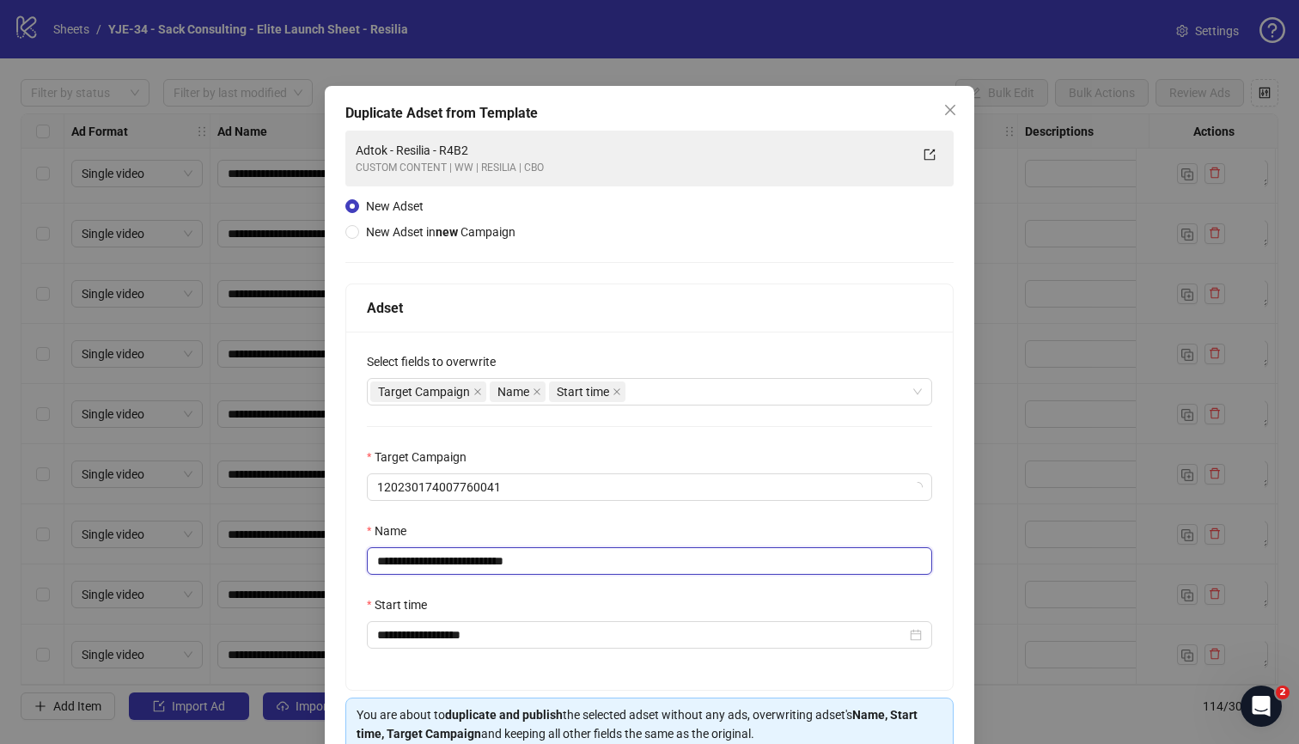
drag, startPoint x: 548, startPoint y: 564, endPoint x: 485, endPoint y: 559, distance: 63.7
click at [485, 559] on input "**********" at bounding box center [649, 560] width 565 height 27
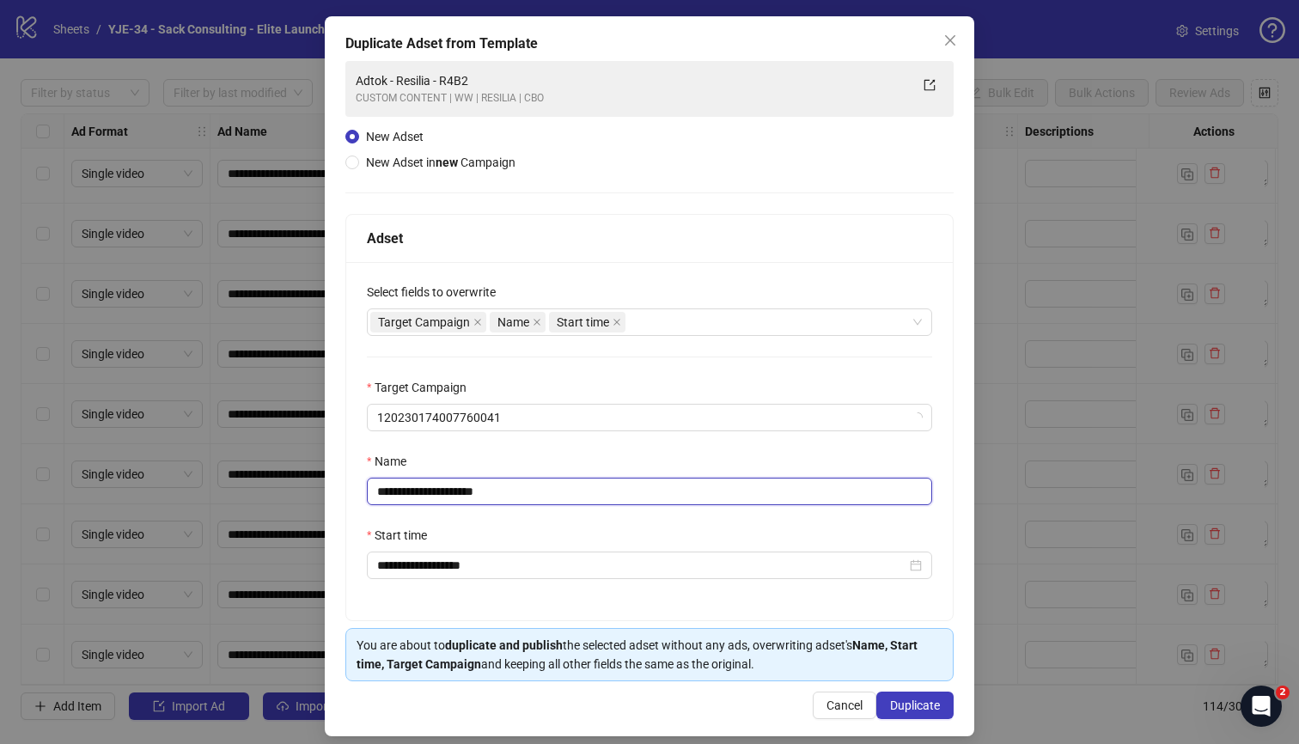
scroll to position [83, 0]
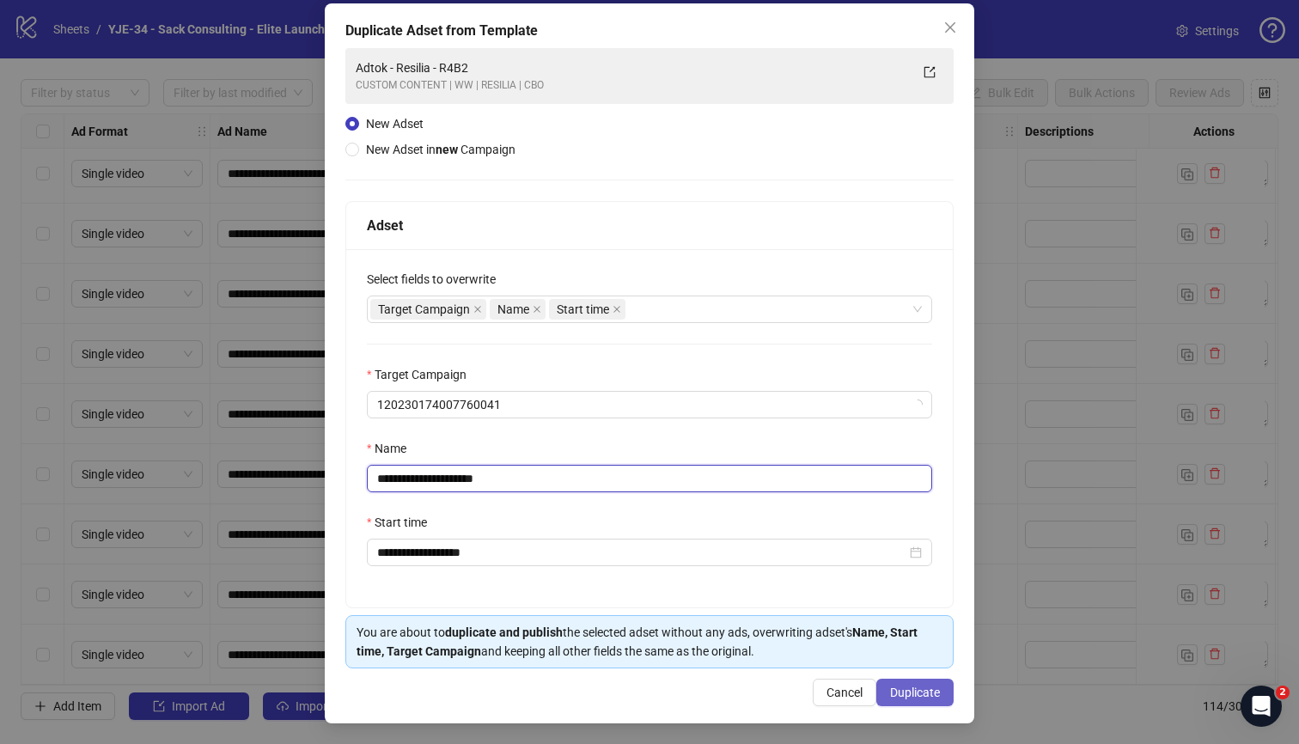
type input "**********"
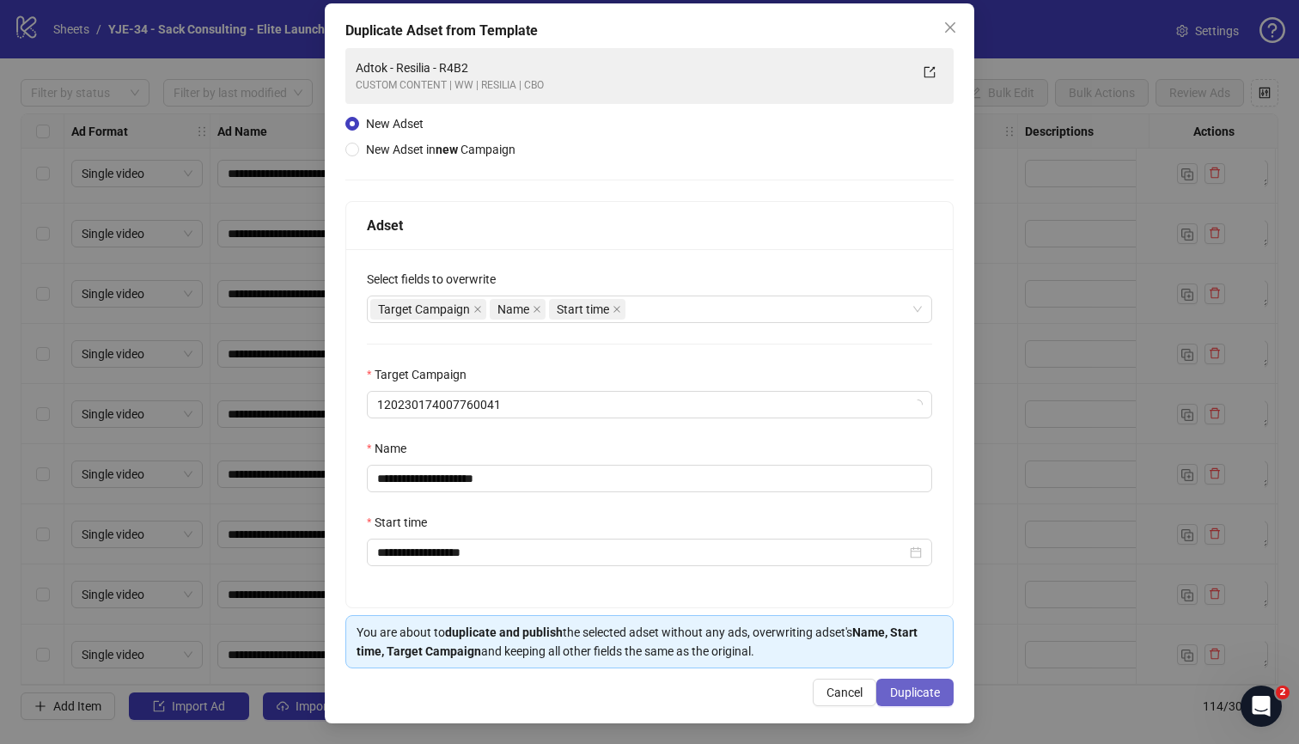
click at [893, 654] on button "Duplicate" at bounding box center [914, 692] width 77 height 27
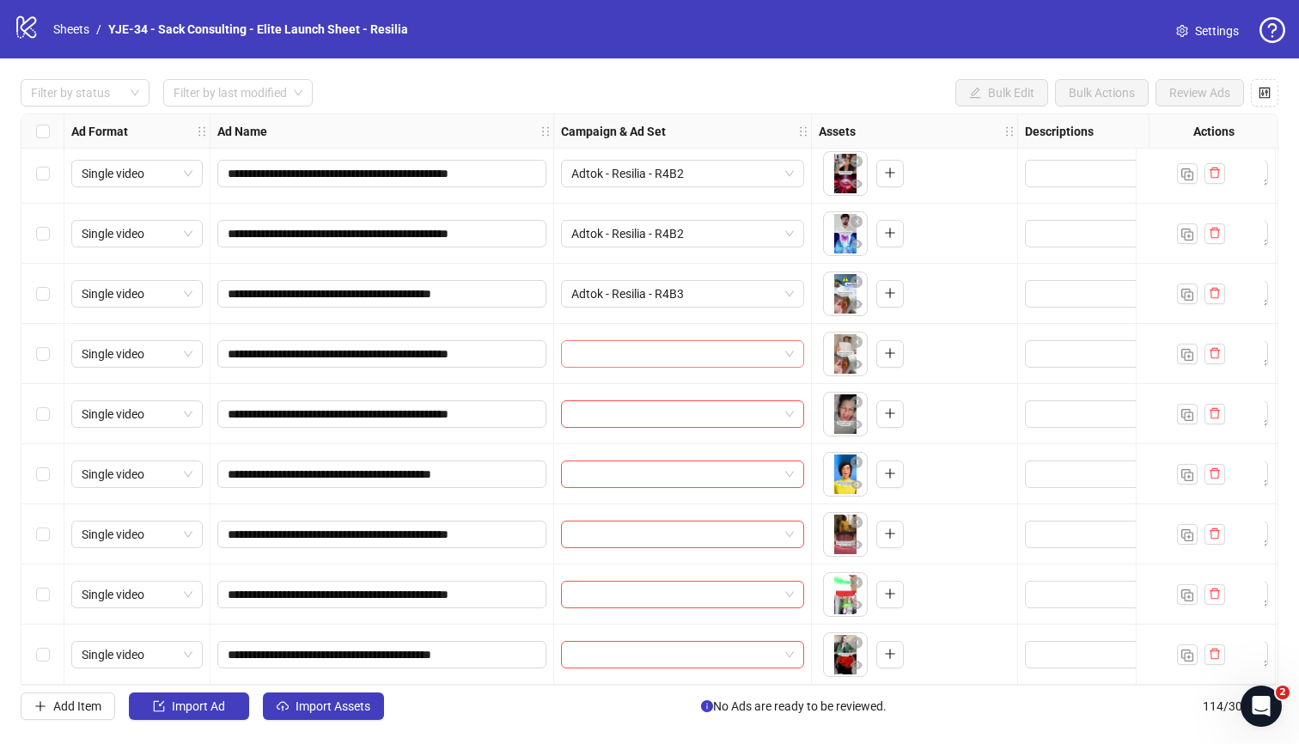
click at [603, 354] on input "search" at bounding box center [674, 354] width 207 height 26
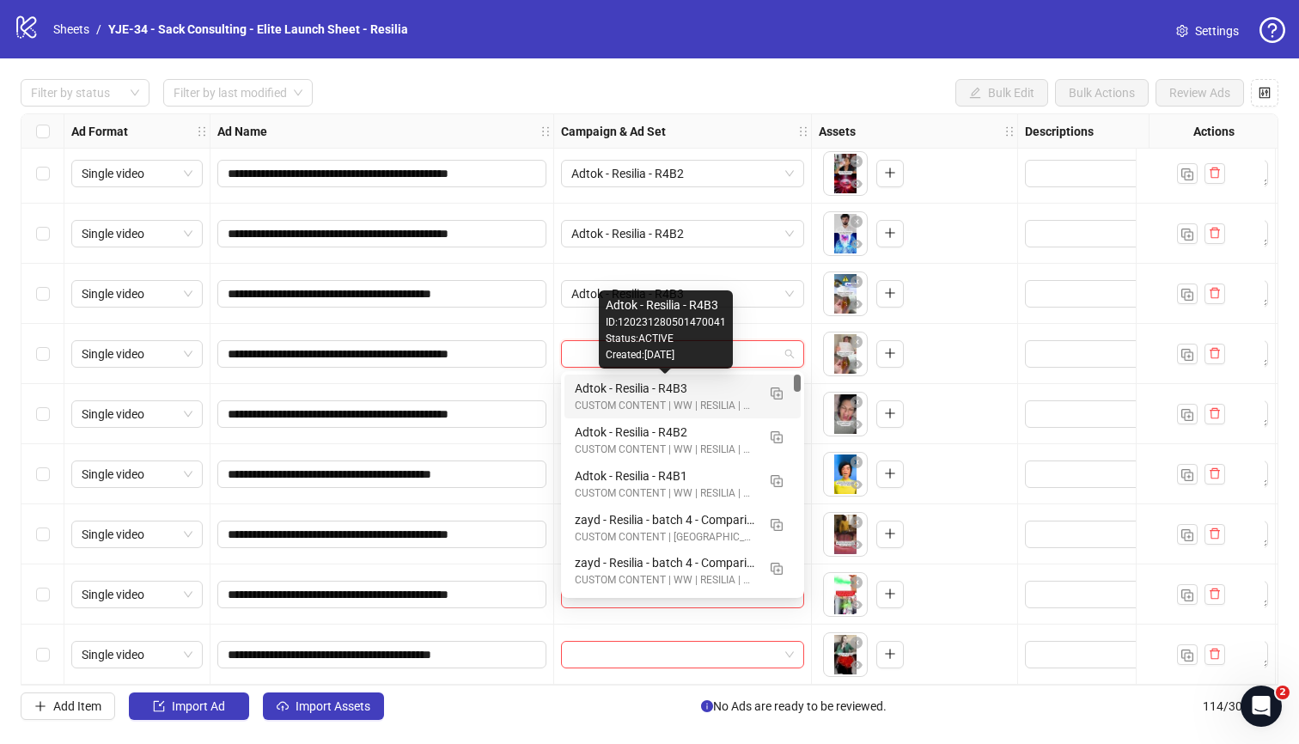
click at [607, 392] on div "Adtok - Resilia - R4B3" at bounding box center [665, 388] width 181 height 19
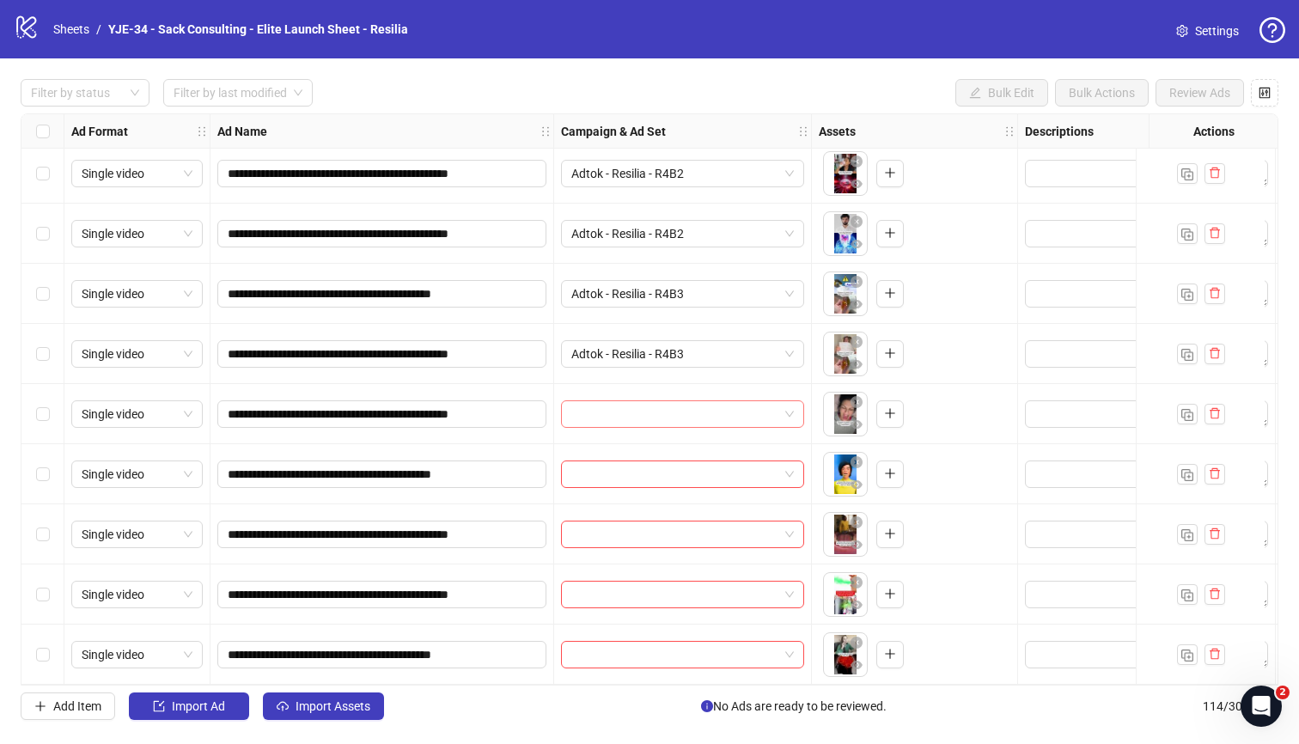
click at [602, 423] on input "search" at bounding box center [674, 414] width 207 height 26
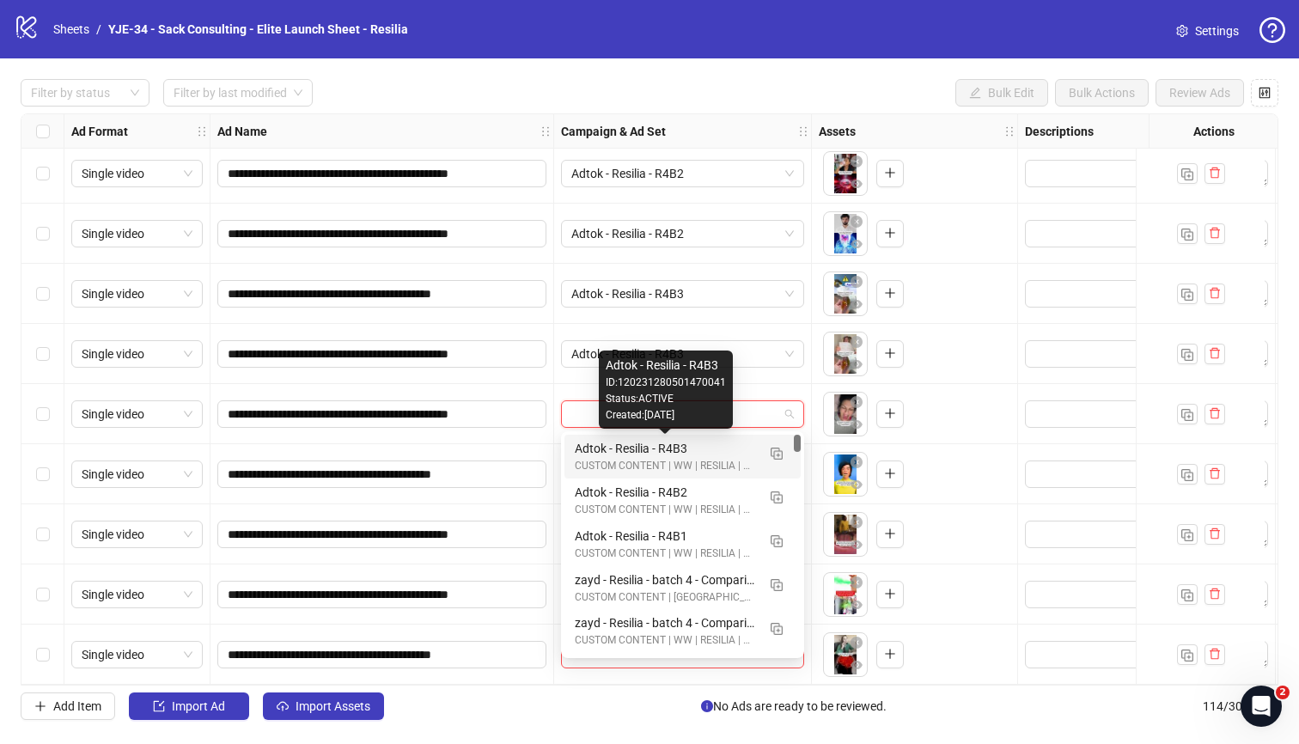
click at [603, 445] on div "Adtok - Resilia - R4B3" at bounding box center [665, 448] width 181 height 19
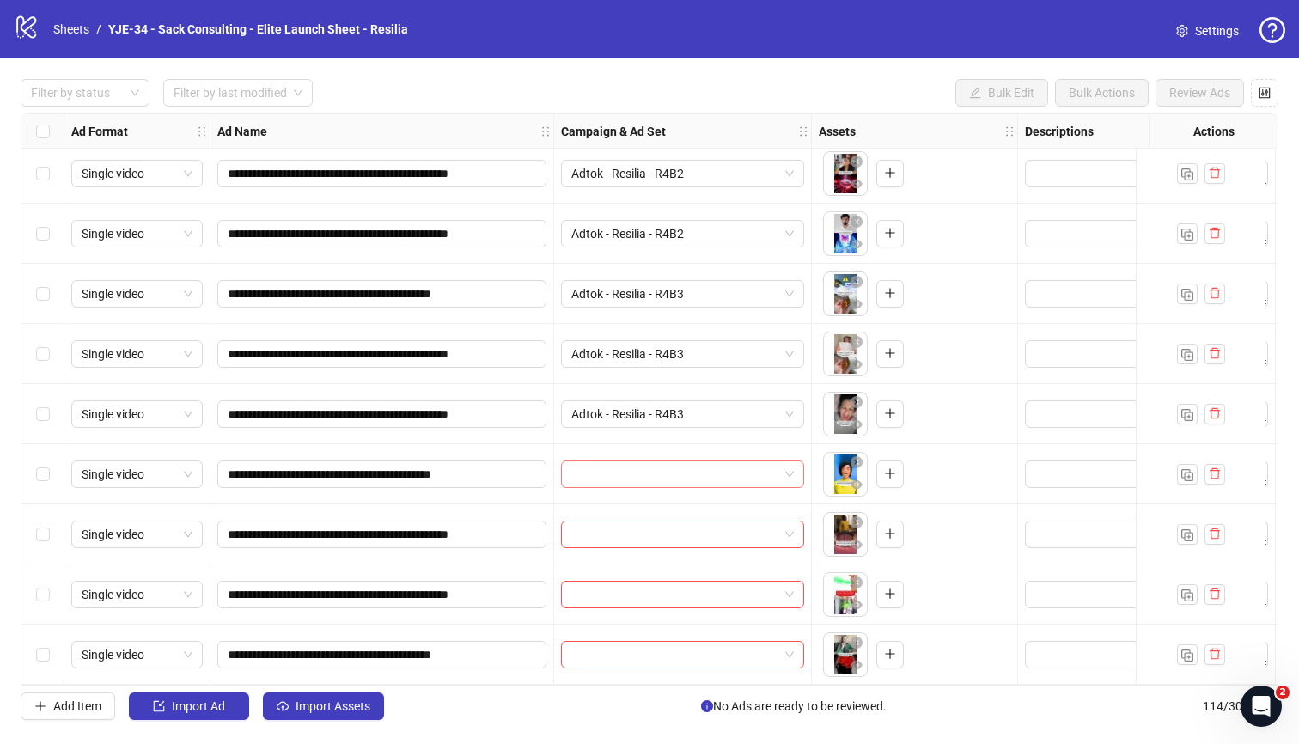
click at [594, 479] on input "search" at bounding box center [674, 474] width 207 height 26
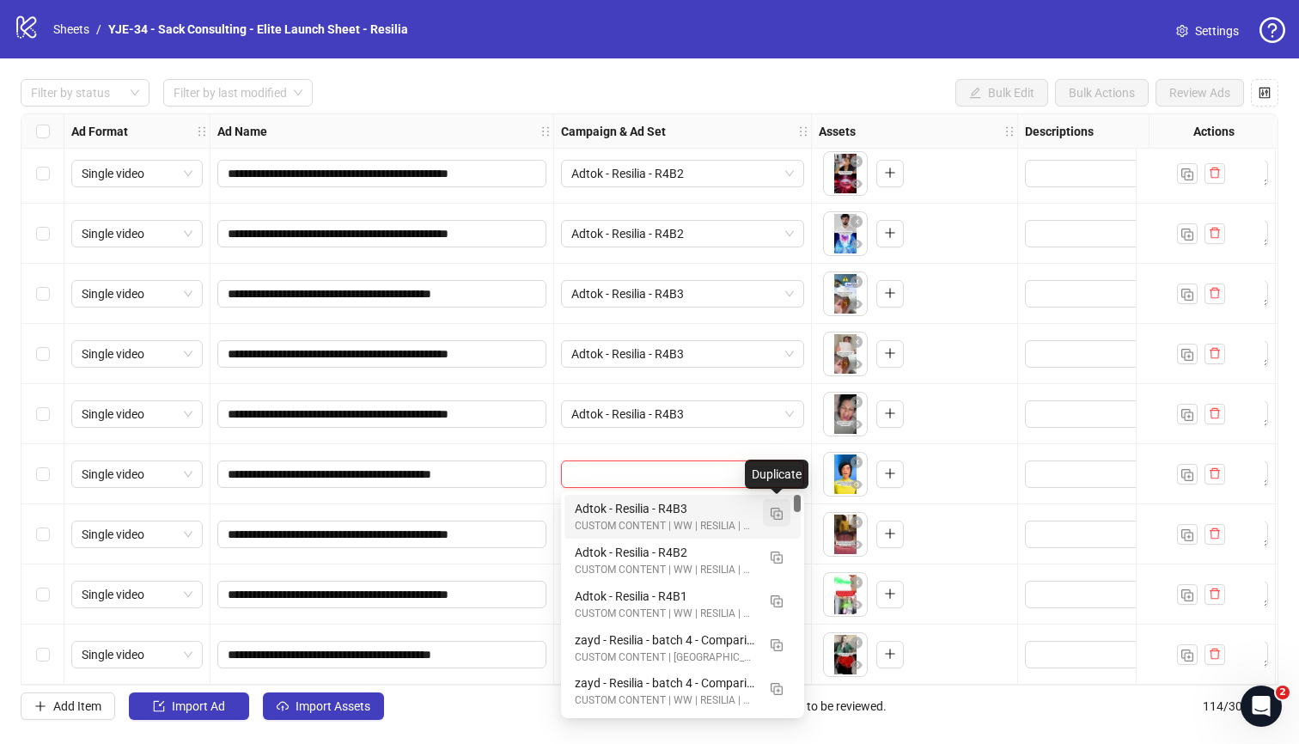
click at [777, 514] on img "button" at bounding box center [777, 514] width 12 height 12
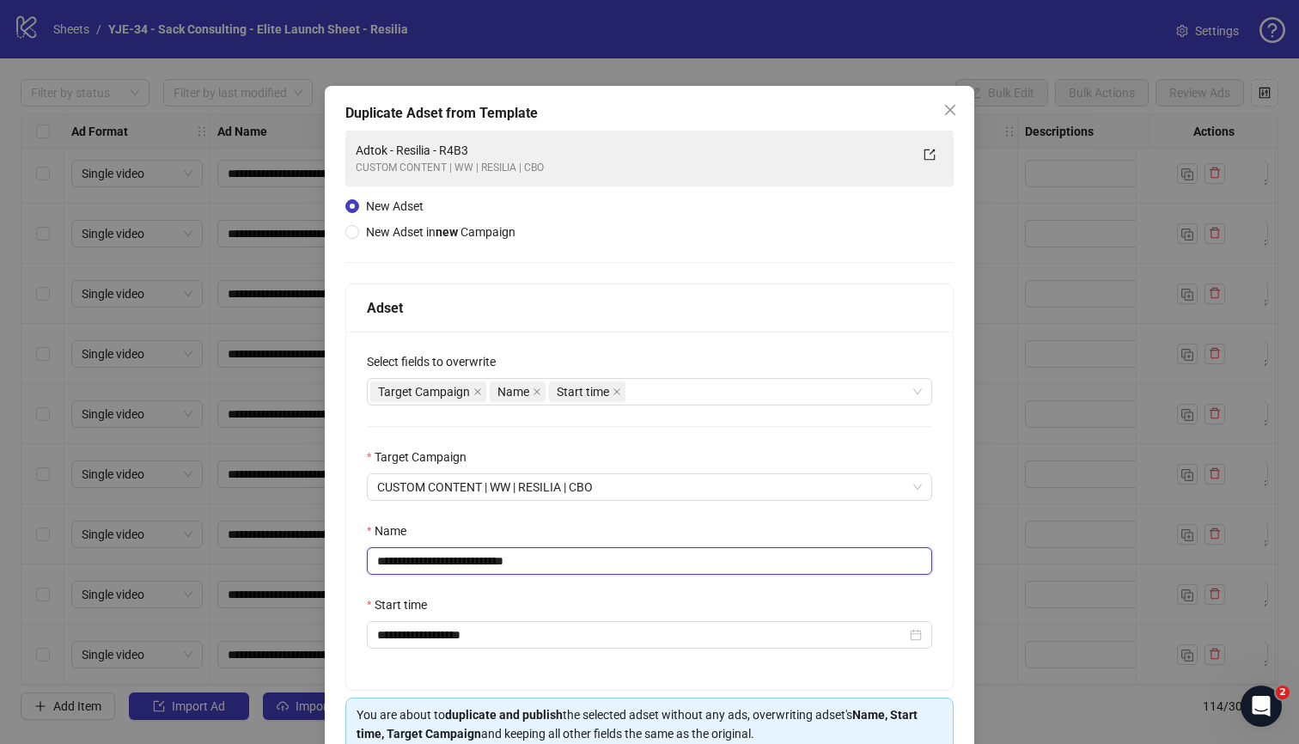
drag, startPoint x: 540, startPoint y: 564, endPoint x: 484, endPoint y: 570, distance: 56.1
click at [484, 570] on input "**********" at bounding box center [649, 560] width 565 height 27
type input "**********"
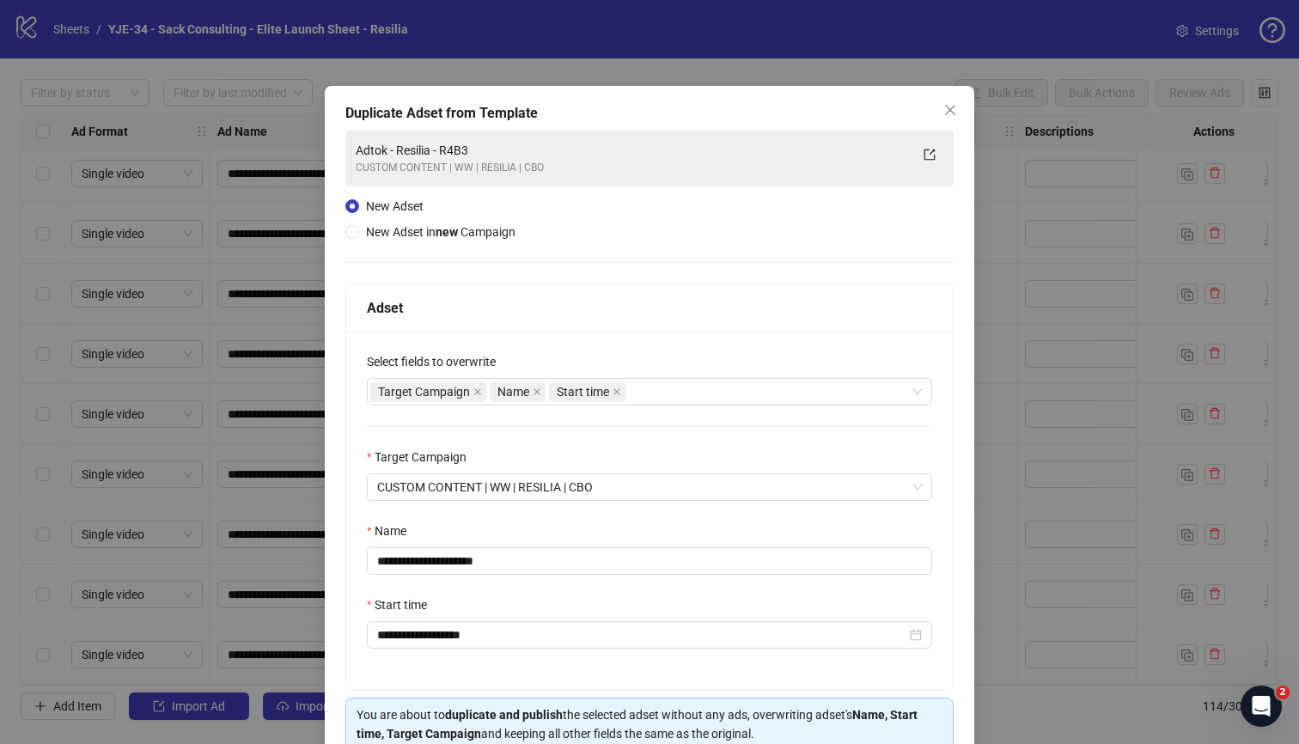
click at [564, 515] on div "**********" at bounding box center [649, 511] width 607 height 358
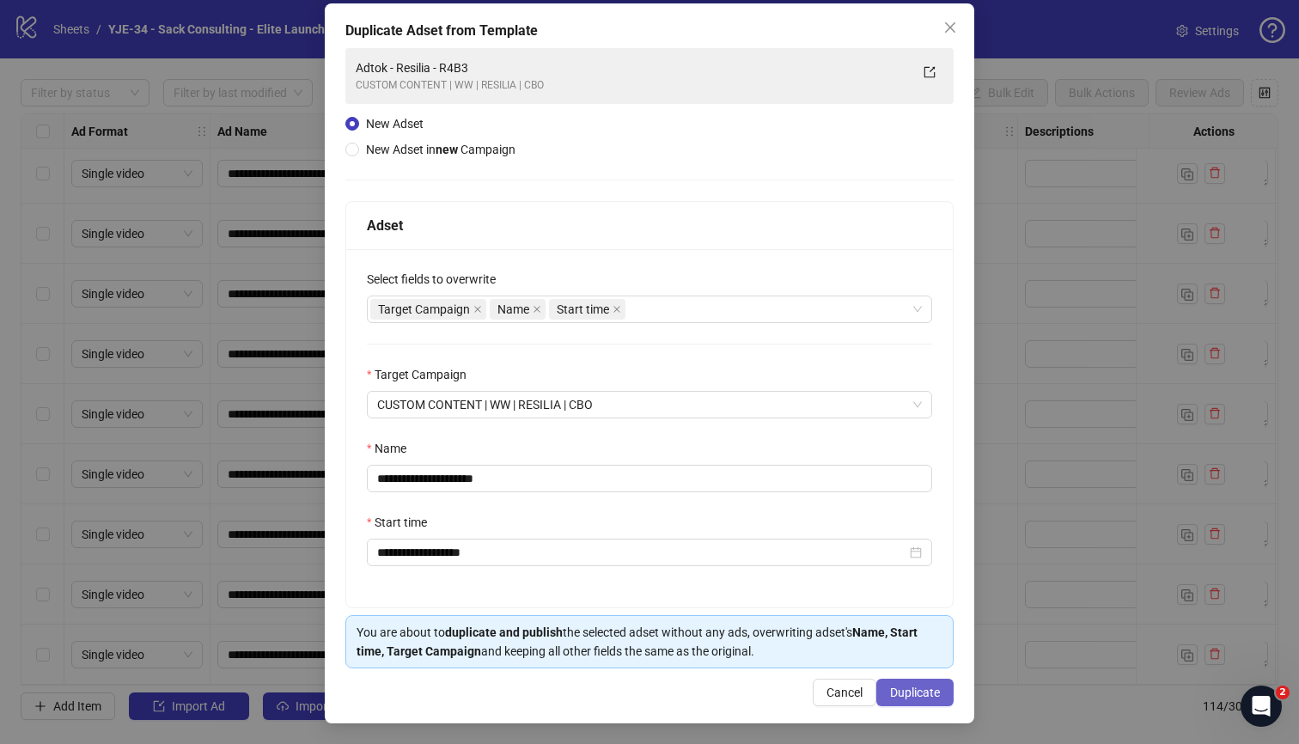
click at [905, 654] on span "Duplicate" at bounding box center [915, 693] width 50 height 14
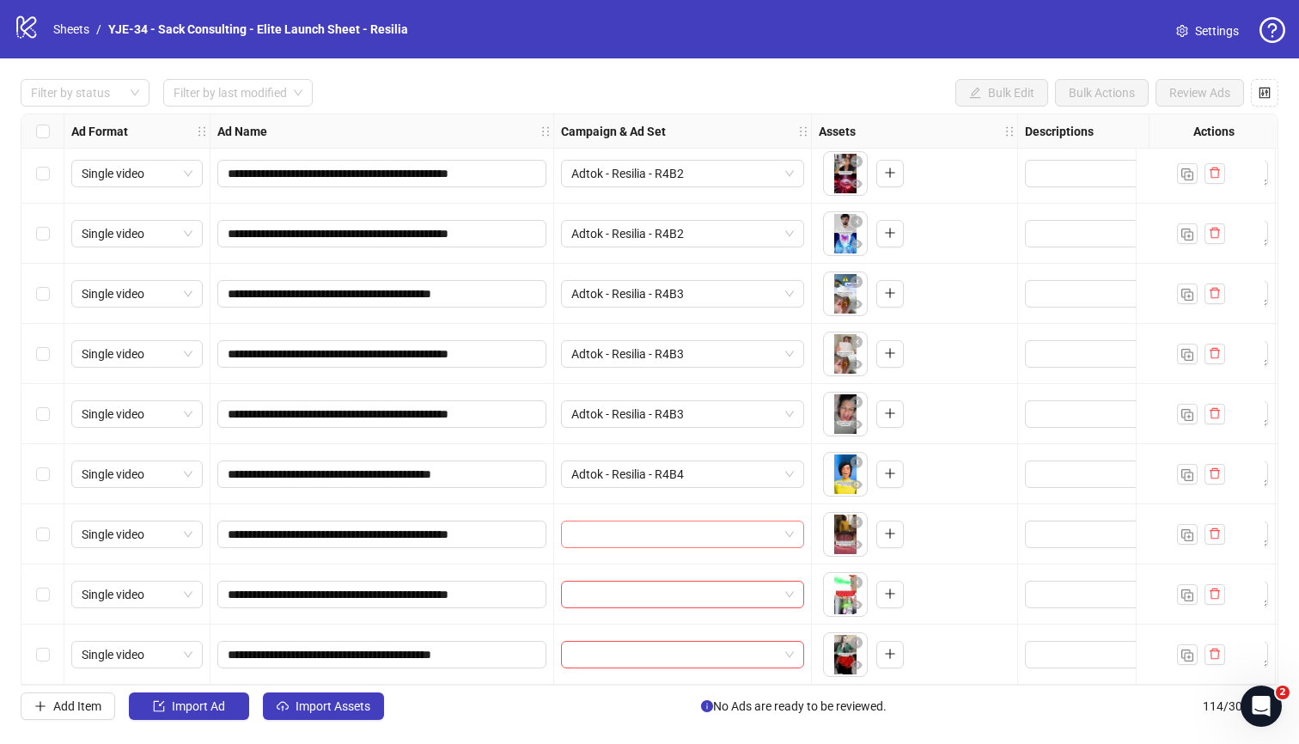
click at [729, 530] on input "search" at bounding box center [674, 534] width 207 height 26
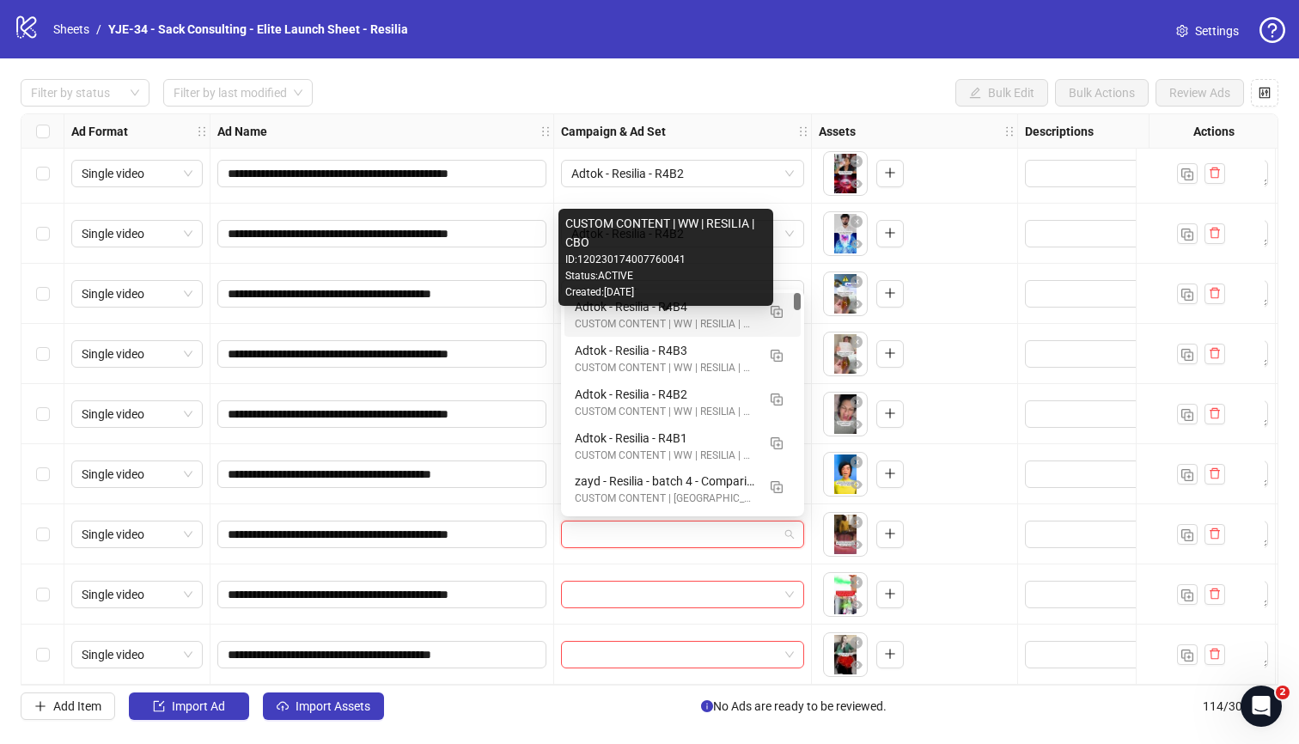
click at [676, 319] on div "CUSTOM CONTENT | WW | RESILIA | CBO" at bounding box center [665, 324] width 181 height 16
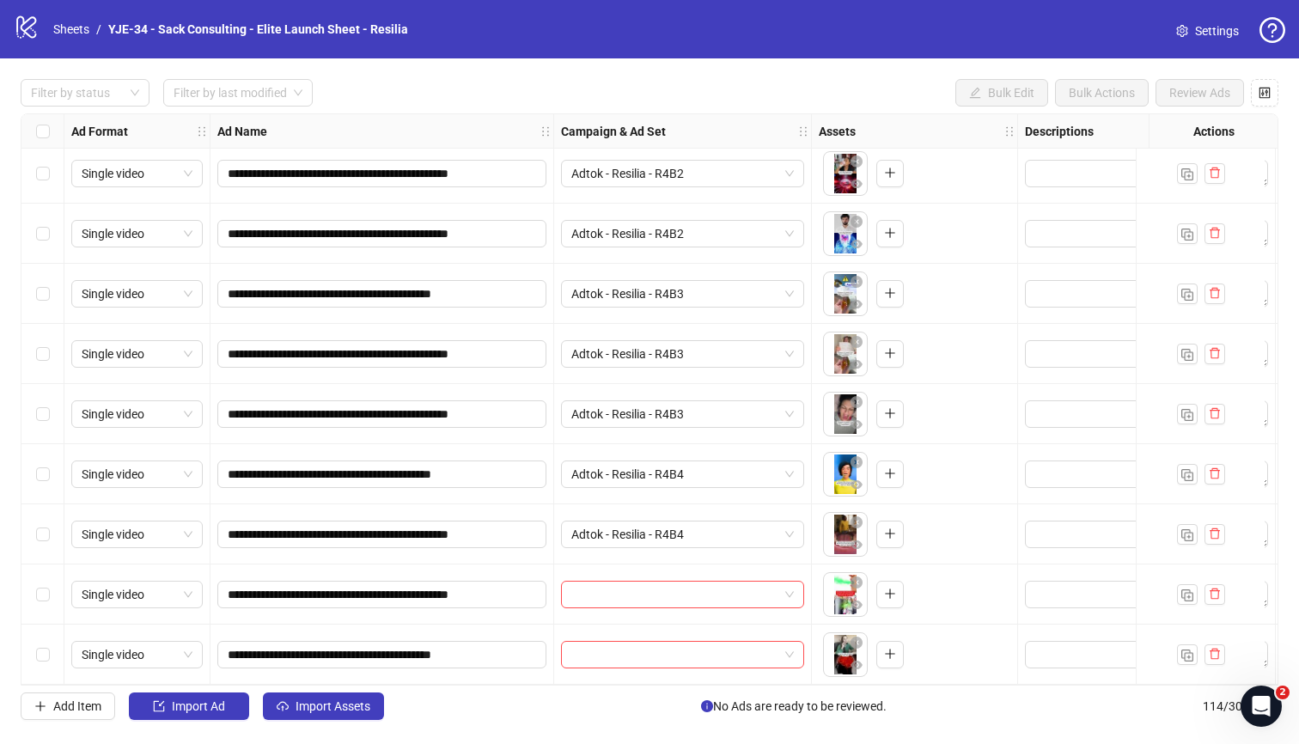
scroll to position [6259, 0]
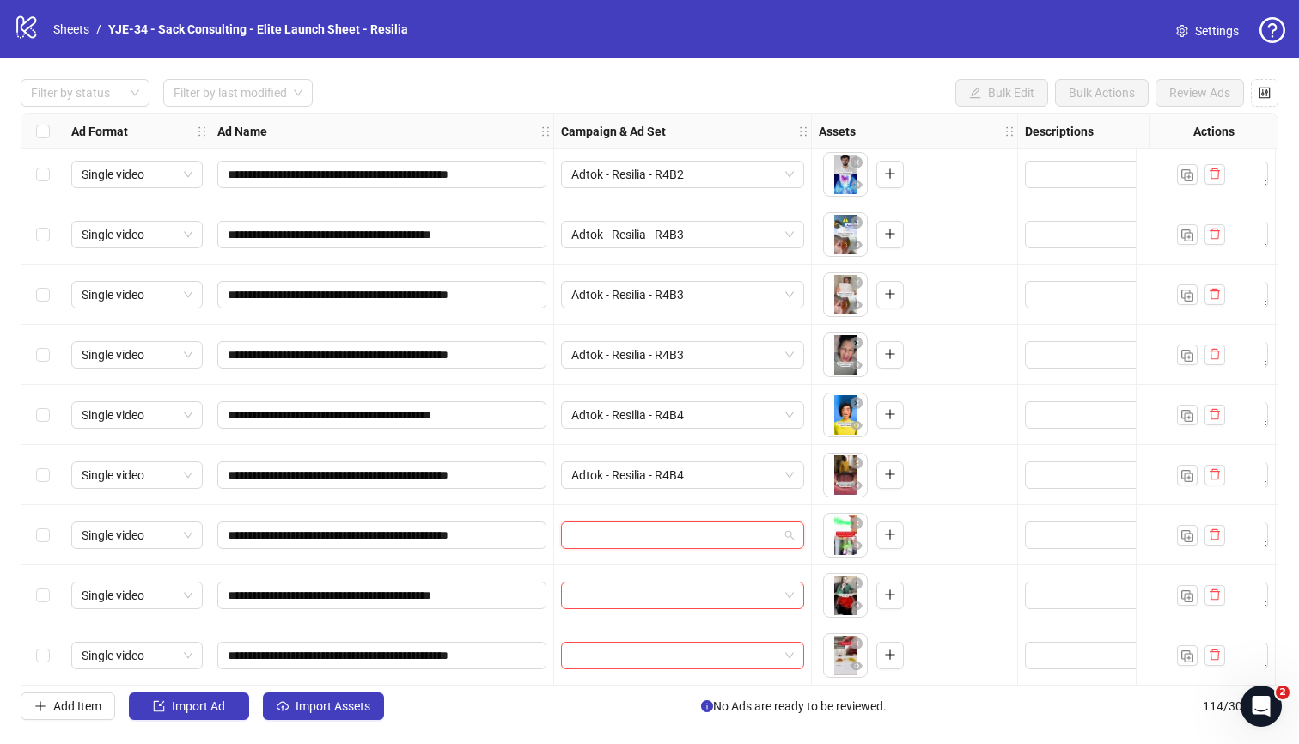
click at [624, 523] on input "search" at bounding box center [674, 535] width 207 height 26
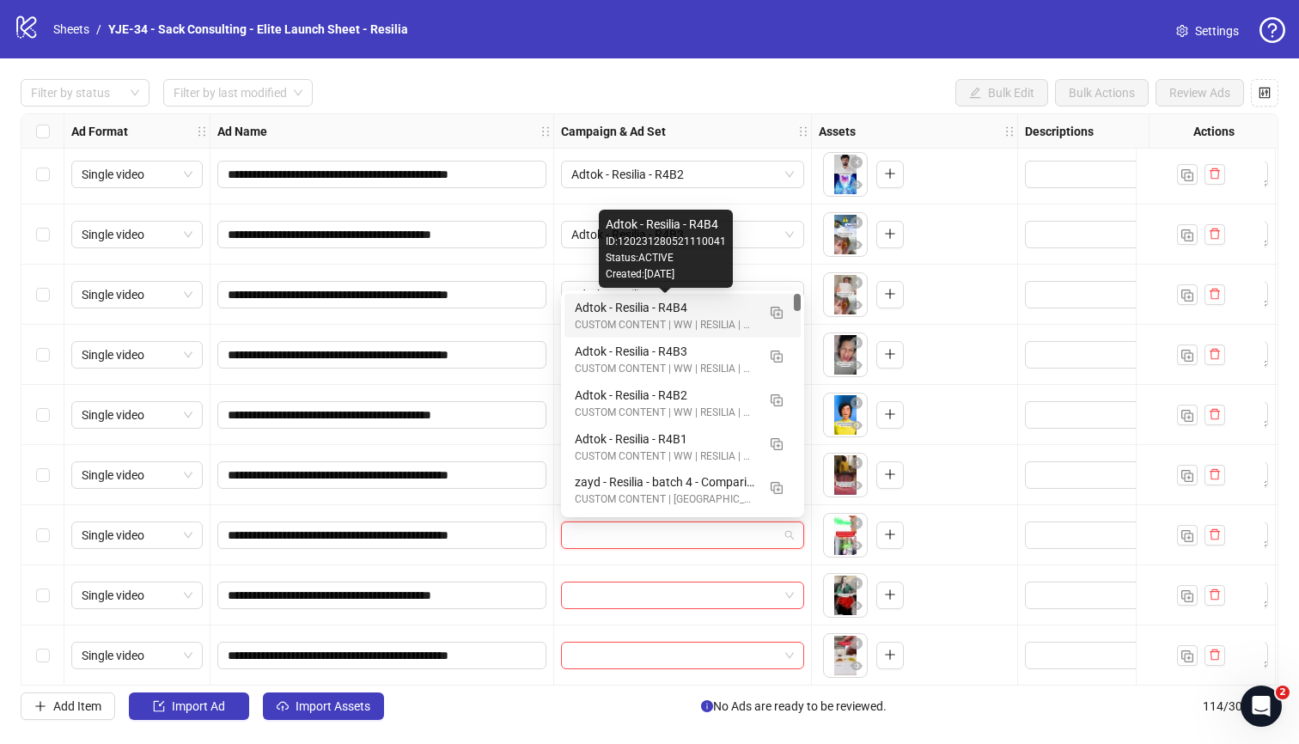
click at [594, 308] on div "Adtok - Resilia - R4B4" at bounding box center [665, 307] width 181 height 19
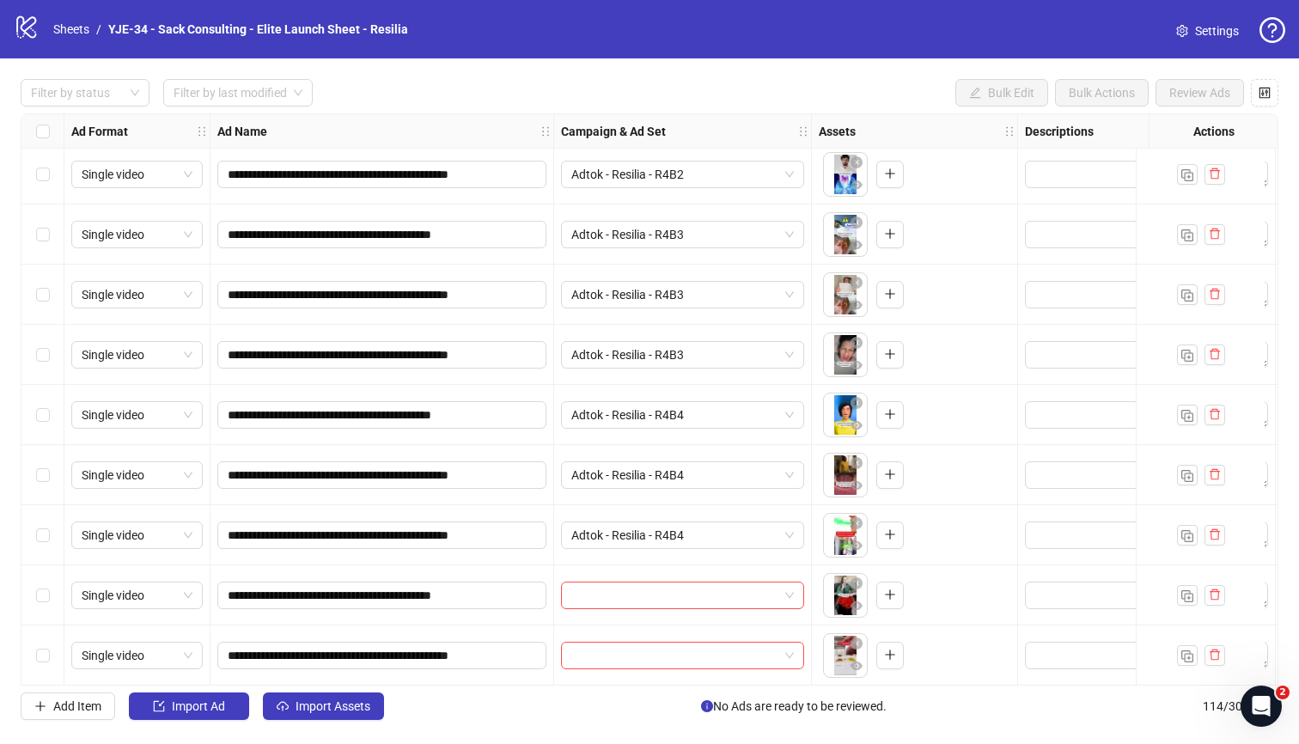
scroll to position [6327, 0]
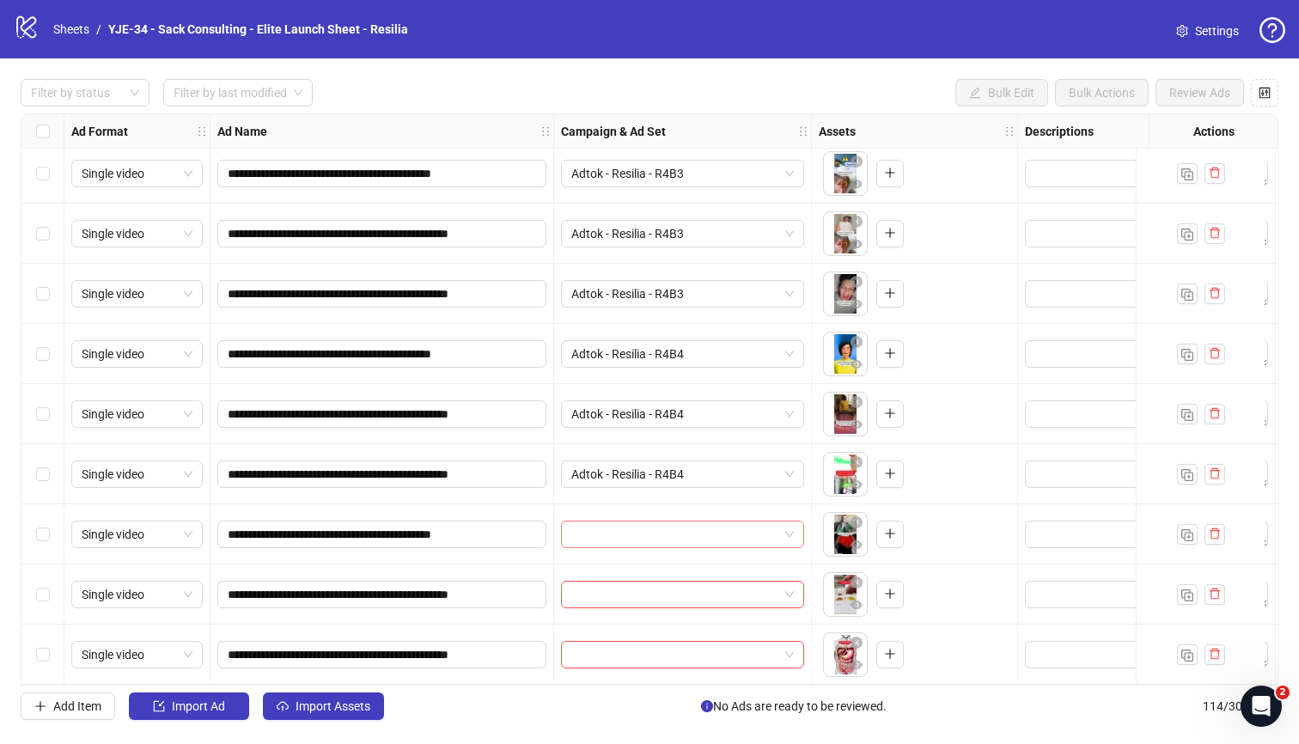
click at [605, 535] on input "search" at bounding box center [674, 534] width 207 height 26
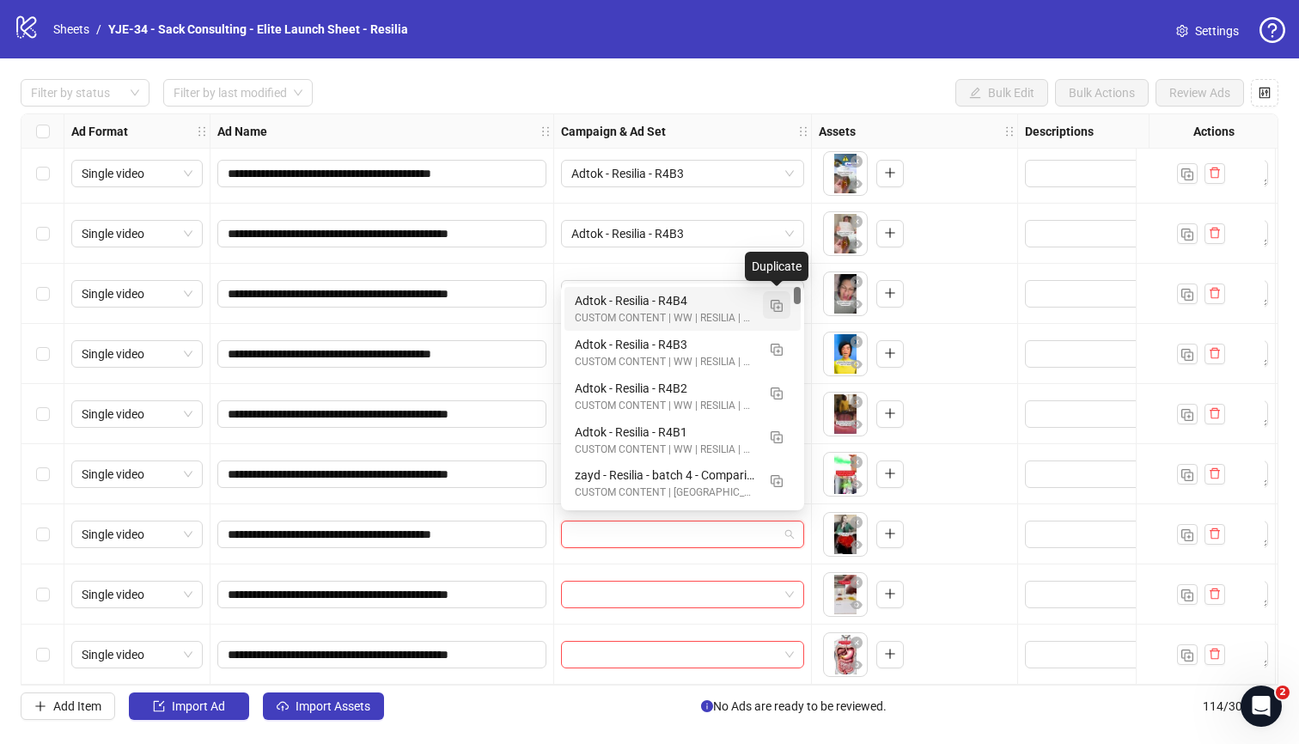
click at [779, 302] on img "button" at bounding box center [777, 306] width 12 height 12
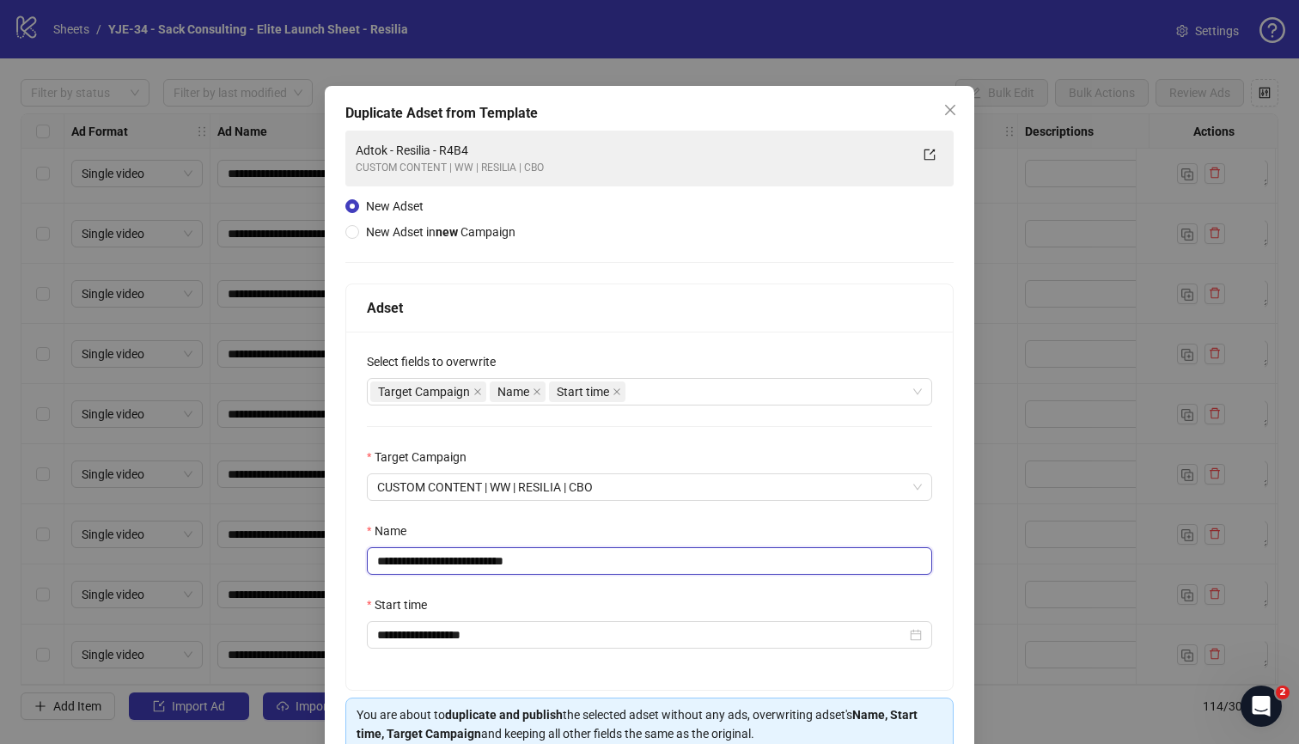
drag, startPoint x: 548, startPoint y: 568, endPoint x: 483, endPoint y: 570, distance: 65.3
click at [483, 570] on input "**********" at bounding box center [649, 560] width 565 height 27
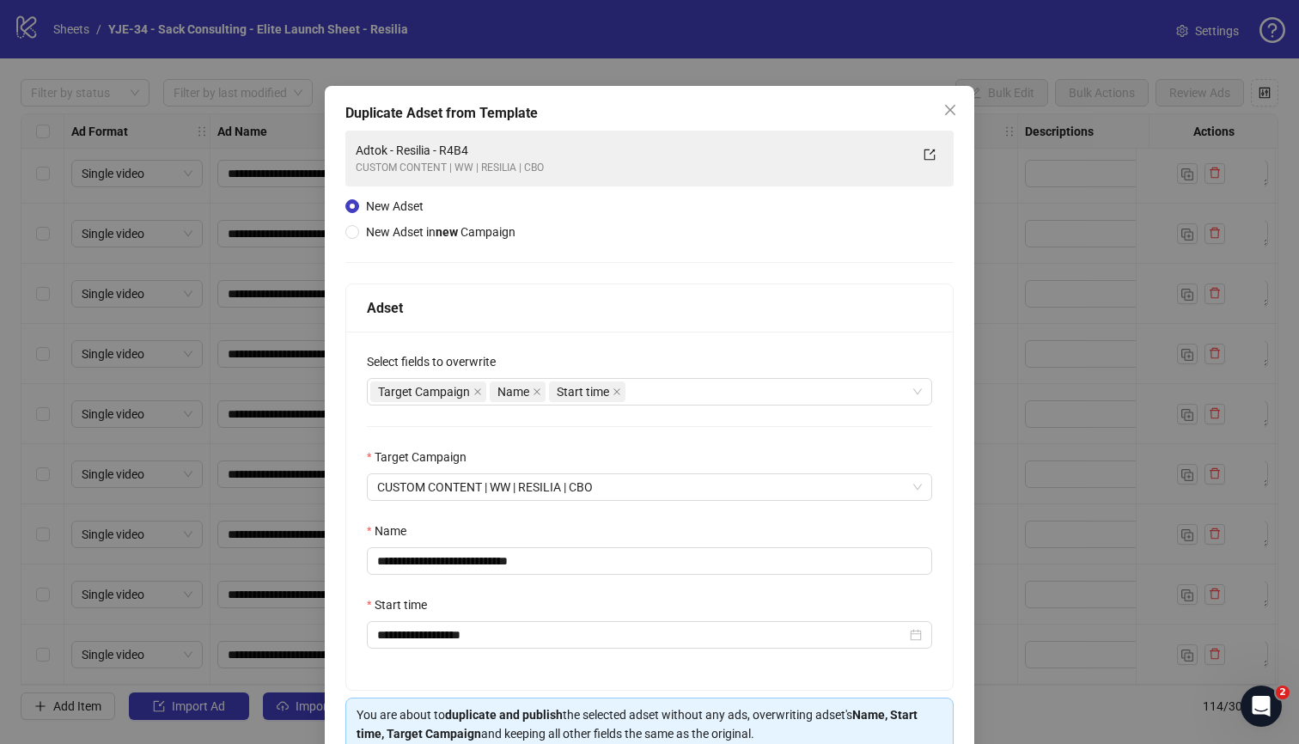
click at [521, 529] on div "Name" at bounding box center [649, 534] width 565 height 26
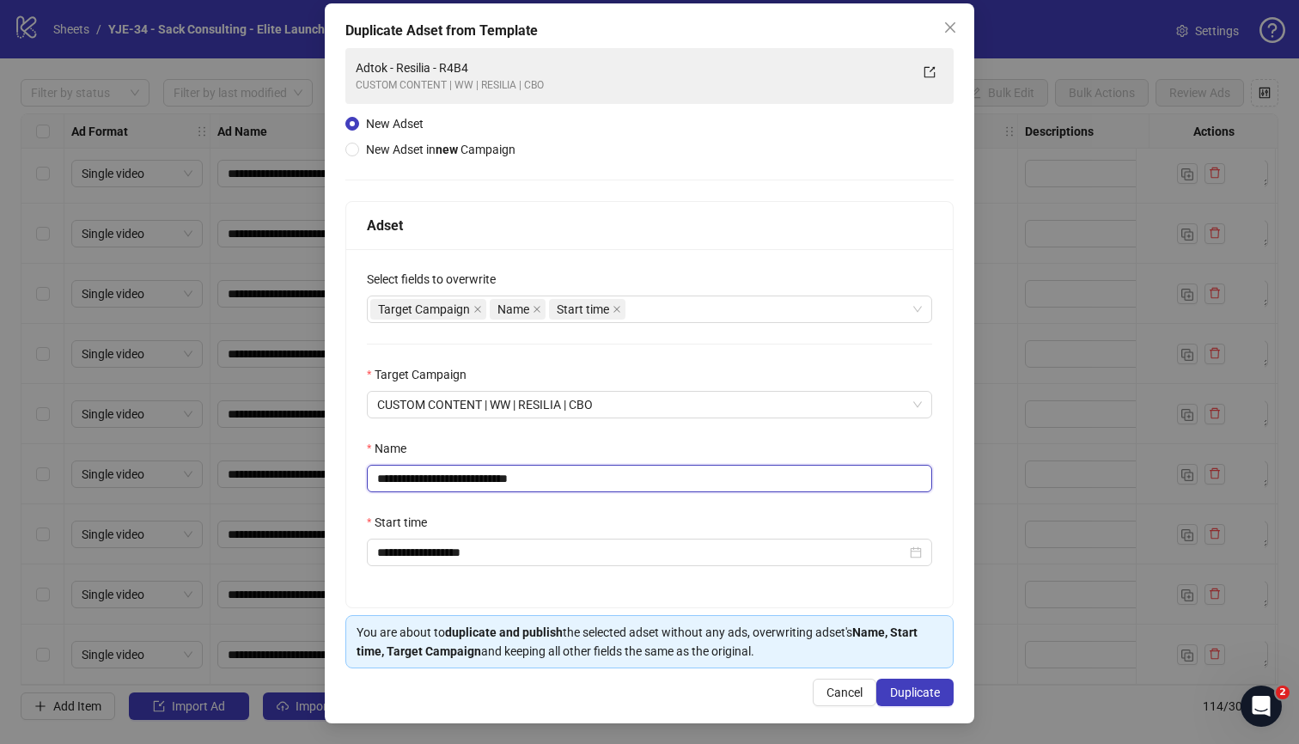
drag, startPoint x: 541, startPoint y: 476, endPoint x: 492, endPoint y: 479, distance: 49.1
click at [492, 479] on input "**********" at bounding box center [649, 478] width 565 height 27
type input "**********"
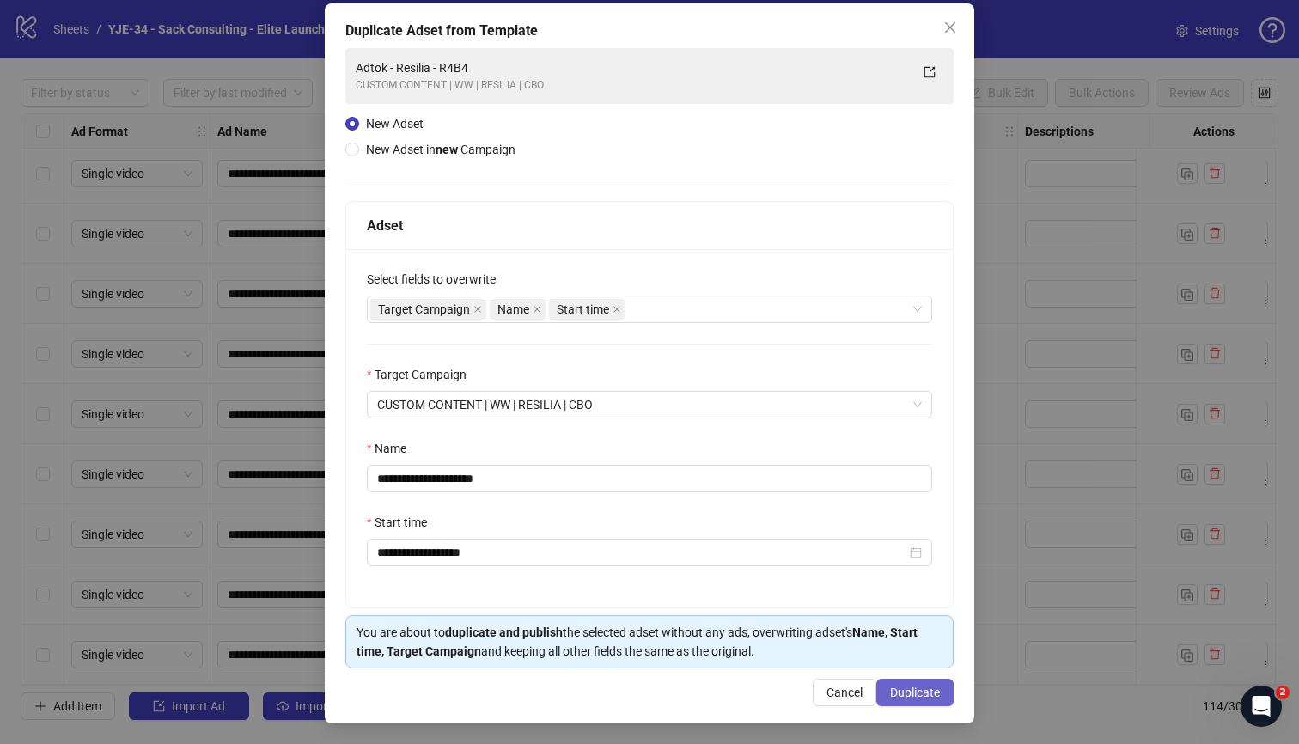
click at [917, 654] on button "Duplicate" at bounding box center [914, 692] width 77 height 27
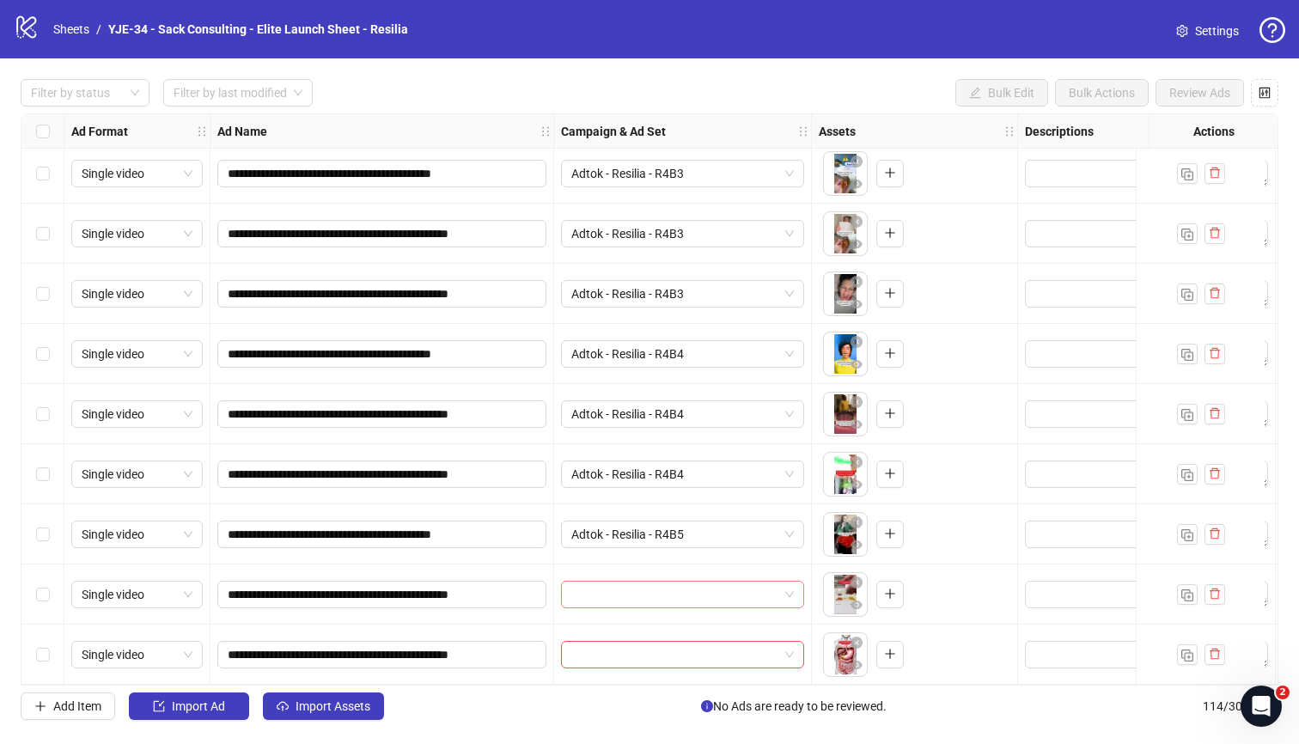
click at [702, 590] on input "search" at bounding box center [674, 595] width 207 height 26
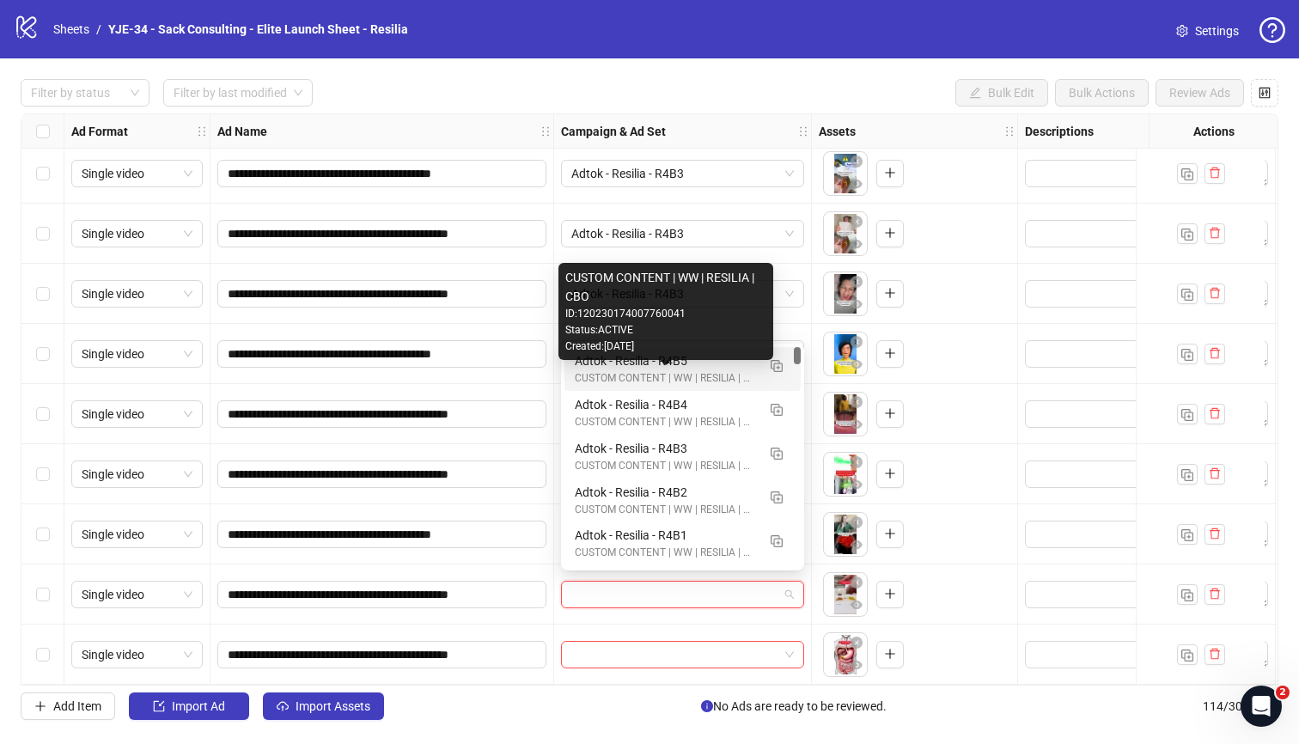
click at [673, 378] on div "CUSTOM CONTENT | WW | RESILIA | CBO" at bounding box center [665, 378] width 181 height 16
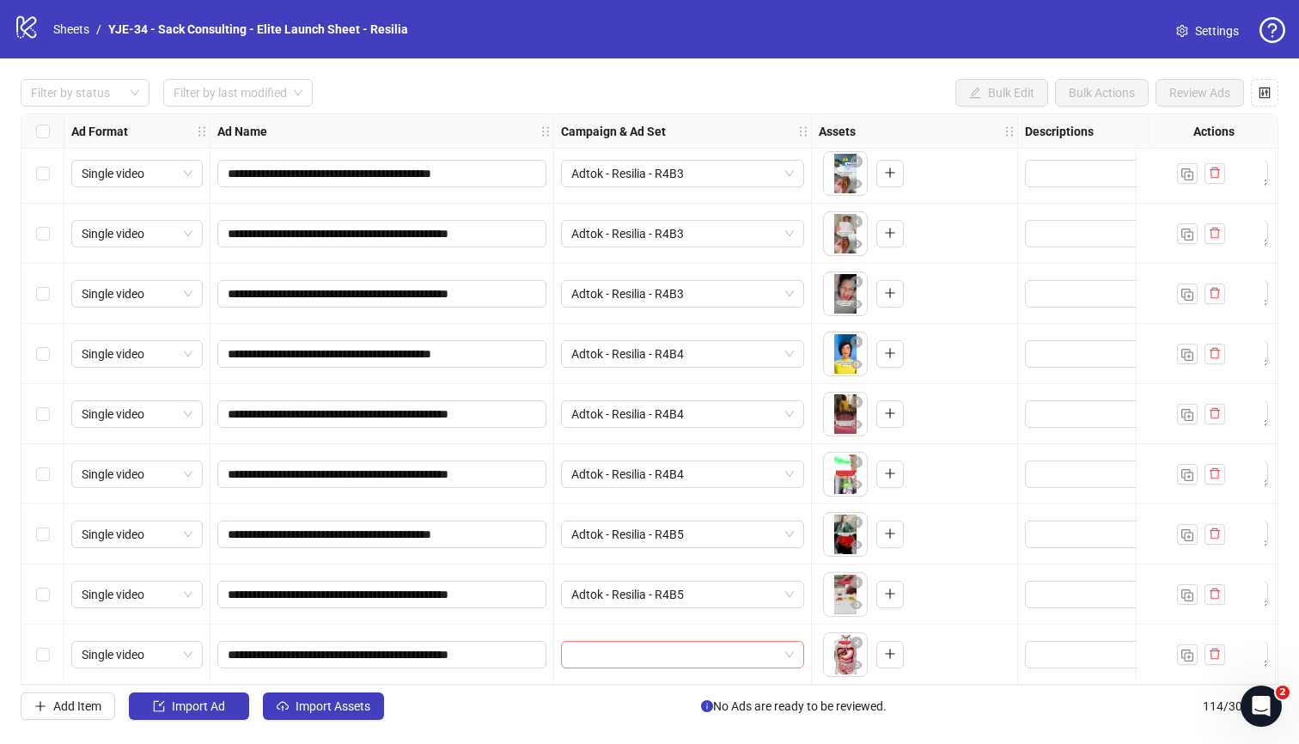
click at [639, 642] on input "search" at bounding box center [674, 655] width 207 height 26
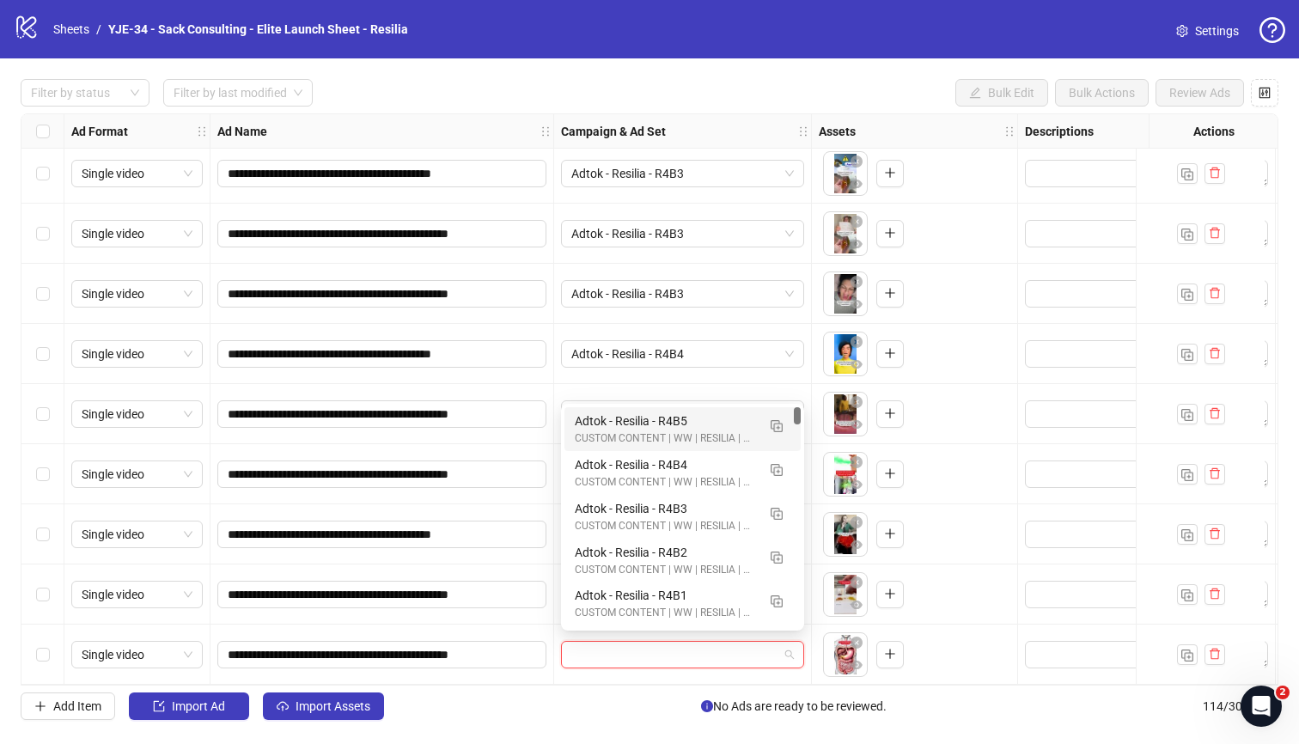
click at [621, 419] on div "Adtok - Resilia - R4B5" at bounding box center [665, 421] width 181 height 19
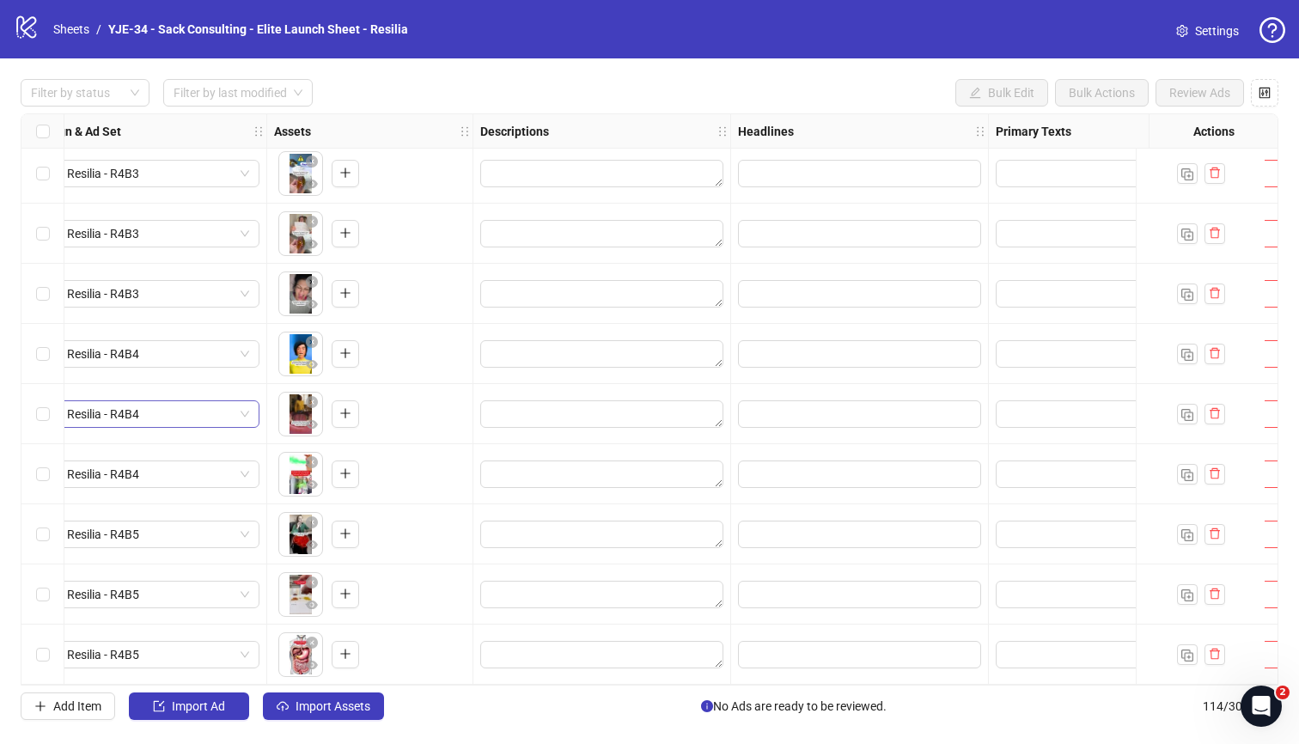
scroll to position [6327, 556]
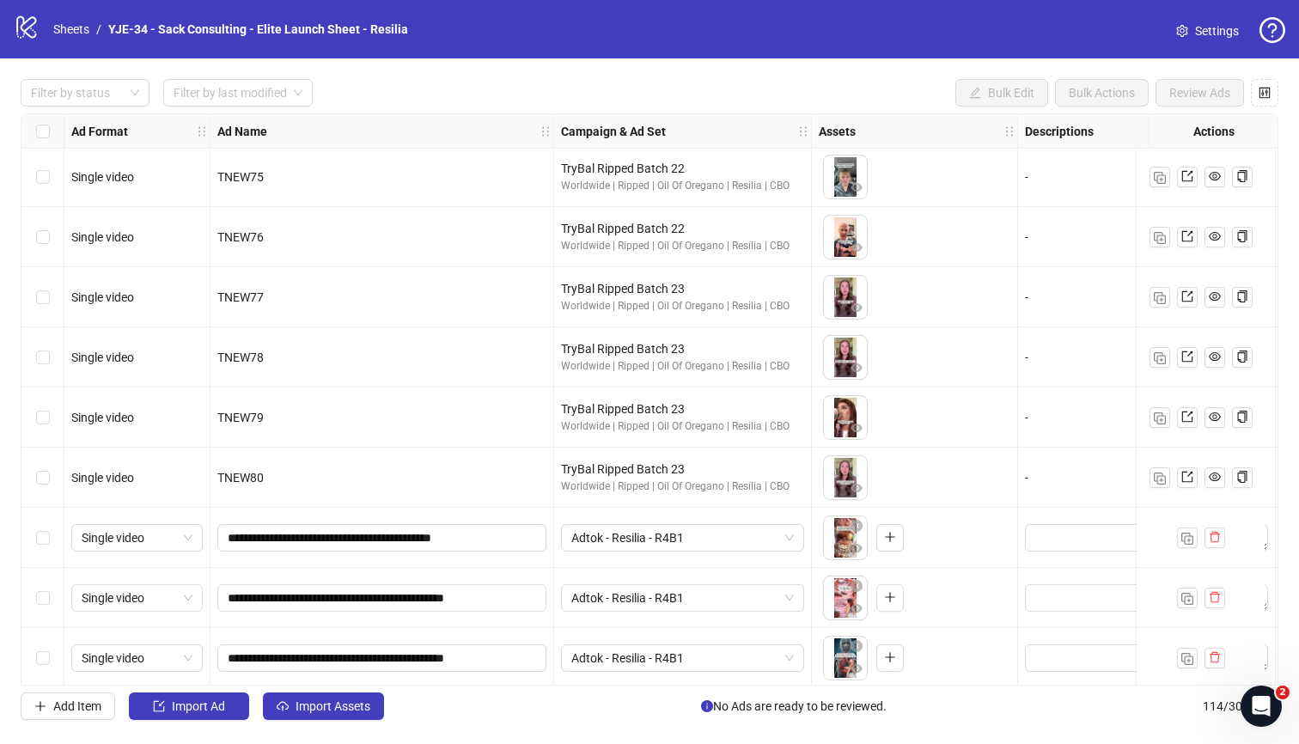
scroll to position [5801, 0]
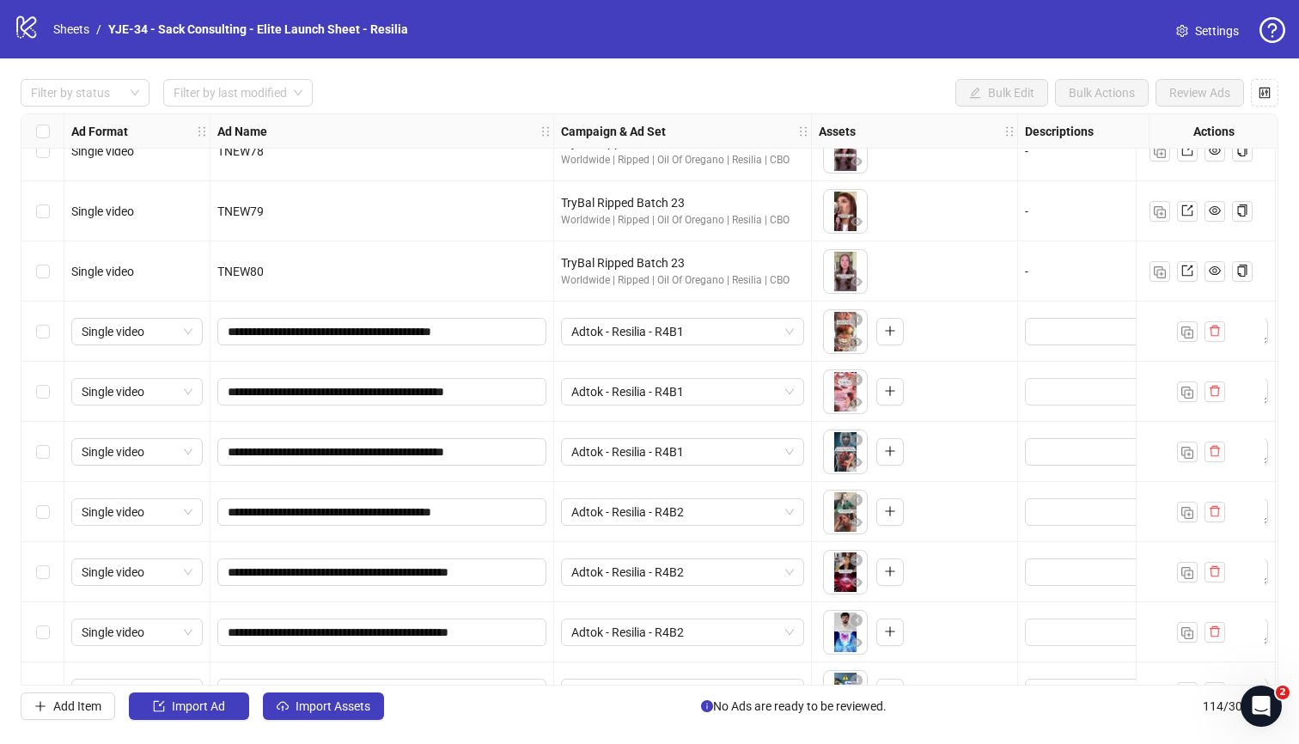
click at [42, 341] on div "Select row 100" at bounding box center [42, 332] width 43 height 60
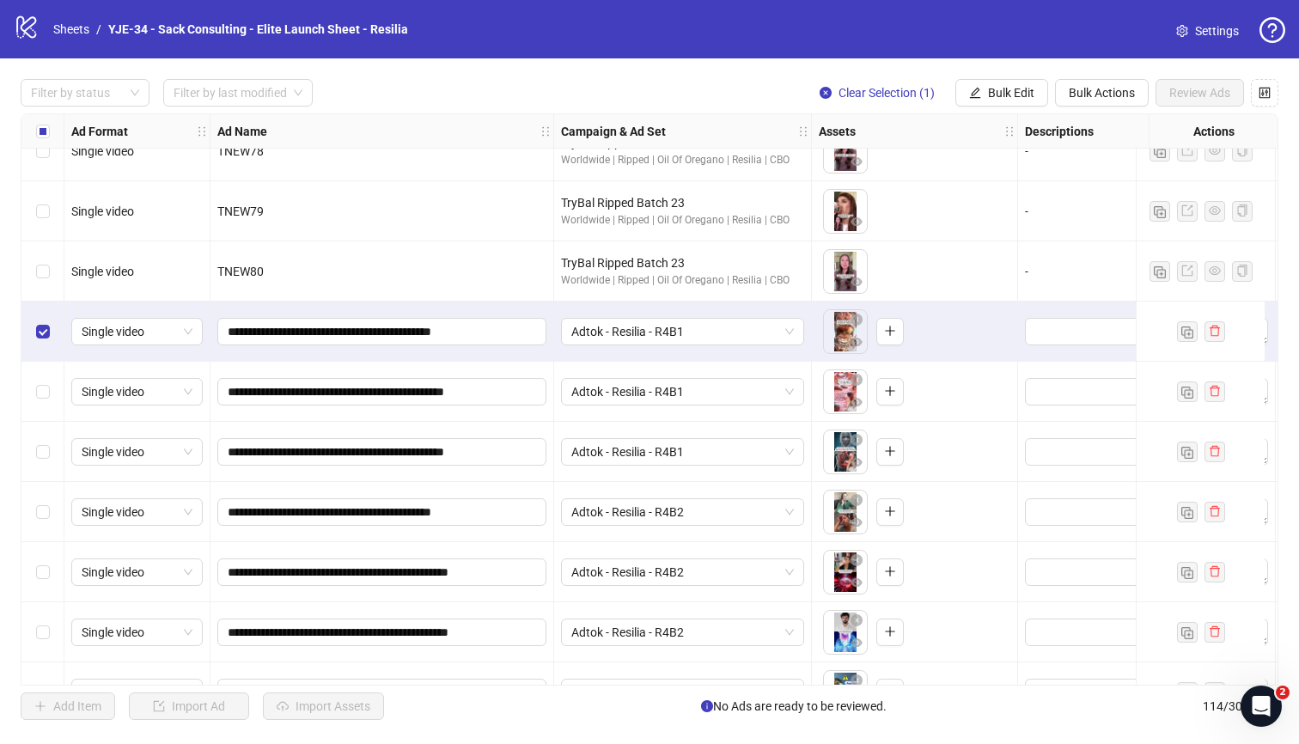
click at [39, 376] on div "Select row 101" at bounding box center [42, 392] width 43 height 60
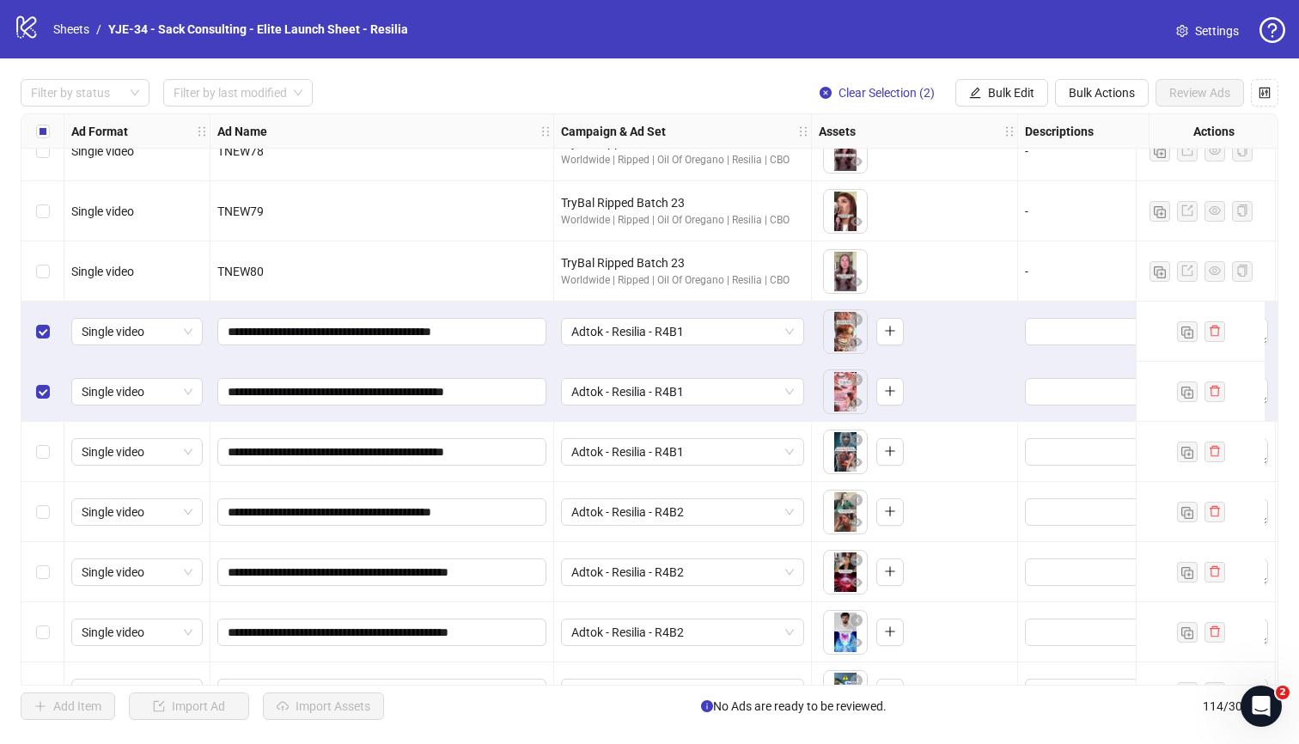
click at [58, 451] on div "Select row 102" at bounding box center [42, 452] width 43 height 60
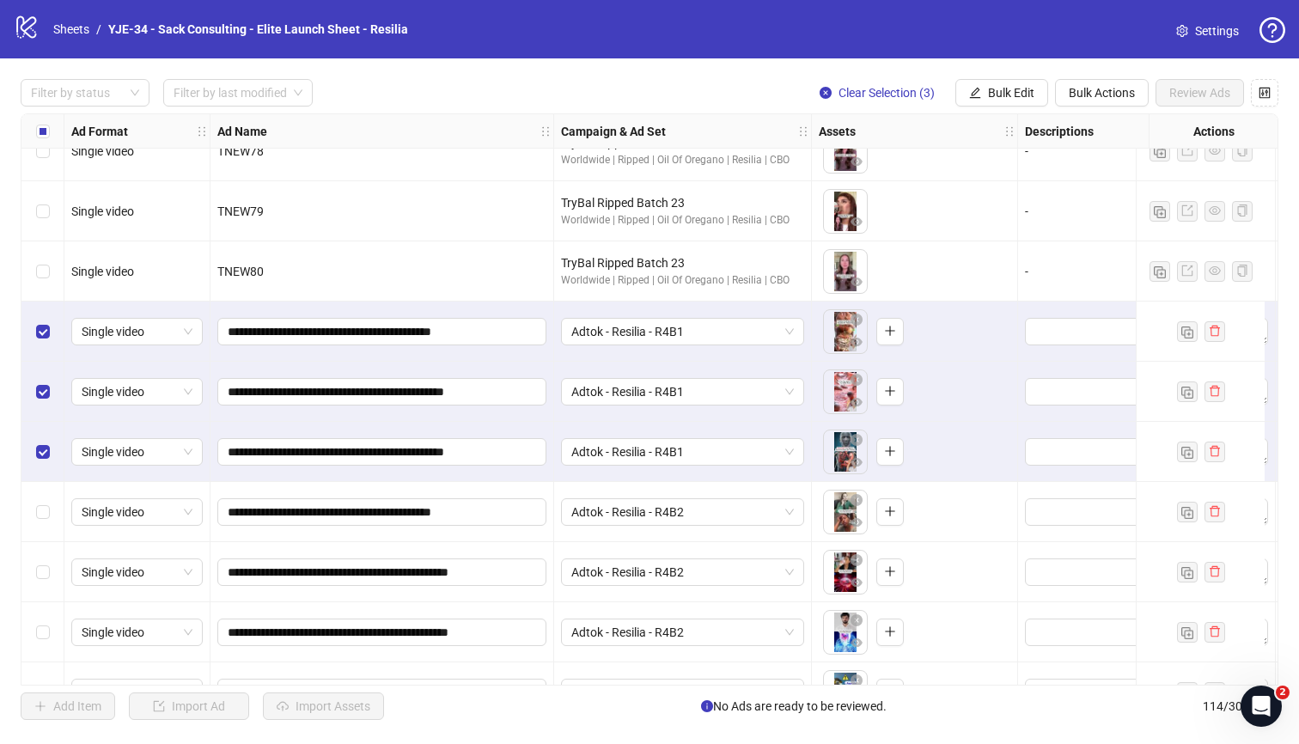
click at [48, 498] on div "Select row 103" at bounding box center [42, 512] width 43 height 60
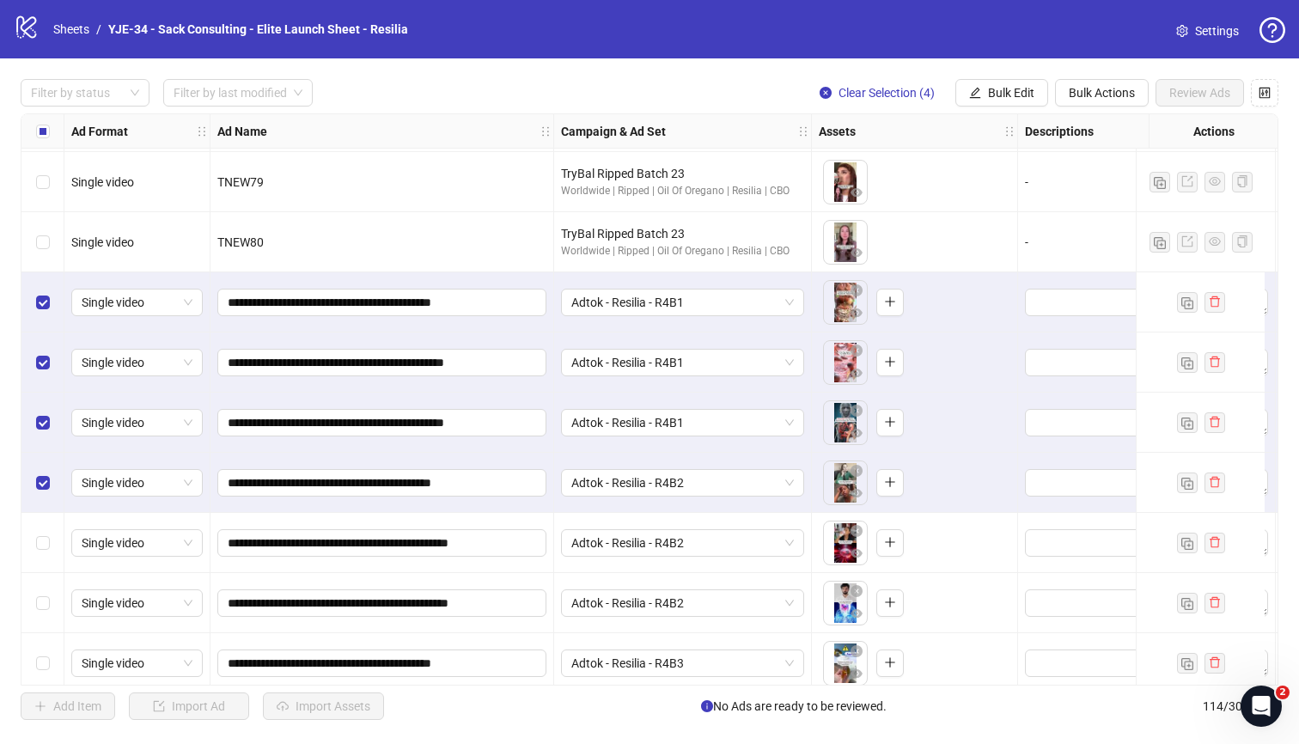
scroll to position [5833, 0]
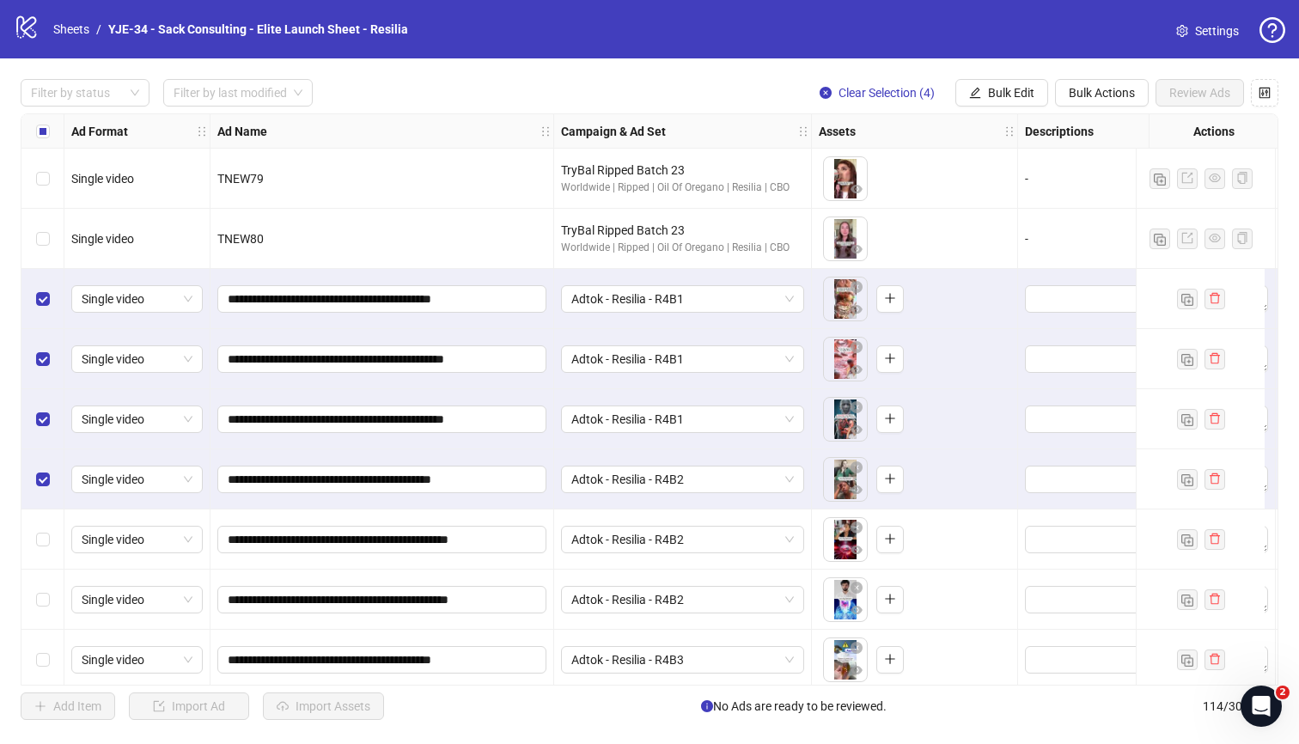
click at [42, 527] on div "Select row 104" at bounding box center [42, 539] width 43 height 60
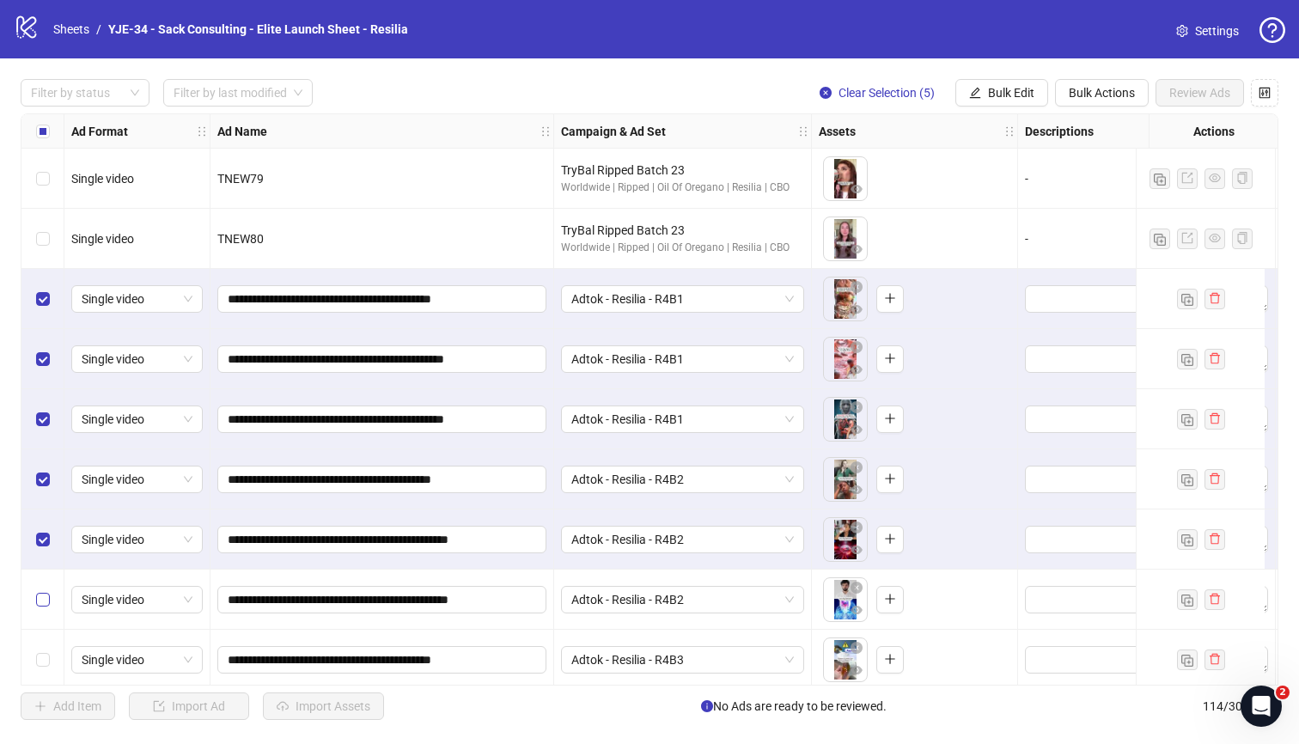
click at [45, 593] on label "Select row 105" at bounding box center [43, 599] width 14 height 19
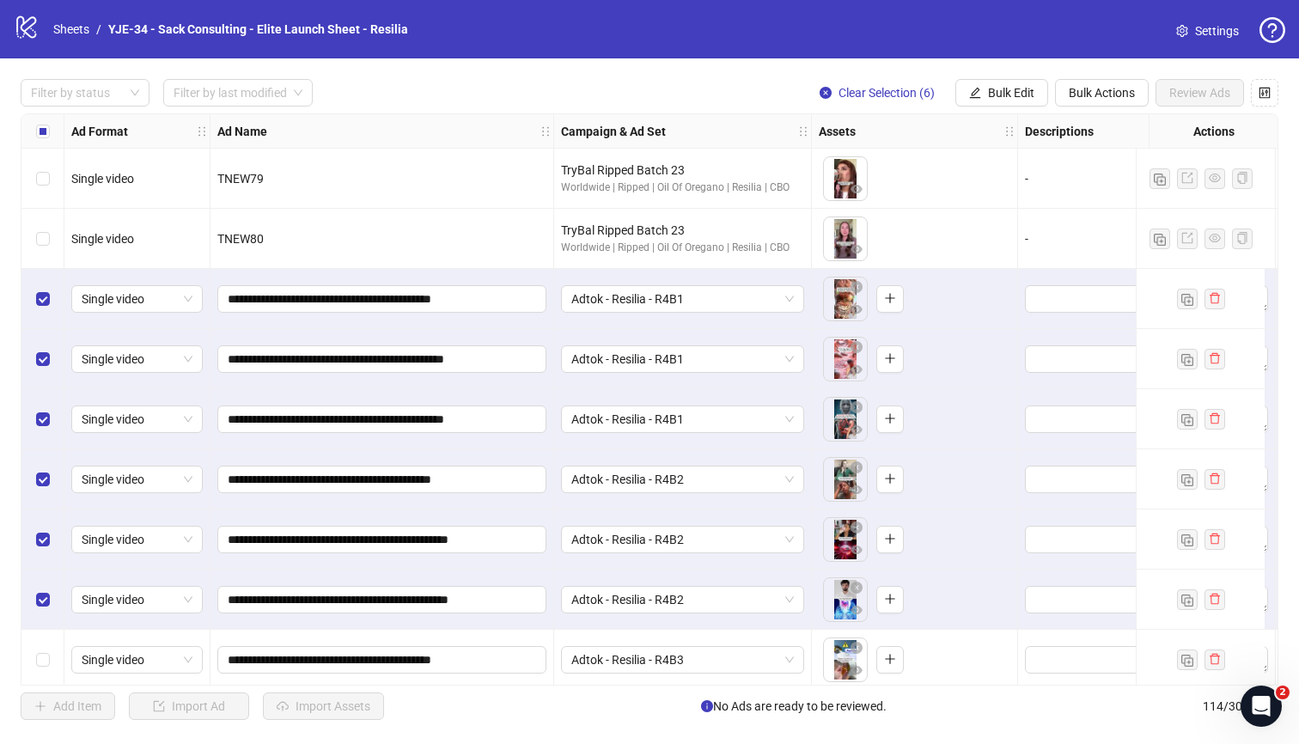
scroll to position [6051, 0]
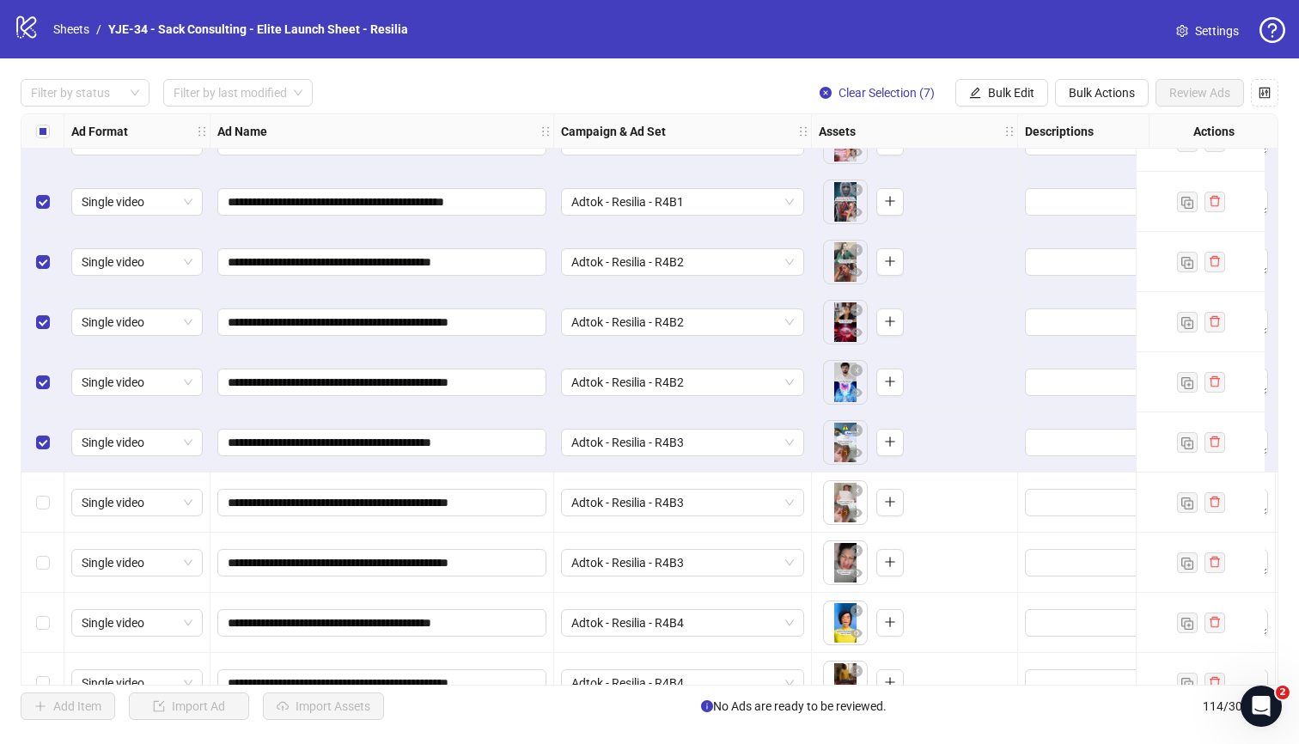
drag, startPoint x: 34, startPoint y: 489, endPoint x: 43, endPoint y: 526, distance: 38.1
click at [34, 491] on div "Select row 107" at bounding box center [42, 503] width 43 height 60
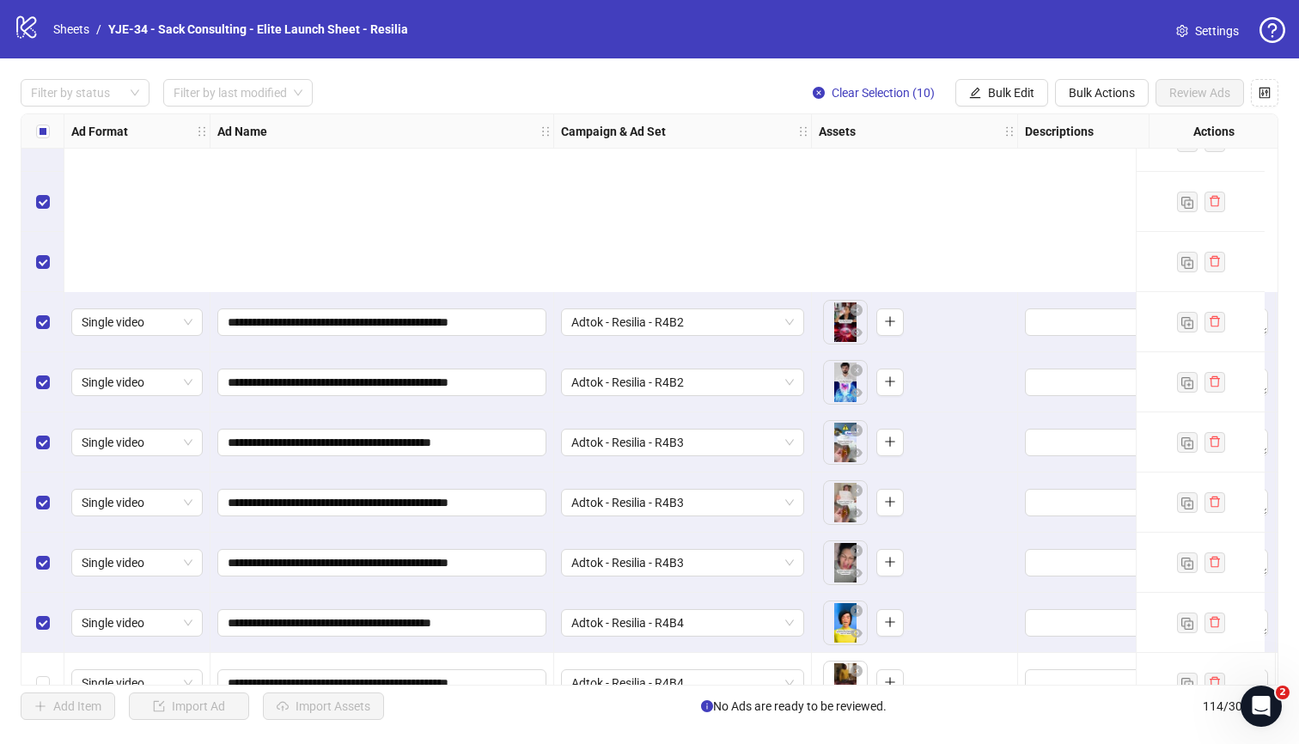
scroll to position [6327, 0]
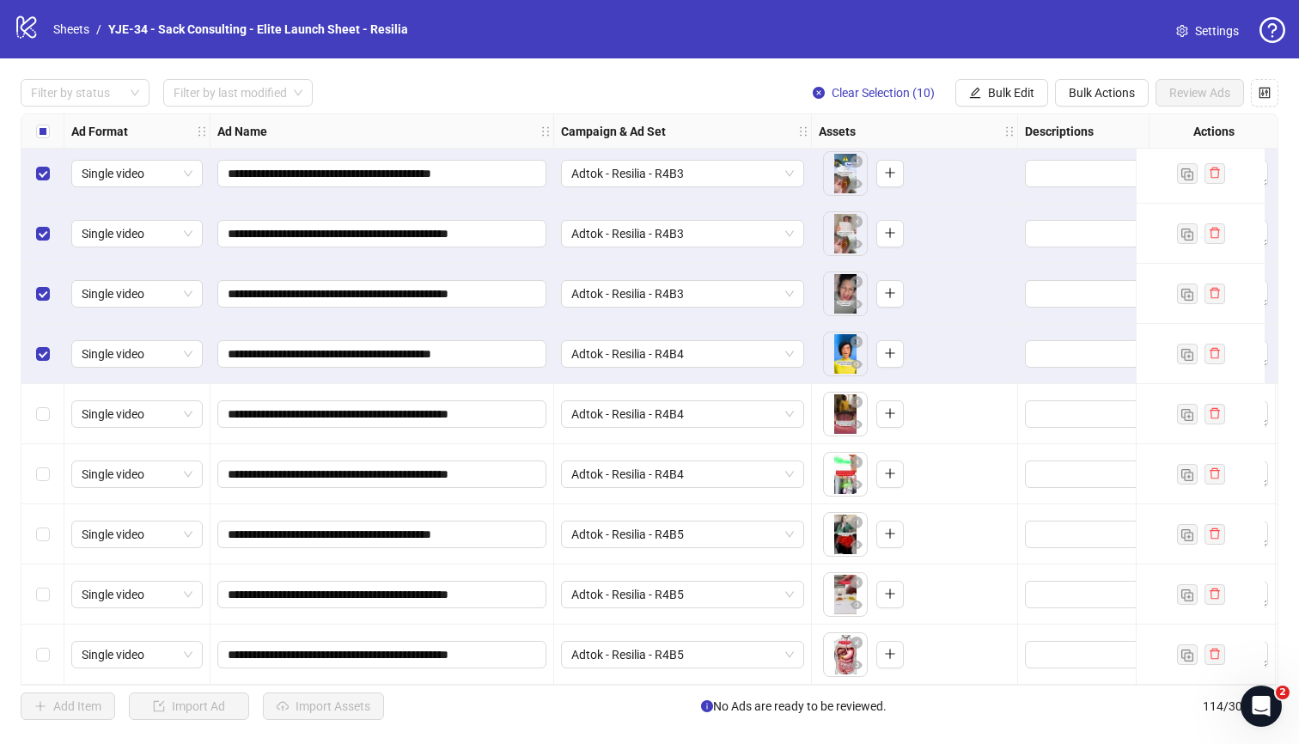
click at [52, 413] on div "Select row 110" at bounding box center [42, 414] width 43 height 60
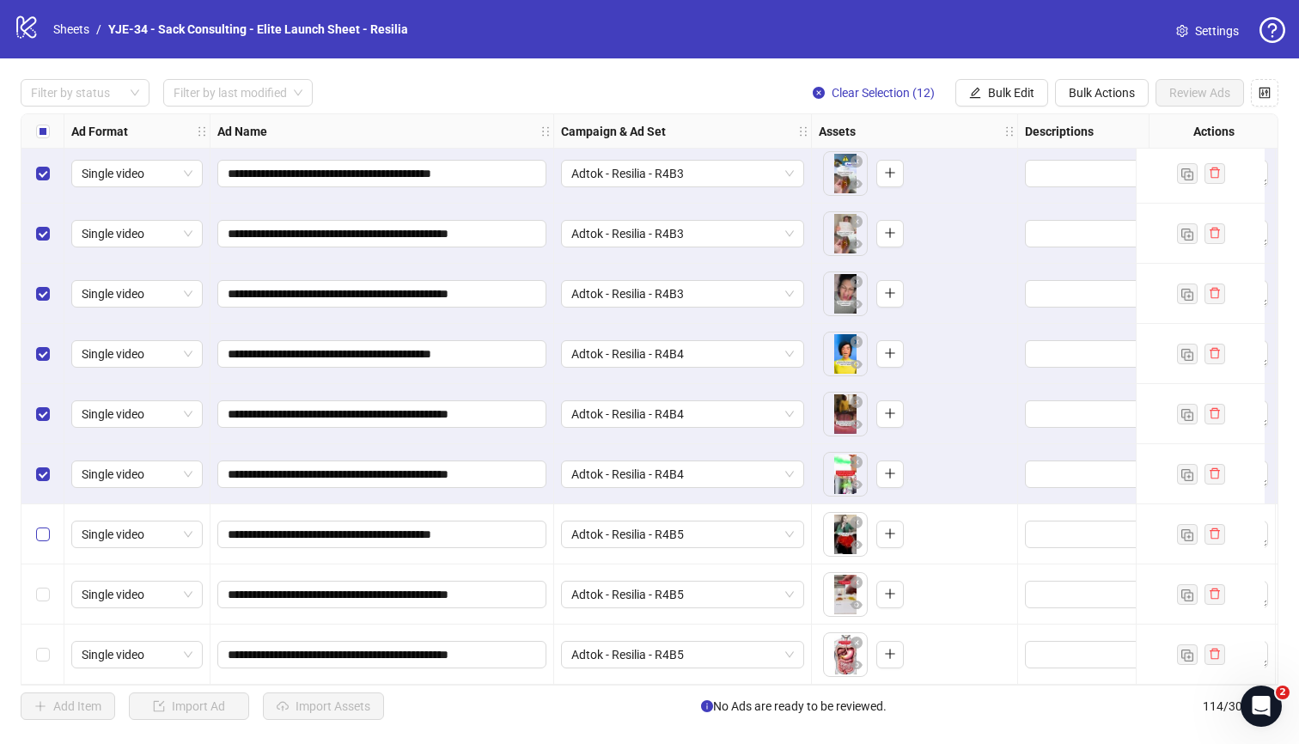
click at [36, 534] on label "Select row 112" at bounding box center [43, 534] width 14 height 19
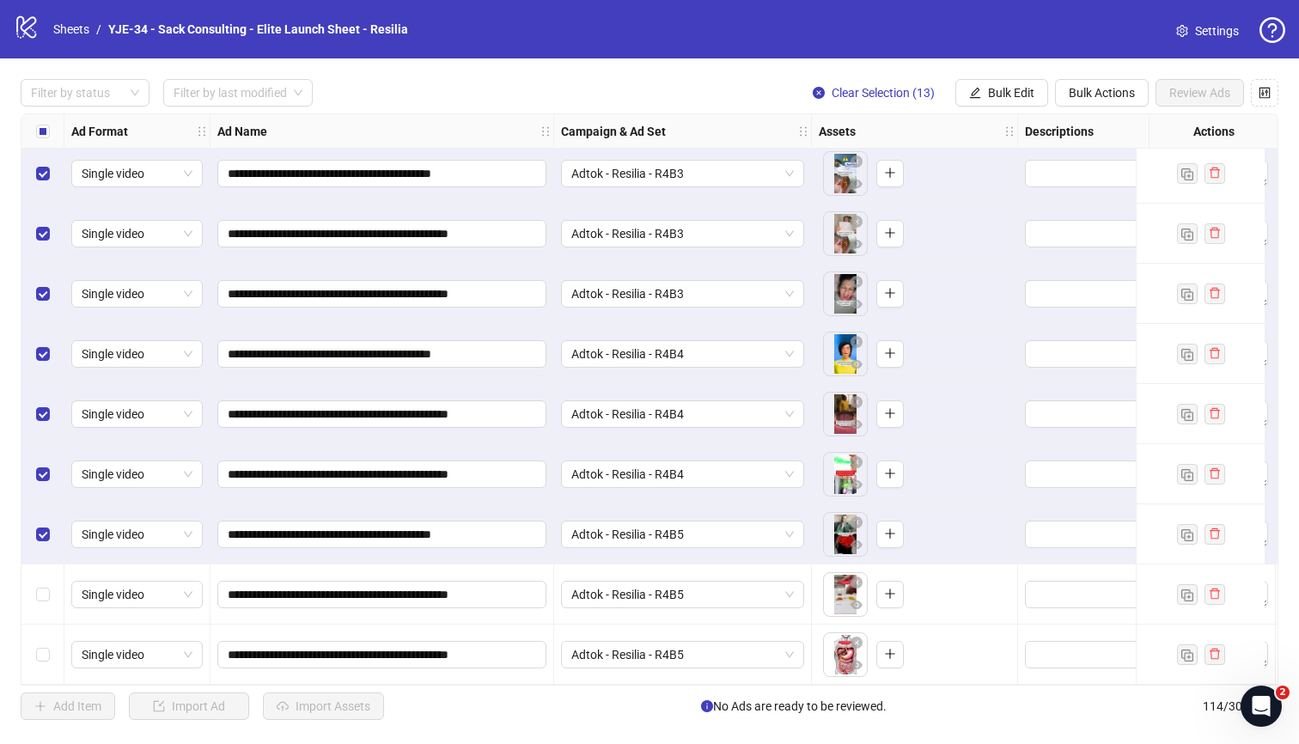
click at [38, 555] on div "Select row 112" at bounding box center [42, 534] width 43 height 60
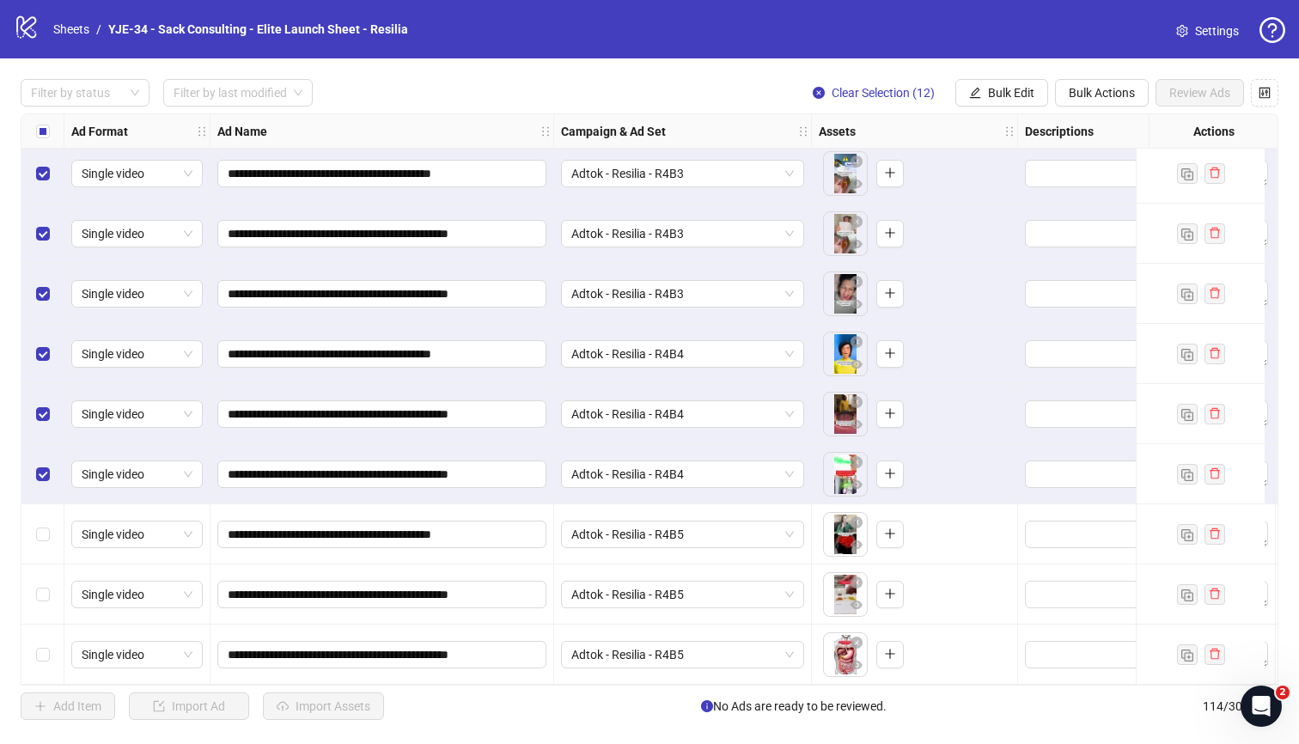
drag, startPoint x: 35, startPoint y: 567, endPoint x: 38, endPoint y: 554, distance: 13.1
click at [35, 567] on div "Select row 113" at bounding box center [42, 594] width 43 height 60
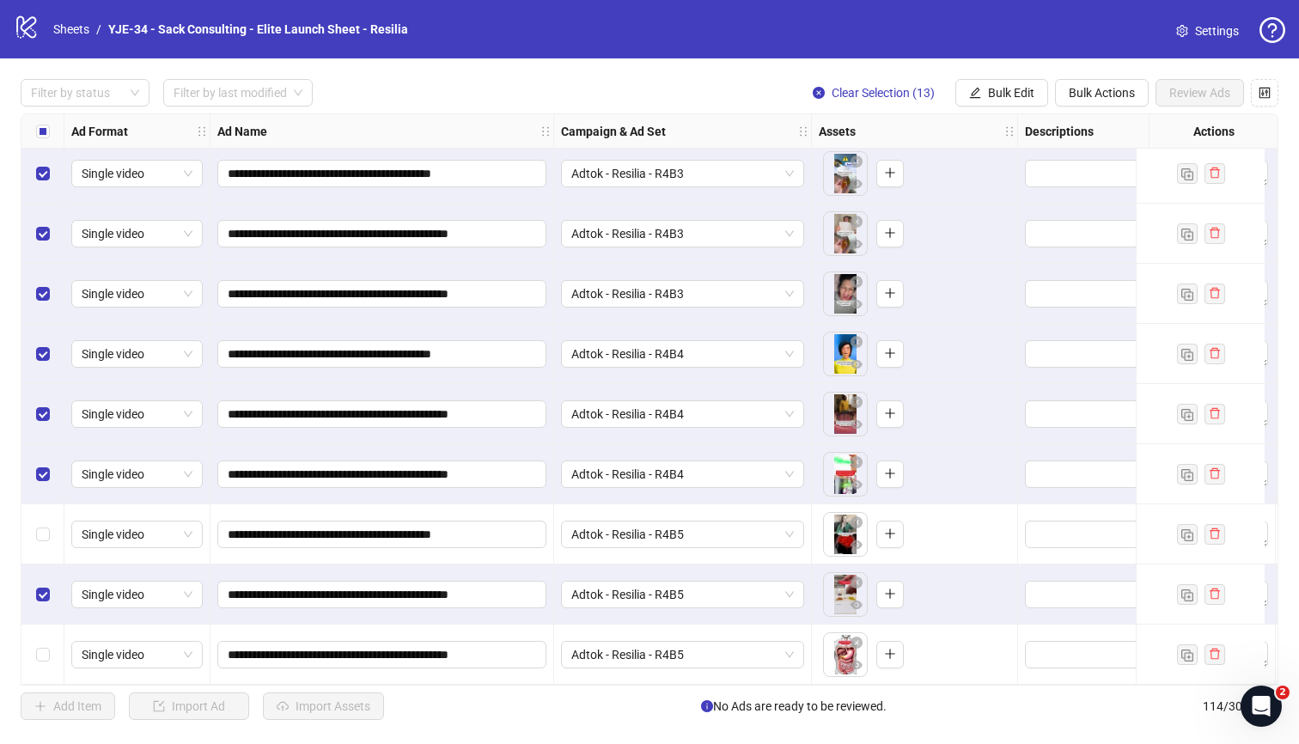
click at [42, 540] on div "Select row 112" at bounding box center [42, 534] width 43 height 60
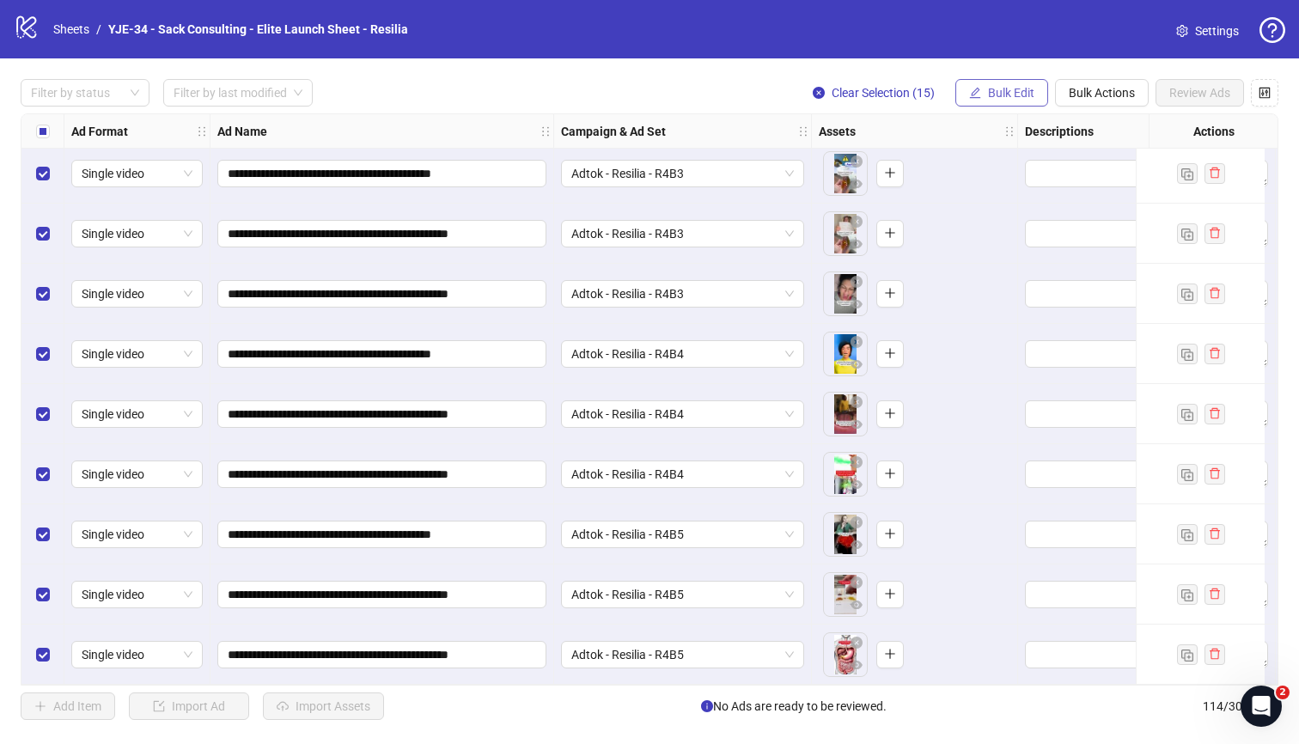
click at [985, 87] on button "Bulk Edit" at bounding box center [1001, 92] width 93 height 27
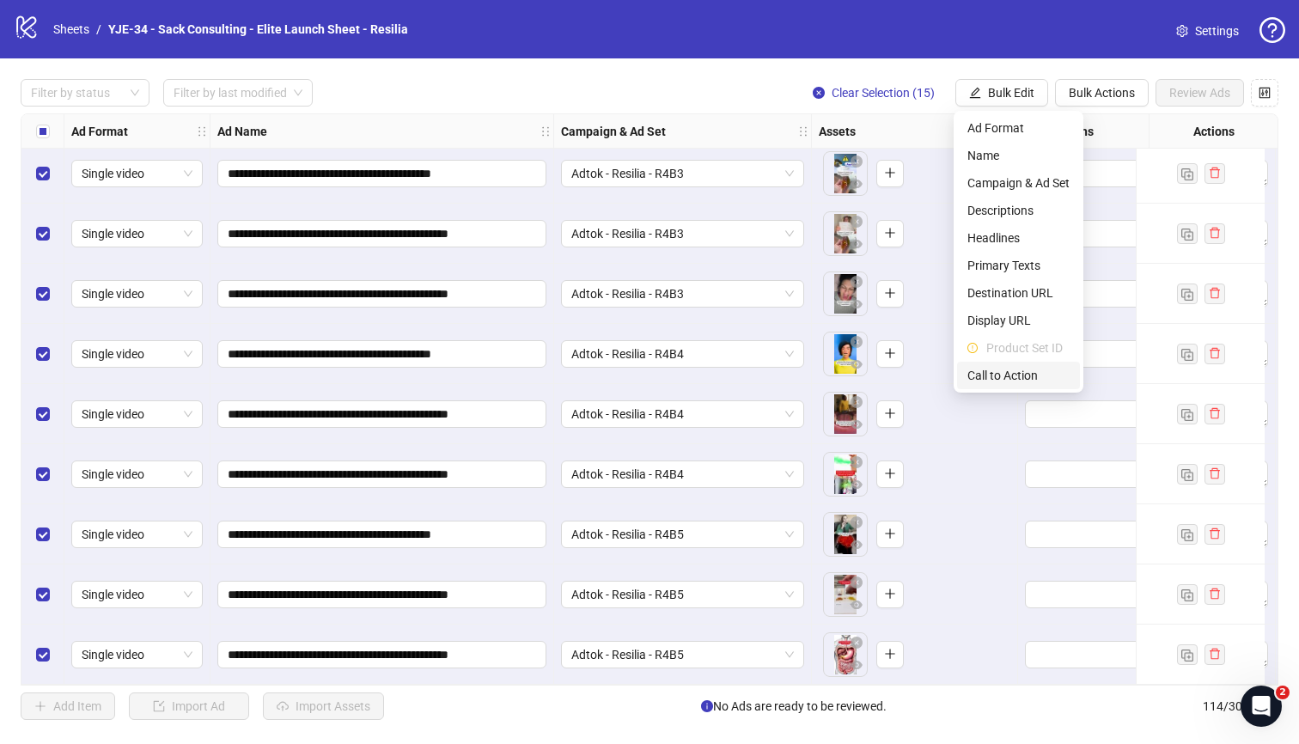
click at [1027, 368] on span "Call to Action" at bounding box center [1018, 375] width 102 height 19
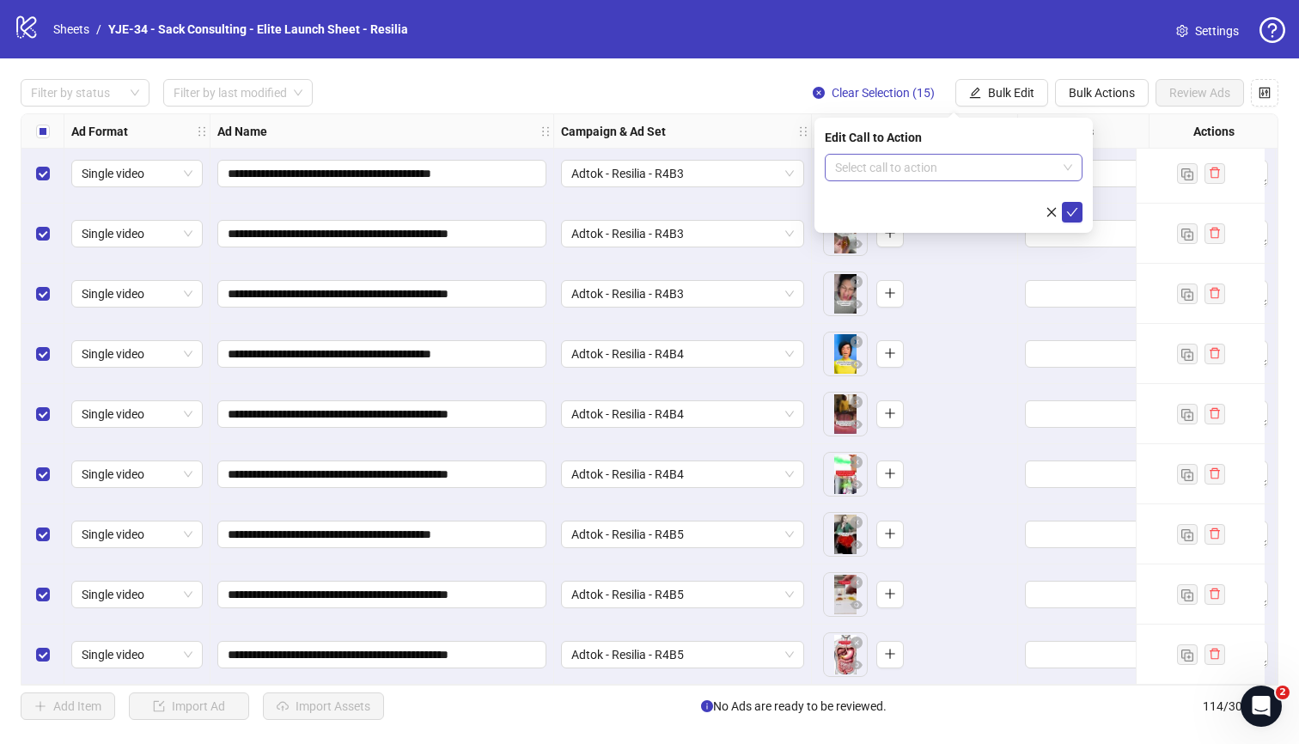
click at [946, 158] on input "search" at bounding box center [946, 168] width 222 height 26
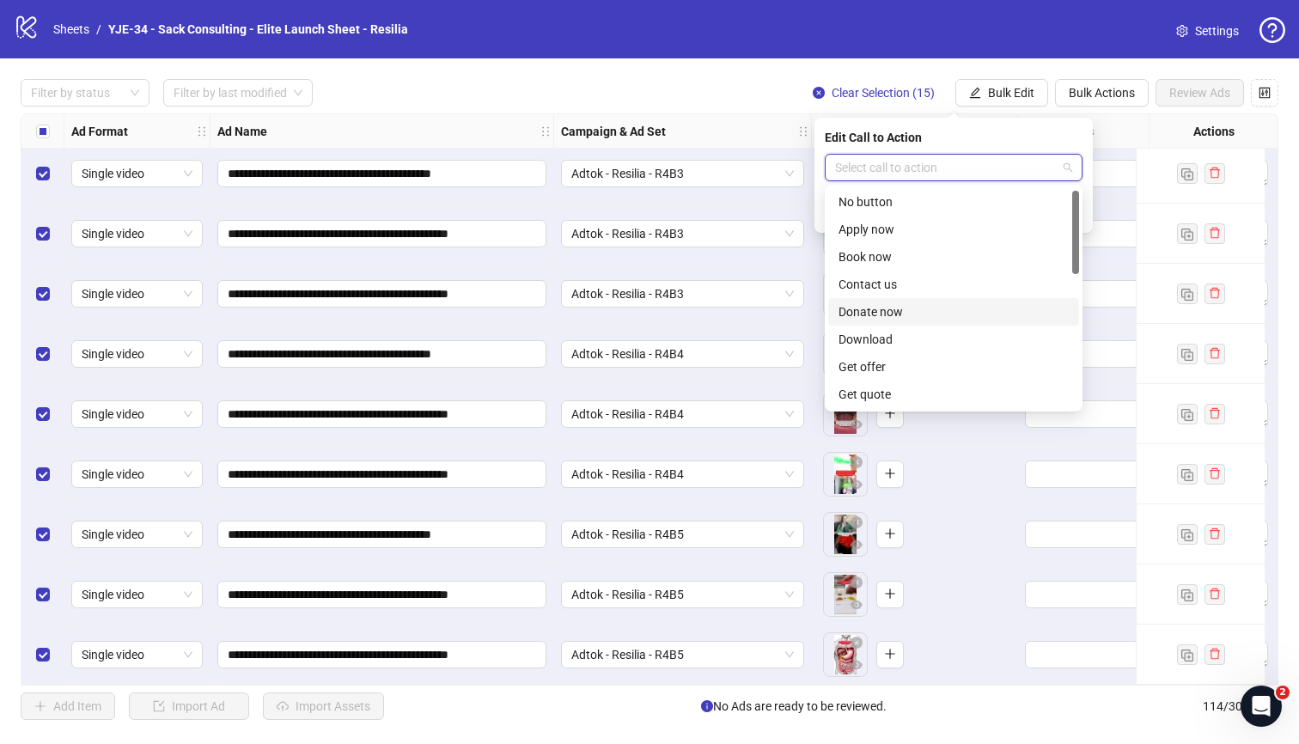
scroll to position [357, 0]
click at [893, 260] on div "Shop now" at bounding box center [953, 256] width 230 height 19
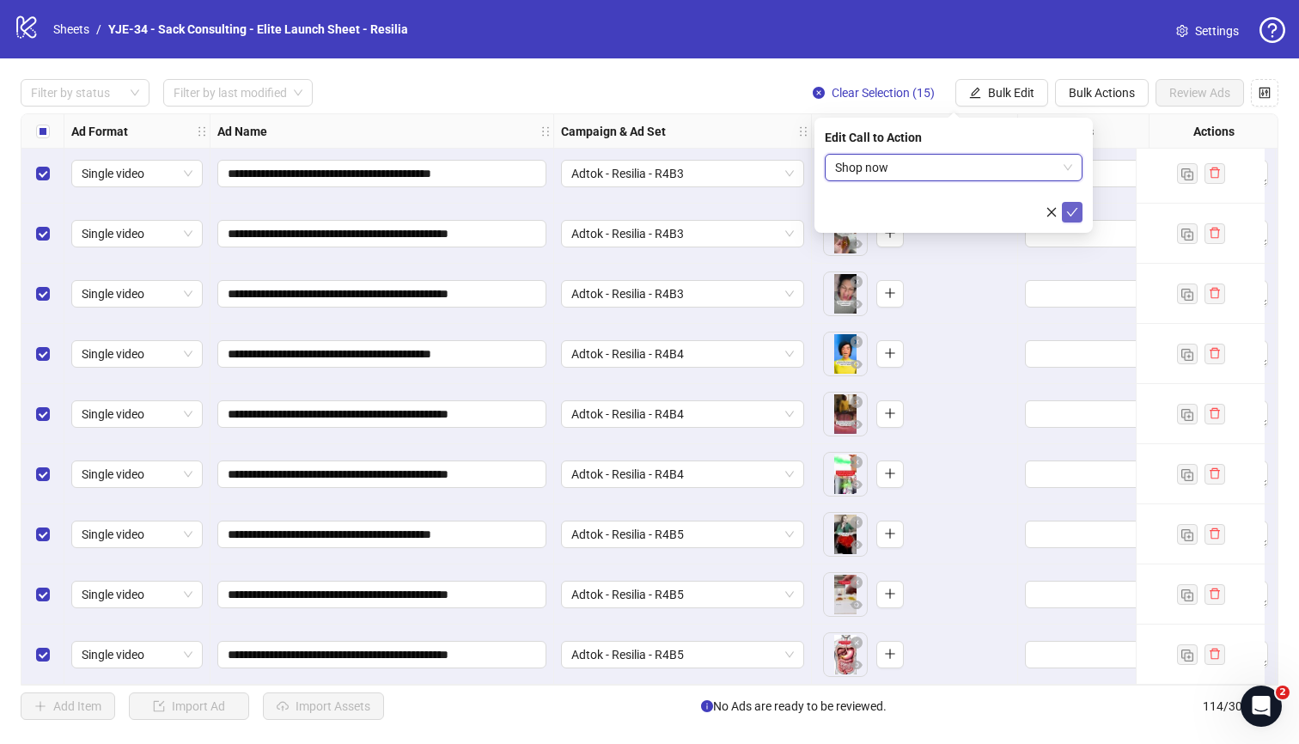
click at [1030, 204] on button "submit" at bounding box center [1072, 212] width 21 height 21
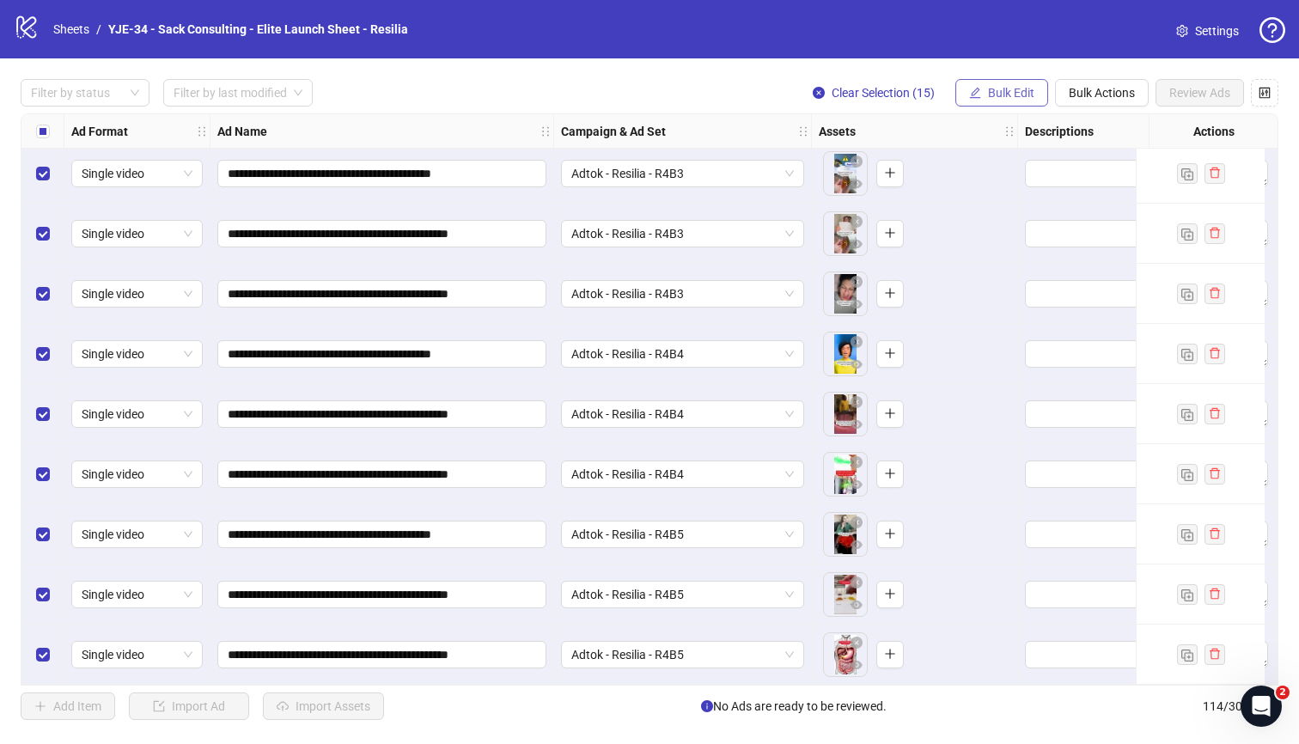
click at [1008, 88] on span "Bulk Edit" at bounding box center [1011, 93] width 46 height 14
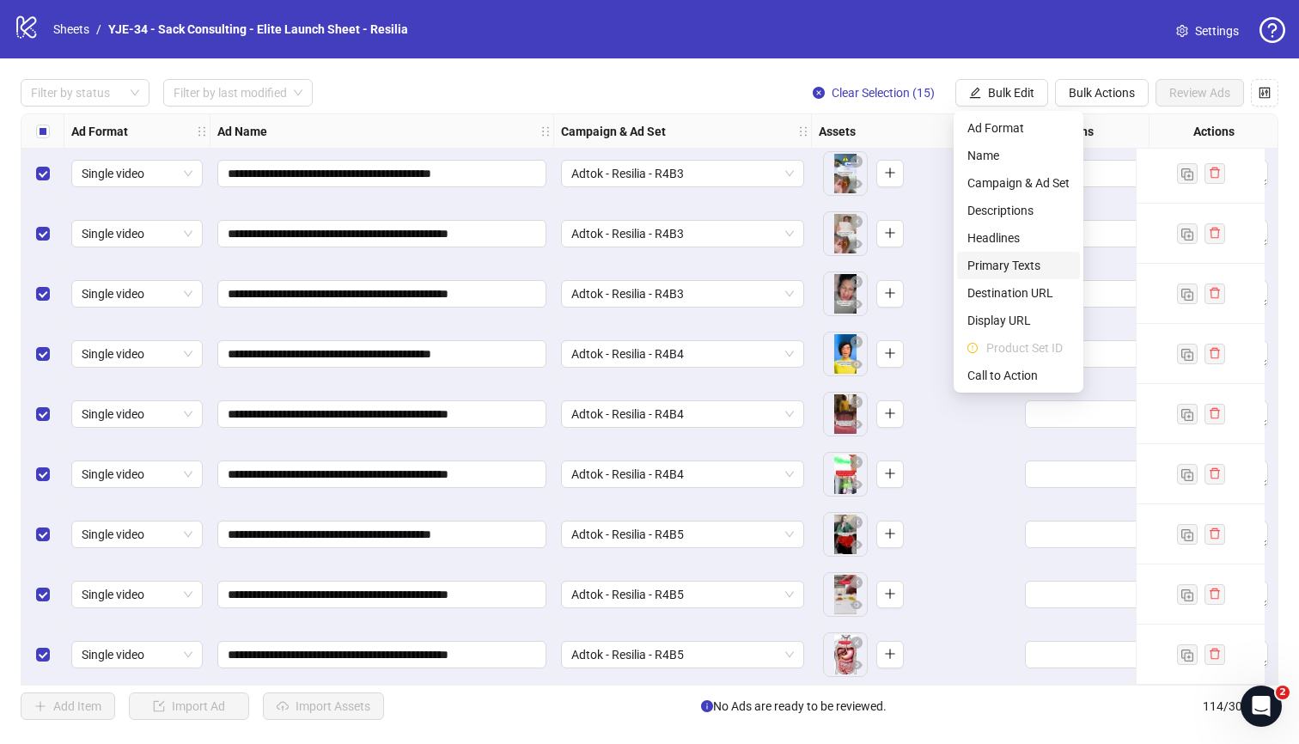
click at [1009, 265] on span "Primary Texts" at bounding box center [1018, 265] width 102 height 19
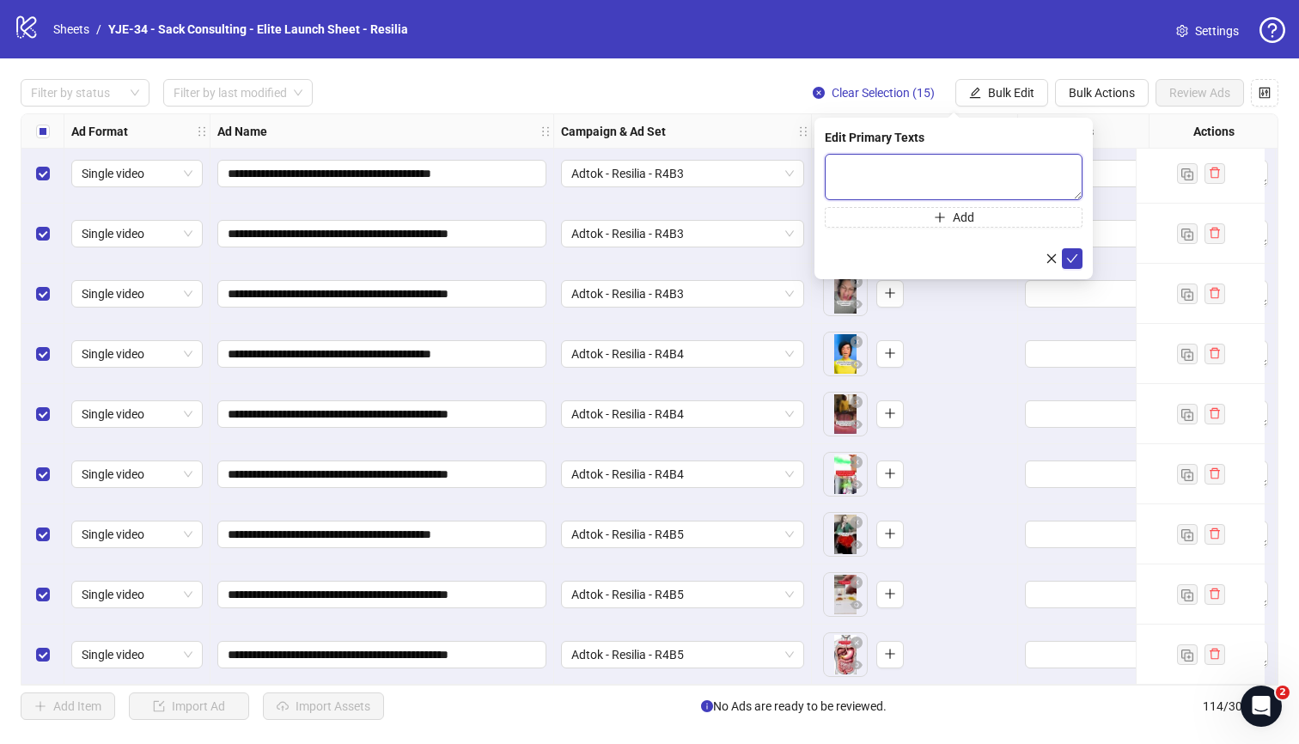
click at [953, 180] on textarea at bounding box center [954, 177] width 258 height 46
paste textarea "**********"
type textarea "**********"
click at [909, 214] on button "Add" at bounding box center [954, 217] width 258 height 21
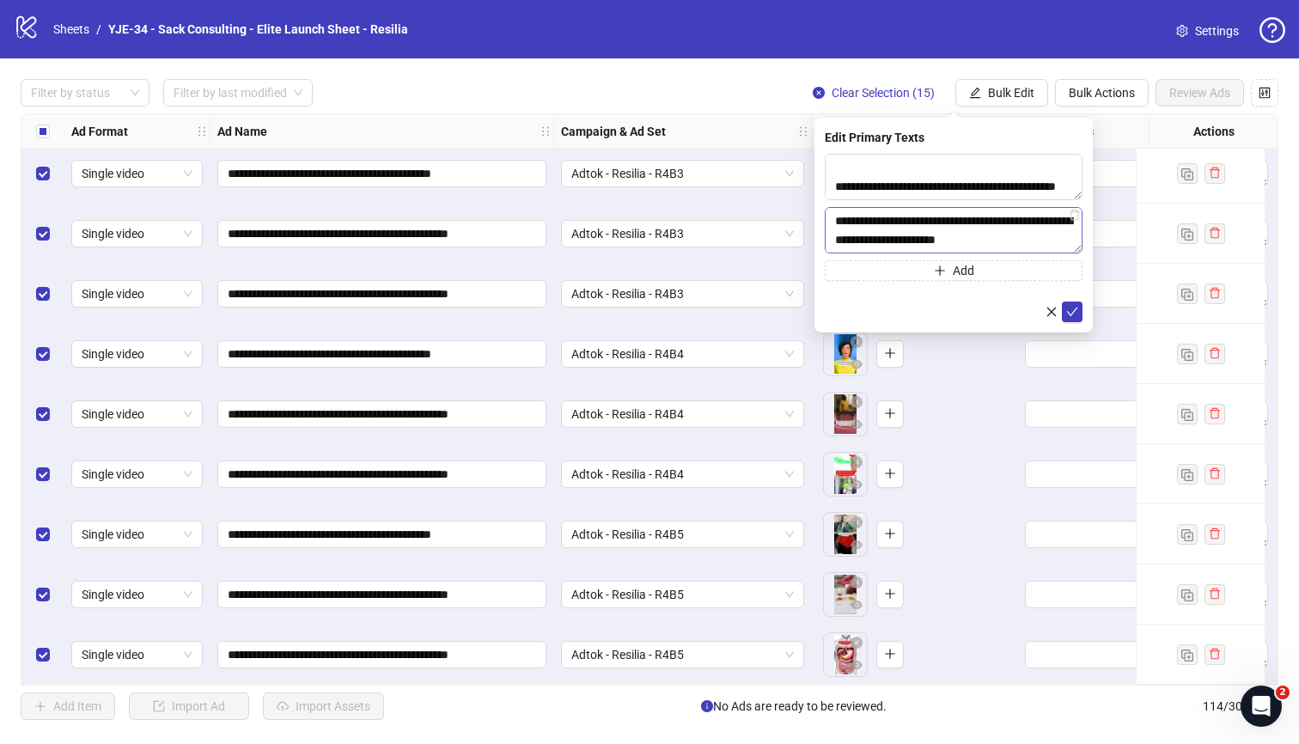
scroll to position [410, 0]
type textarea "**********"
click at [1030, 310] on icon "check" at bounding box center [1072, 312] width 12 height 12
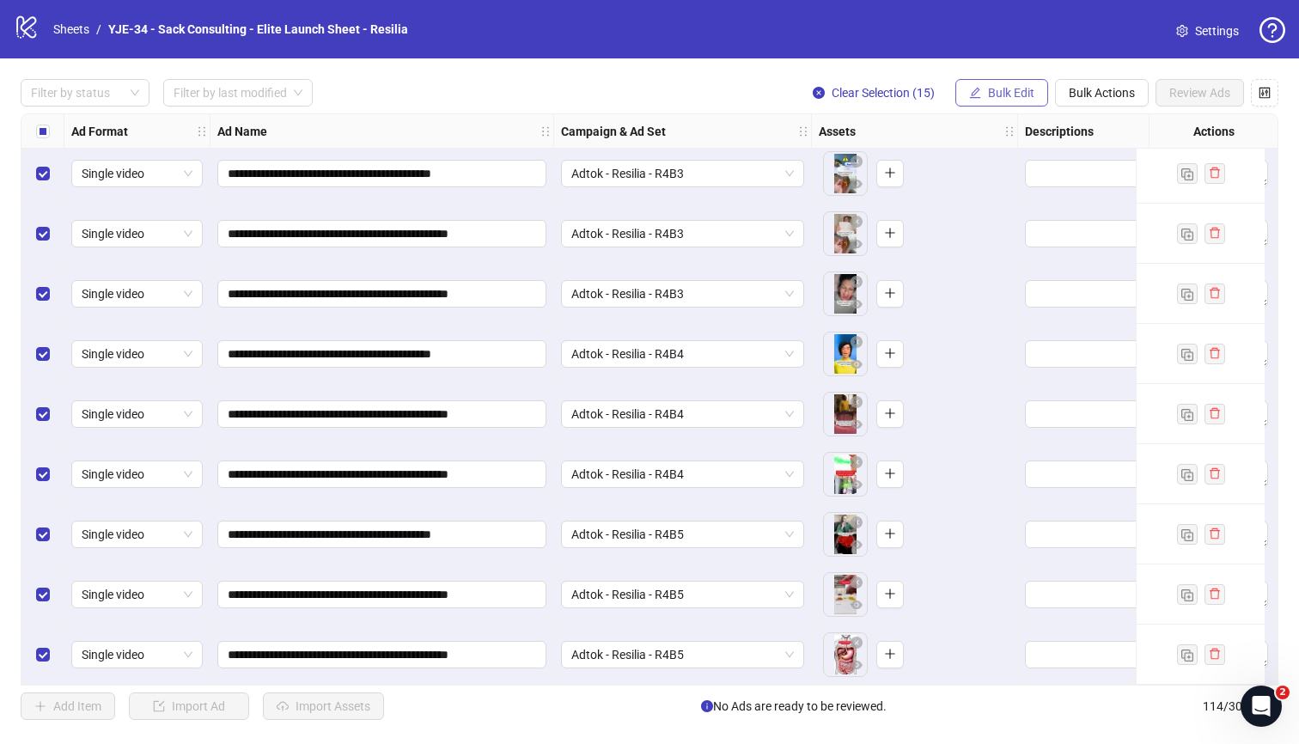
click at [974, 93] on icon "edit" at bounding box center [975, 92] width 11 height 11
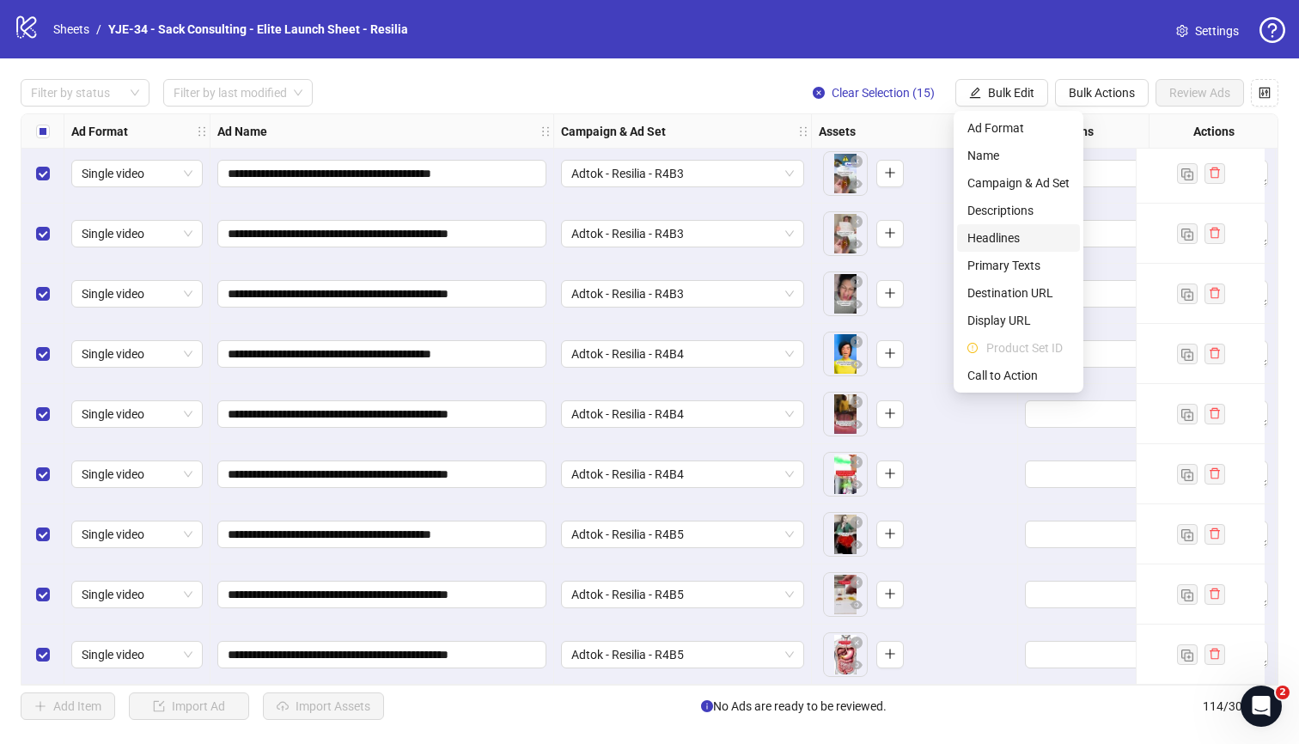
click at [1018, 235] on span "Headlines" at bounding box center [1018, 238] width 102 height 19
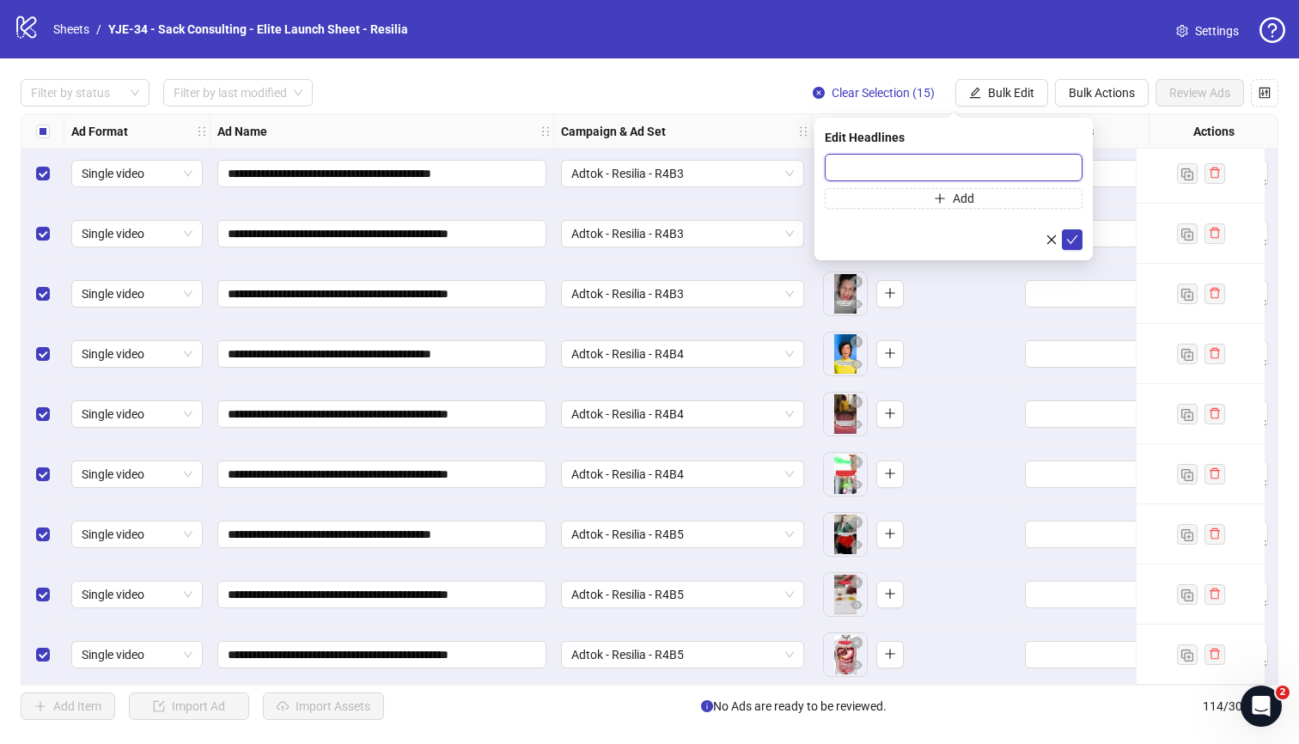
click at [898, 168] on input "text" at bounding box center [954, 167] width 258 height 27
paste input "**********"
type input "**********"
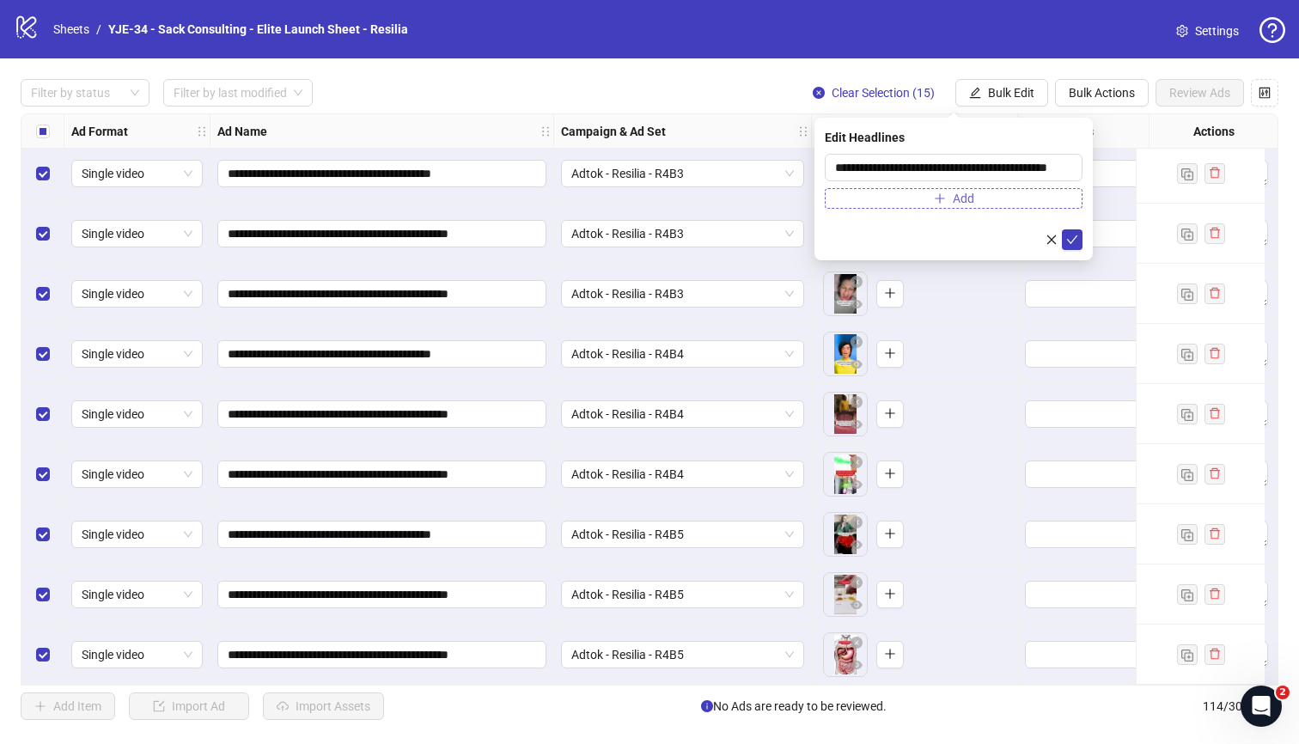
click at [979, 197] on button "Add" at bounding box center [954, 198] width 258 height 21
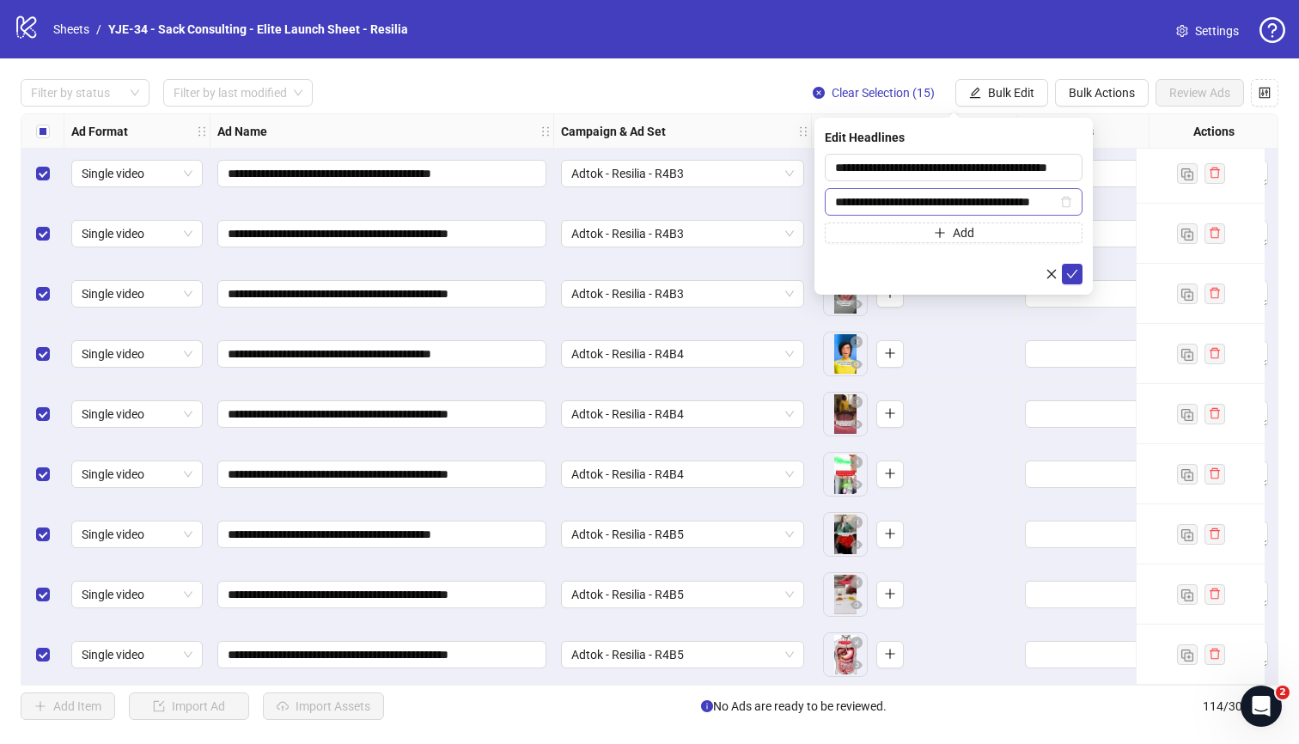
scroll to position [0, 23]
type input "**********"
click at [1030, 269] on icon "check" at bounding box center [1072, 274] width 12 height 12
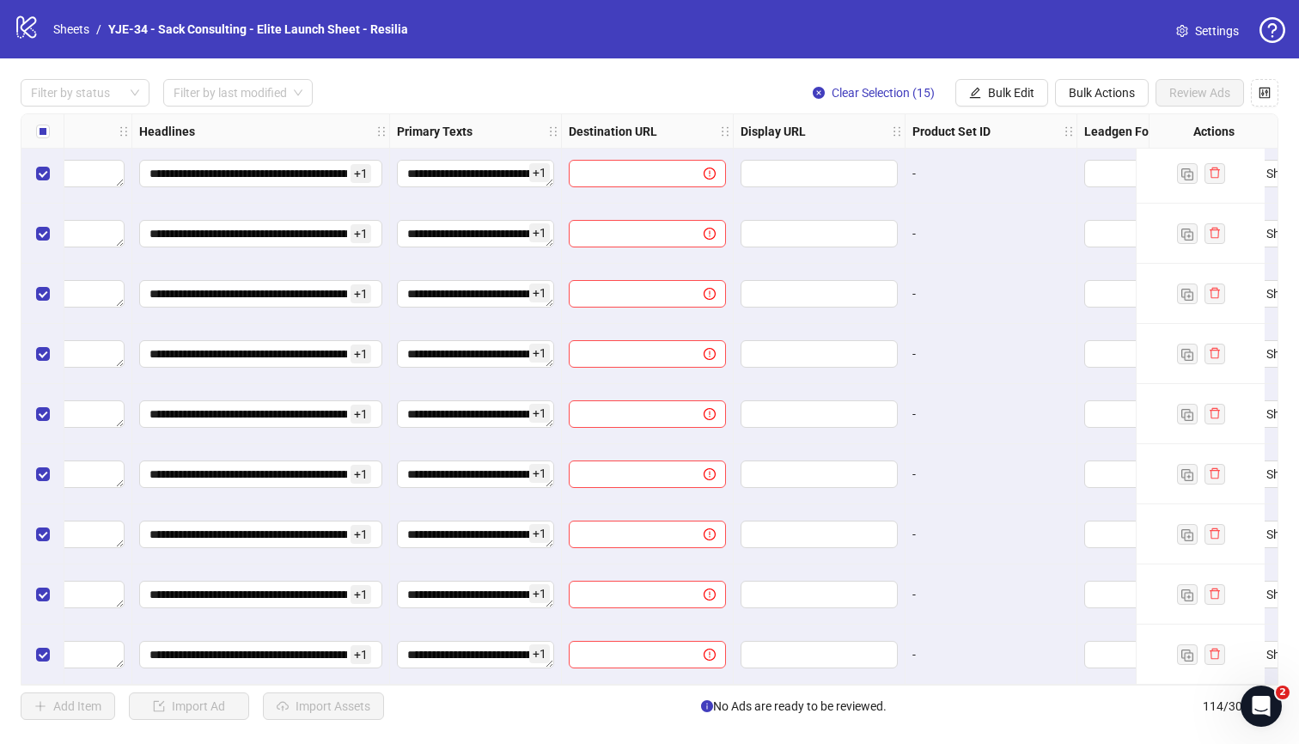
scroll to position [6327, 1145]
click at [995, 91] on span "Bulk Edit" at bounding box center [1011, 93] width 46 height 14
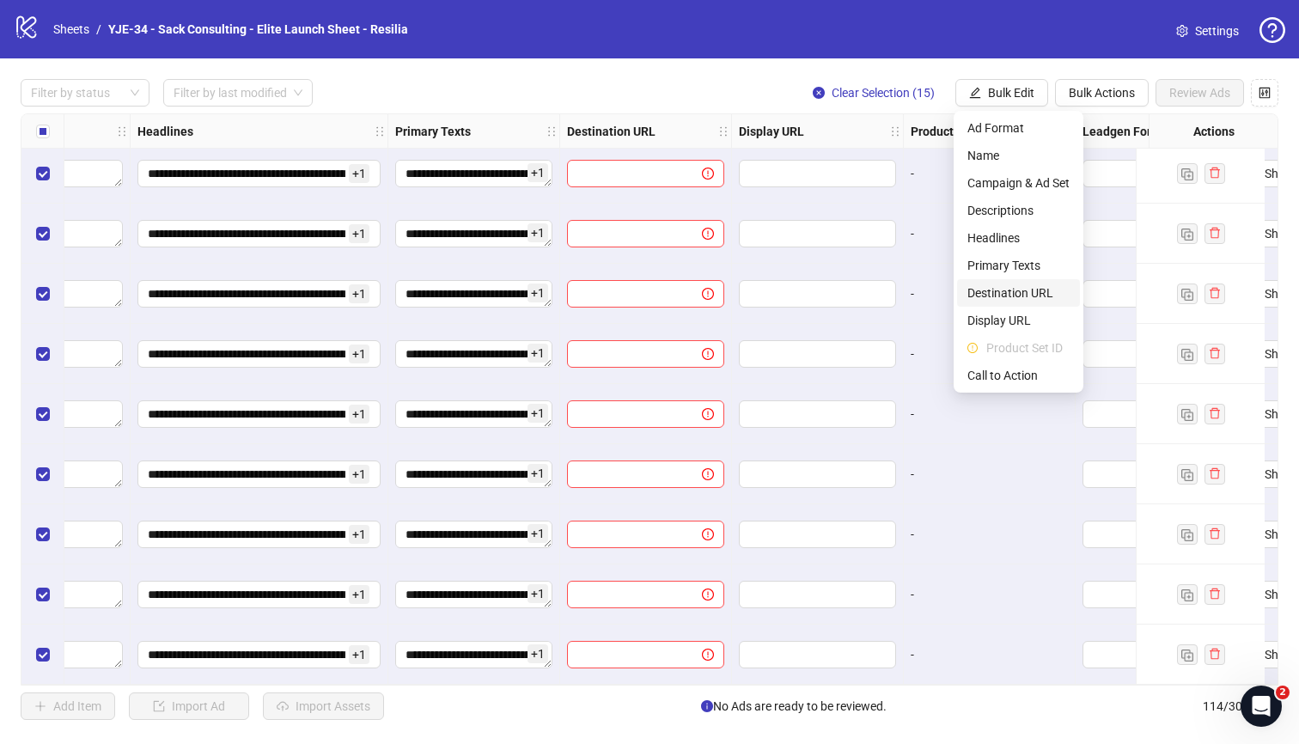
click at [1014, 286] on span "Destination URL" at bounding box center [1018, 293] width 102 height 19
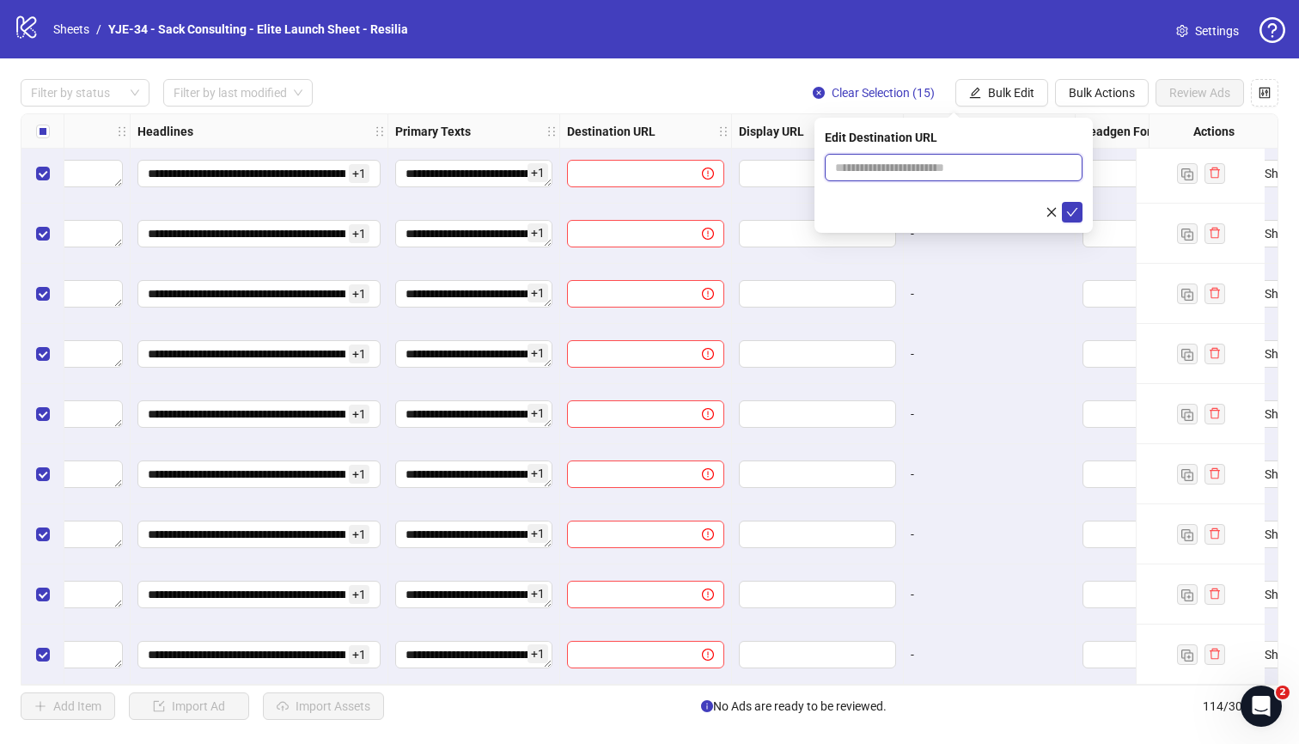
click at [924, 171] on input "text" at bounding box center [946, 167] width 223 height 19
paste input "**********"
type input "**********"
click at [1030, 207] on icon "check" at bounding box center [1072, 212] width 12 height 12
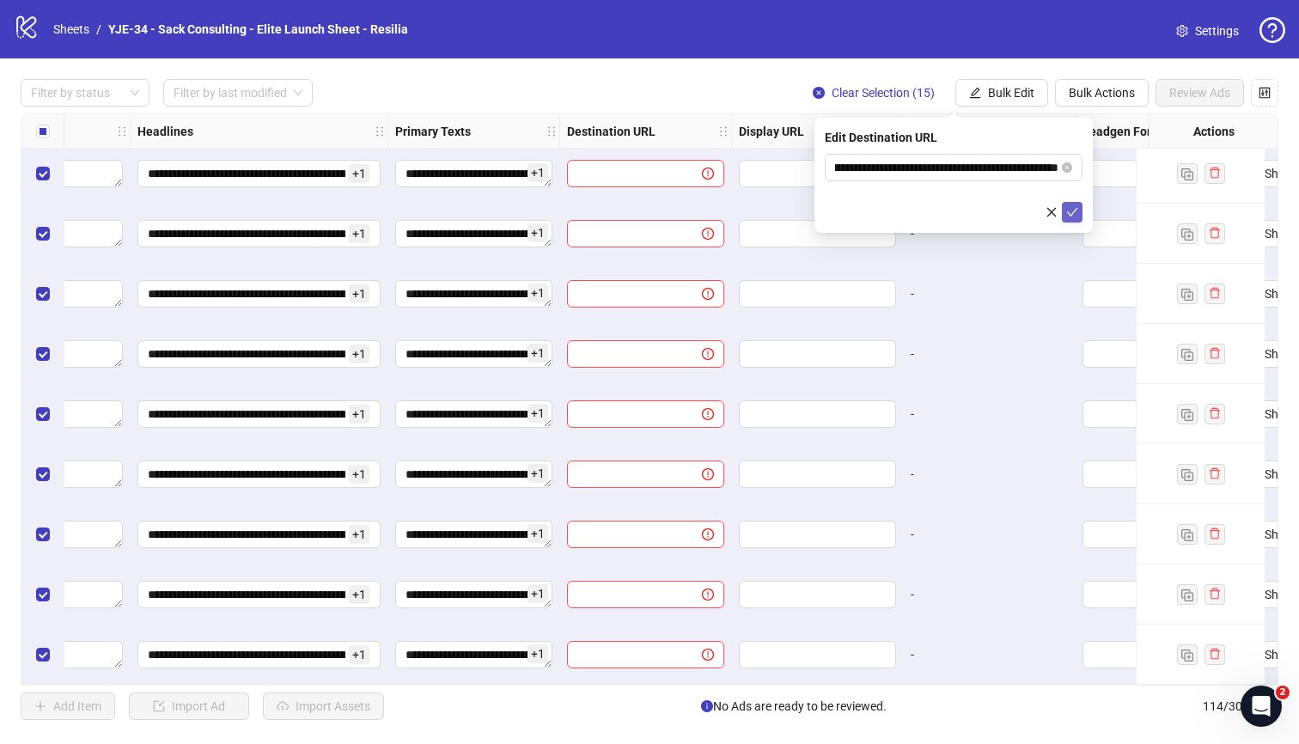
scroll to position [0, 0]
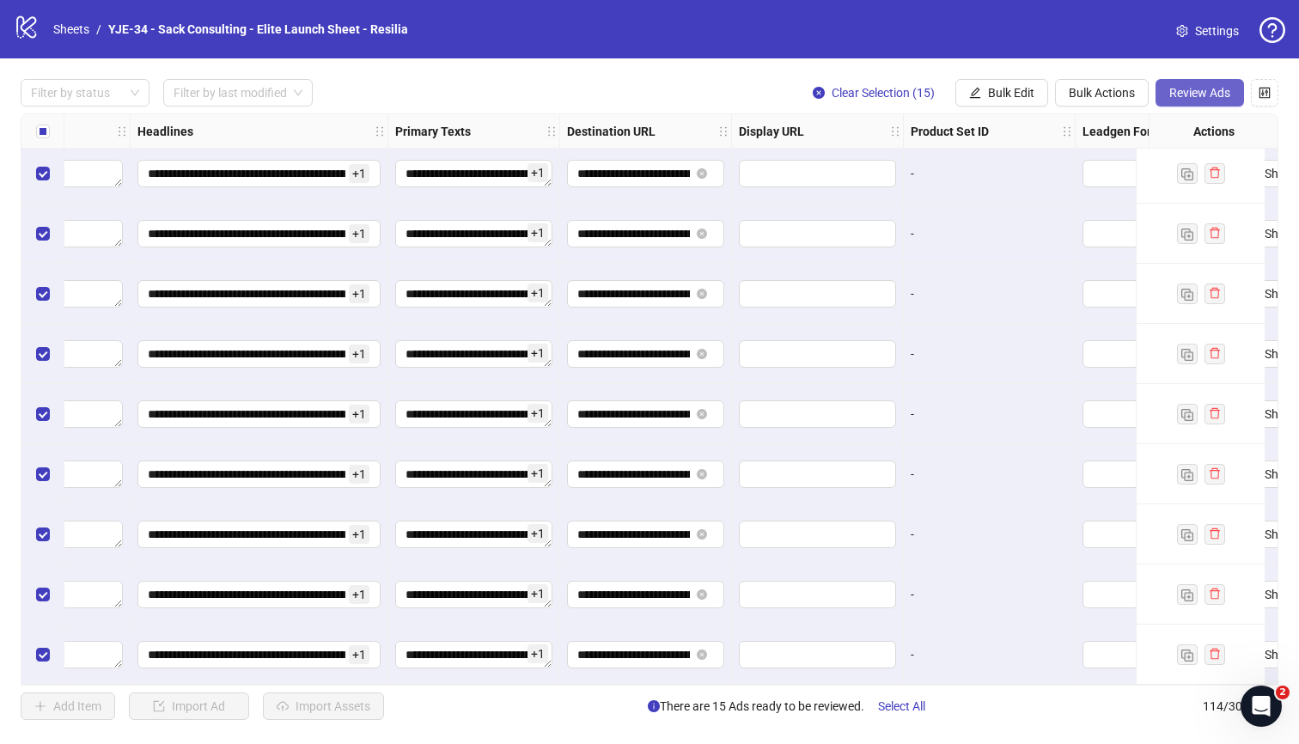
click at [1030, 101] on button "Review Ads" at bounding box center [1200, 92] width 88 height 27
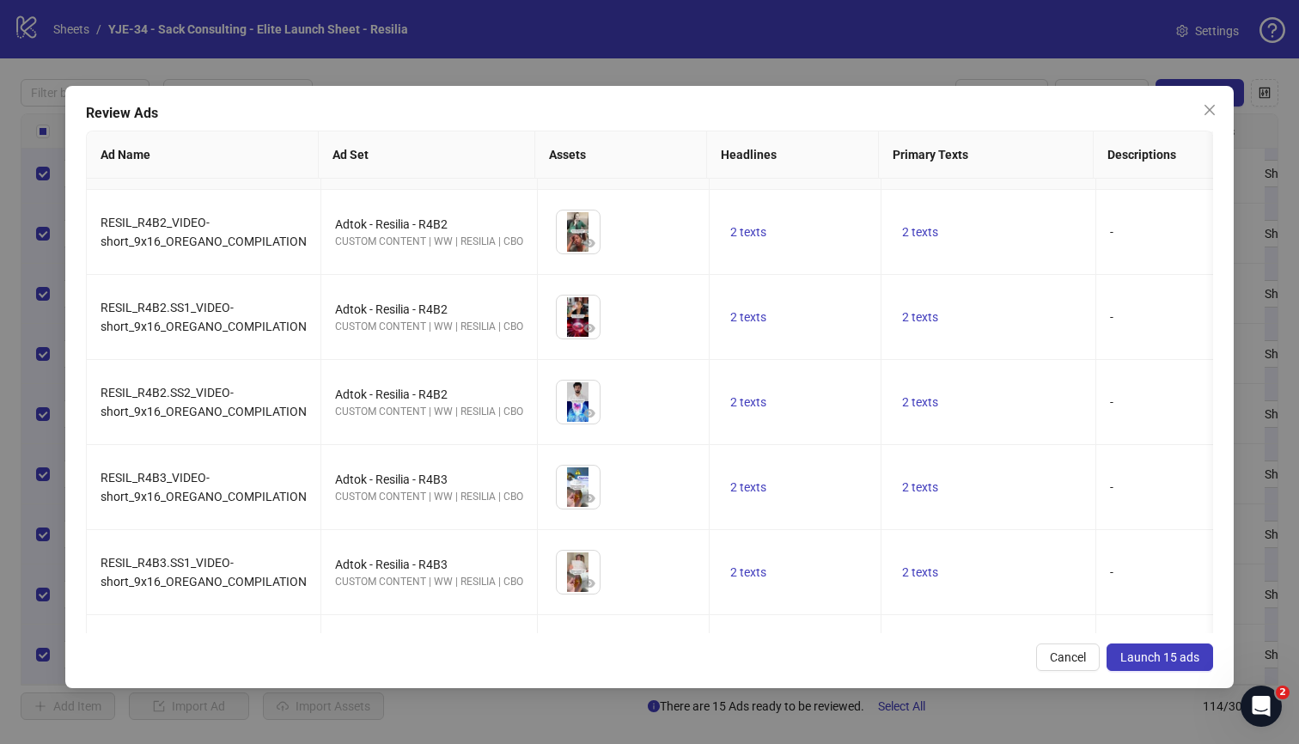
scroll to position [833, 0]
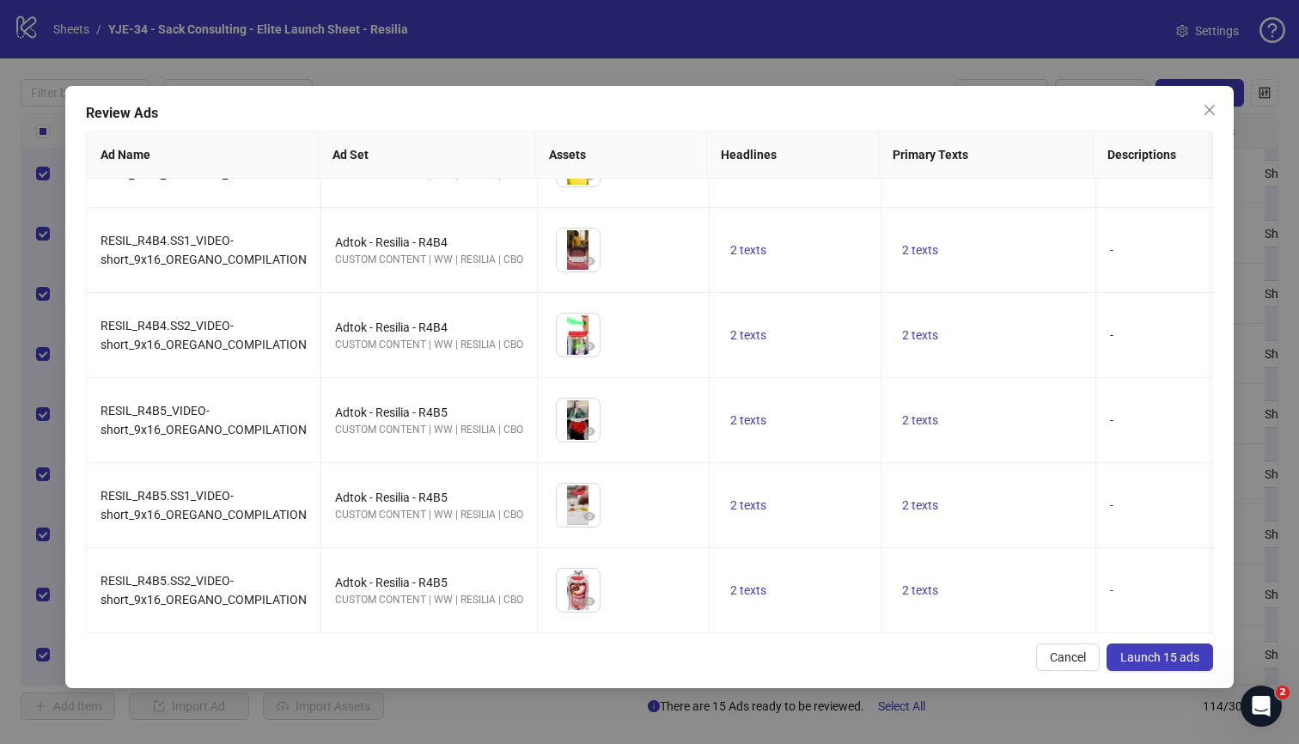
click at [1030, 654] on span "Launch 15 ads" at bounding box center [1159, 657] width 79 height 14
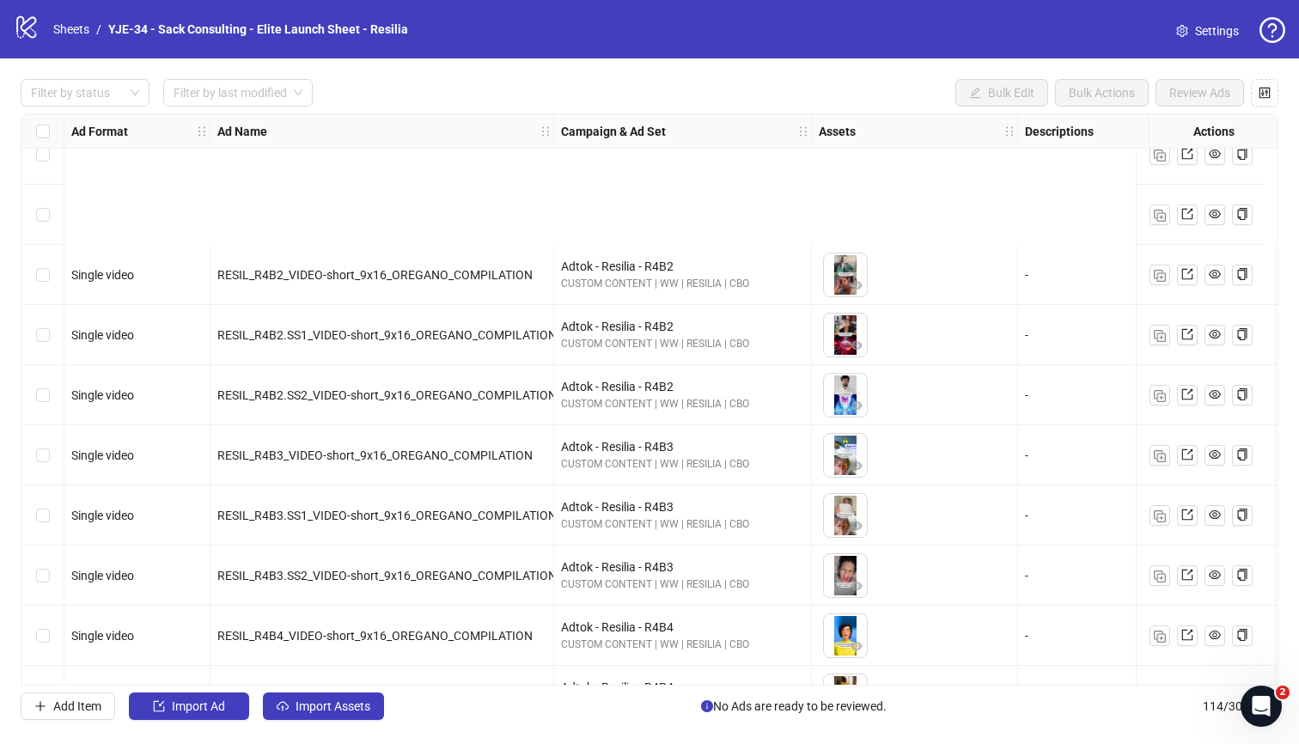
scroll to position [6327, 0]
